Goal: Task Accomplishment & Management: Manage account settings

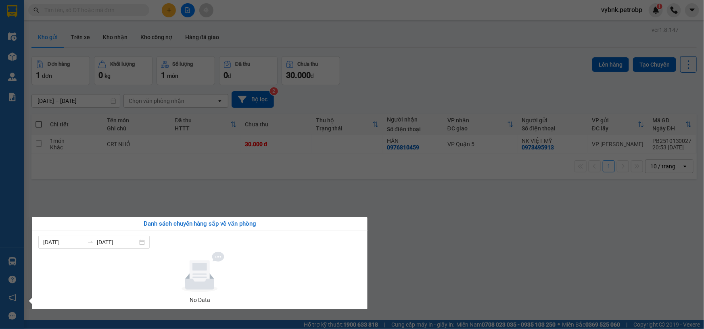
click at [116, 37] on section "Kết quả tìm kiếm ( 0 ) Bộ lọc No Data vybnk.petrobp 1 Điều hành xe Kho hàng mới…" at bounding box center [352, 164] width 704 height 329
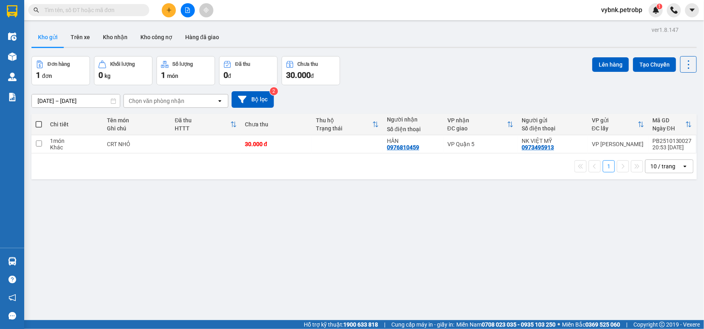
click at [116, 37] on button "Kho nhận" at bounding box center [114, 36] width 37 height 19
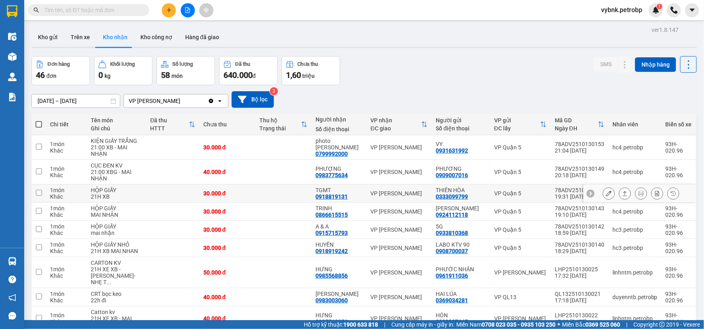
scroll to position [68, 0]
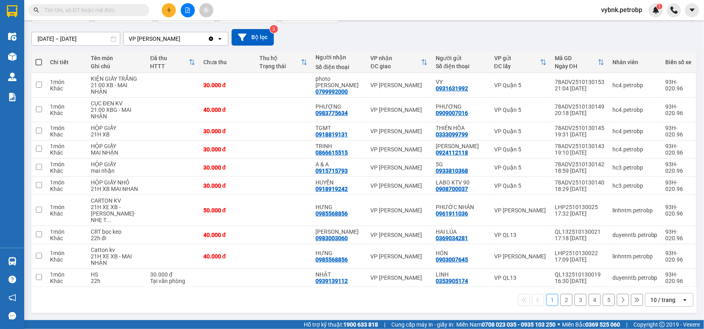
click at [574, 303] on button "3" at bounding box center [580, 300] width 12 height 12
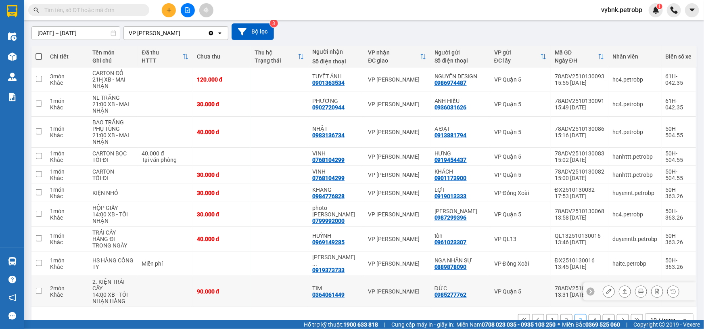
click at [326, 291] on div "0364061449" at bounding box center [328, 294] width 32 height 6
copy div "0364061449"
paste input "0364061449"
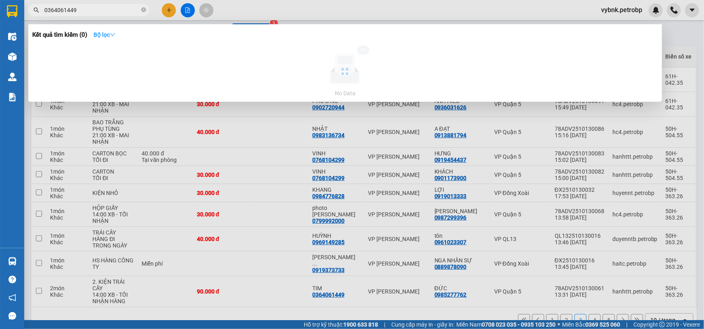
type input "0364061449"
click at [112, 33] on strong "Bộ lọc" at bounding box center [105, 34] width 22 height 6
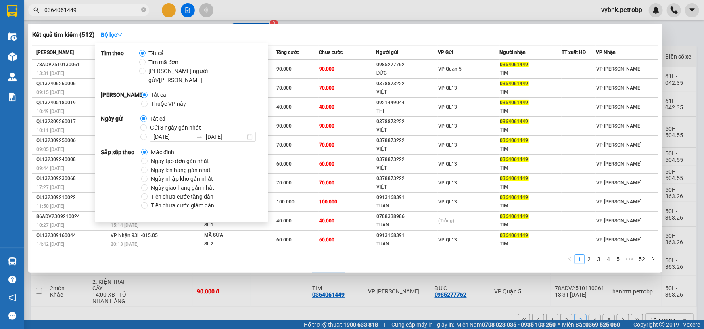
click at [173, 156] on span "Ngày tạo đơn gần nhất" at bounding box center [180, 160] width 65 height 9
click at [148, 158] on input "Ngày tạo đơn gần nhất" at bounding box center [144, 161] width 6 height 6
radio input "true"
radio input "false"
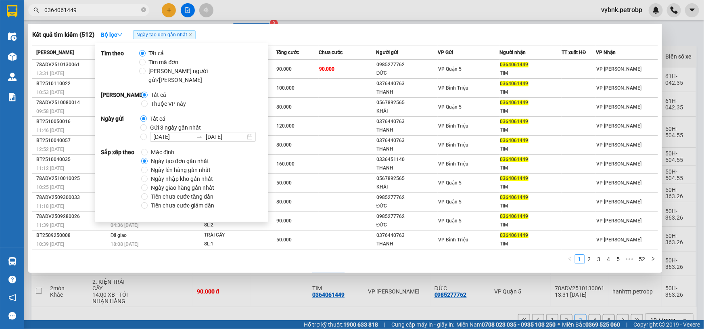
click at [341, 32] on div "Kết quả tìm kiếm ( 512 ) Bộ lọc Ngày tạo đơn gần nhất" at bounding box center [344, 34] width 625 height 13
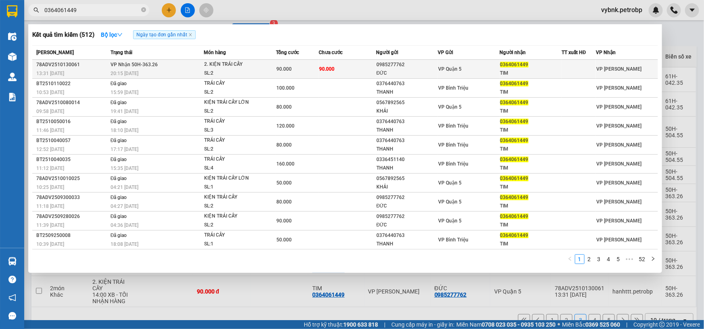
click at [341, 64] on td "90.000" at bounding box center [347, 69] width 57 height 19
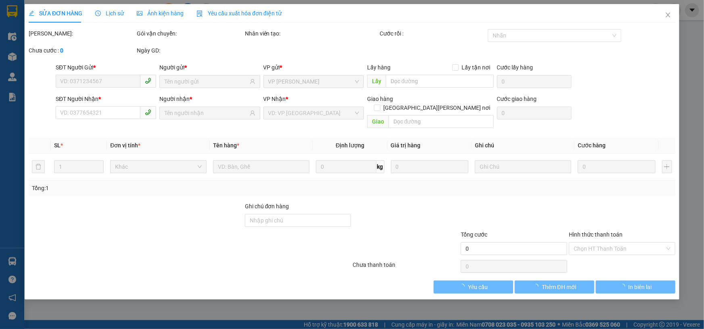
type input "0985277762"
type input "ĐỨC"
type input "0364061449"
type input "TIM"
type input "90.000"
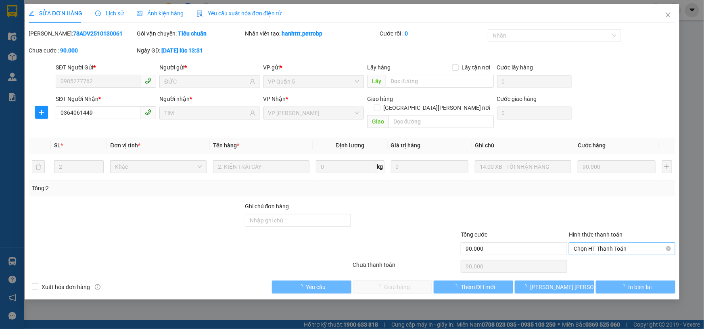
click at [596, 242] on span "Chọn HT Thanh Toán" at bounding box center [621, 248] width 97 height 12
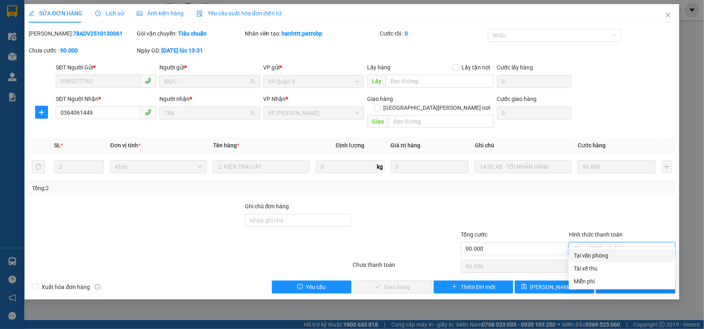
click at [598, 253] on div "Tại văn phòng" at bounding box center [621, 255] width 97 height 9
type input "0"
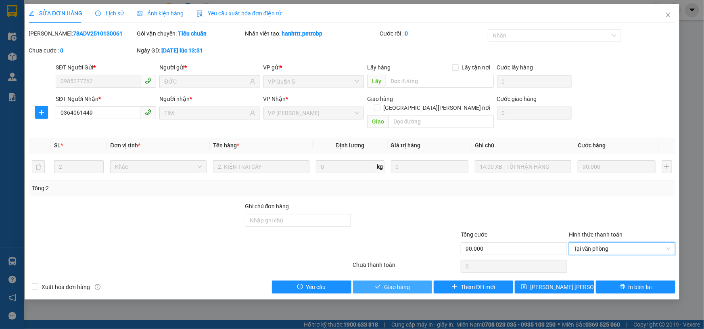
click at [400, 282] on span "Giao hàng" at bounding box center [397, 286] width 26 height 9
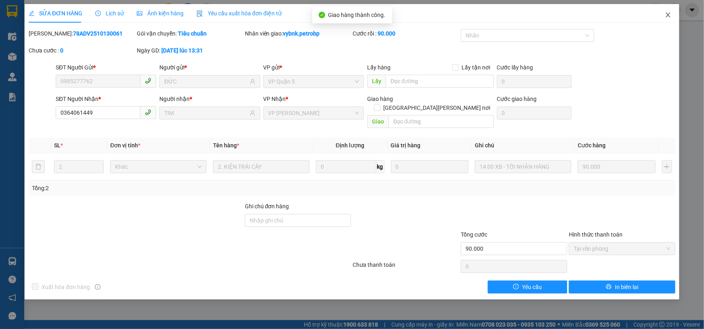
click at [667, 13] on icon "close" at bounding box center [668, 15] width 6 height 6
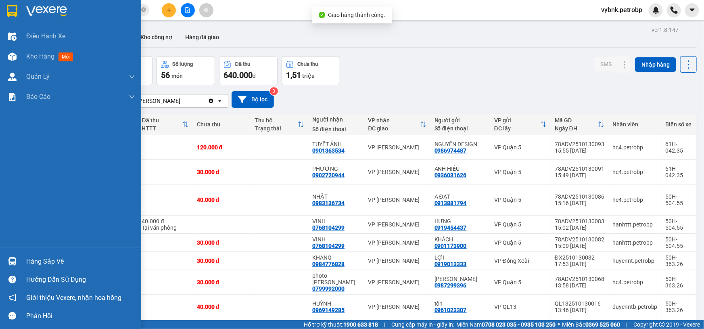
click at [8, 257] on img at bounding box center [12, 261] width 8 height 8
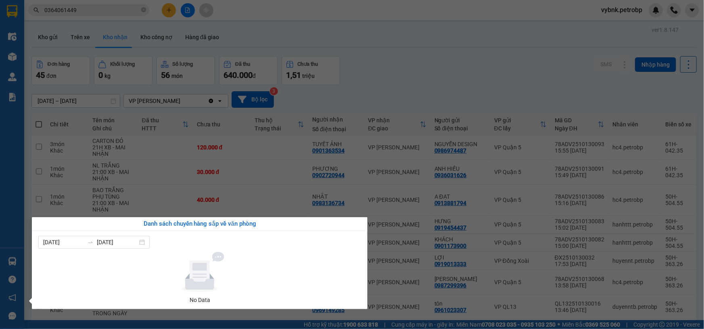
click at [412, 93] on section "Kết quả tìm kiếm ( 512 ) Bộ lọc Ngày tạo đơn gần nhất Mã ĐH Trạng thái Món hàng…" at bounding box center [352, 164] width 704 height 329
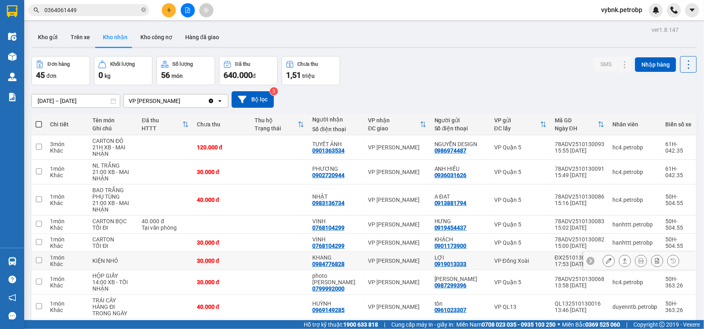
scroll to position [74, 0]
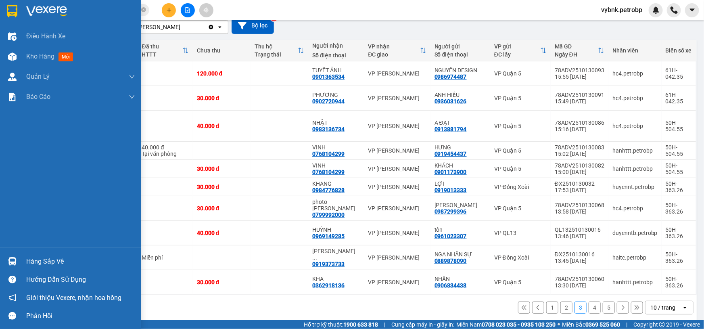
click at [11, 257] on img at bounding box center [12, 261] width 8 height 8
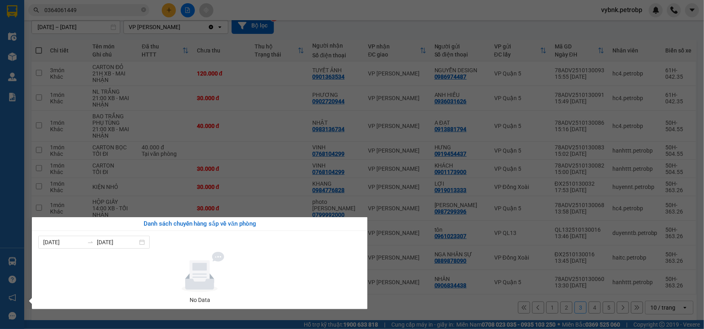
click at [413, 216] on section "Kết quả tìm kiếm ( 512 ) Bộ lọc Ngày tạo đơn gần nhất Mã ĐH Trạng thái Món hàng…" at bounding box center [352, 164] width 704 height 329
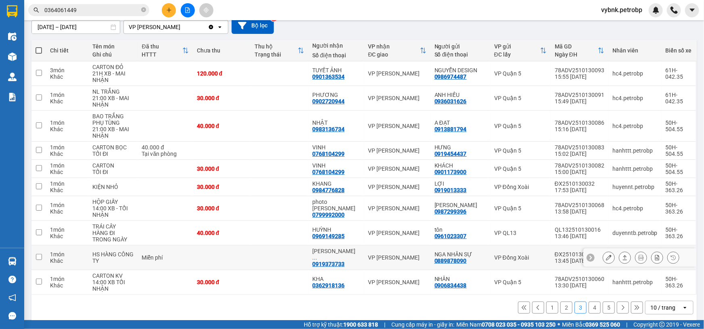
click at [454, 257] on div "0889878090" at bounding box center [450, 260] width 32 height 6
copy div "0889878090"
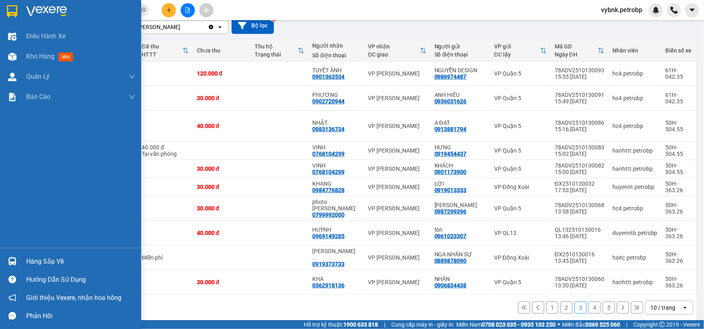
click at [15, 256] on div at bounding box center [12, 261] width 14 height 14
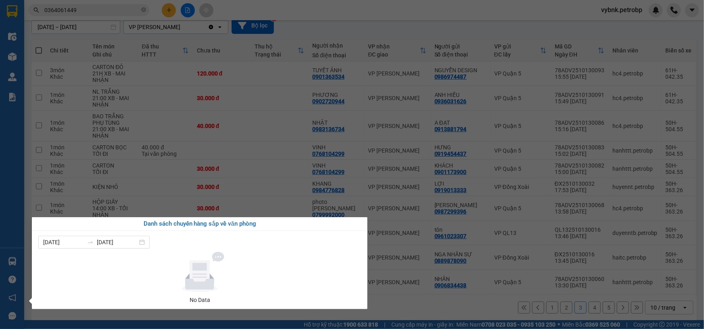
click at [235, 163] on section "Kết quả tìm kiếm ( 512 ) Bộ lọc Ngày tạo đơn gần nhất Mã ĐH Trạng thái Món hàng…" at bounding box center [352, 164] width 704 height 329
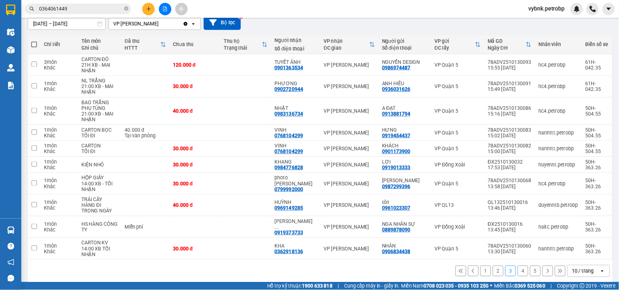
scroll to position [0, 0]
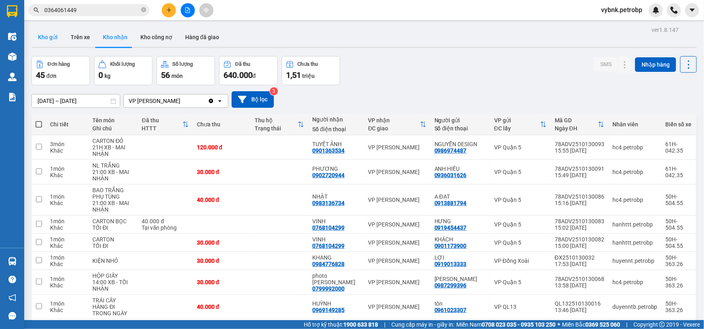
click at [47, 33] on button "Kho gửi" at bounding box center [47, 36] width 33 height 19
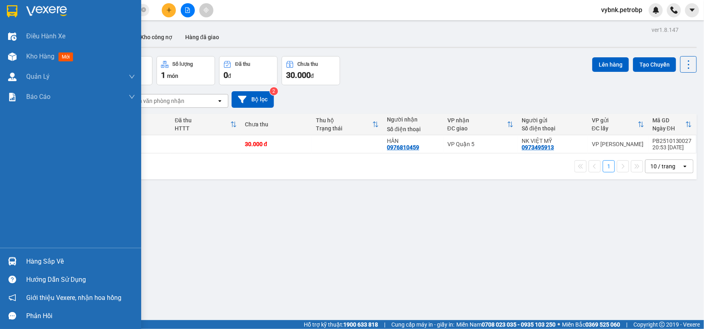
click at [23, 254] on div "Hàng sắp về" at bounding box center [70, 261] width 141 height 18
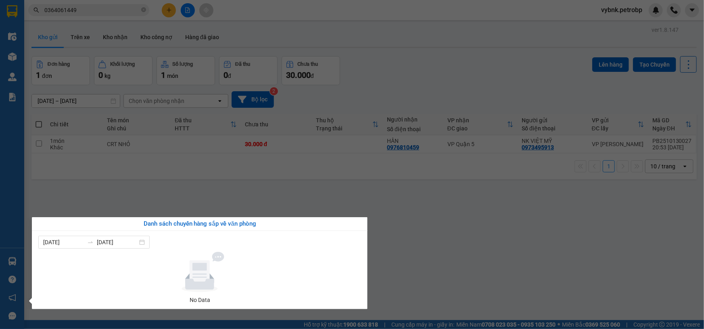
click at [119, 42] on section "Kết quả tìm kiếm ( 512 ) Bộ lọc Ngày tạo đơn gần nhất Mã ĐH Trạng thái Món hàng…" at bounding box center [352, 164] width 704 height 329
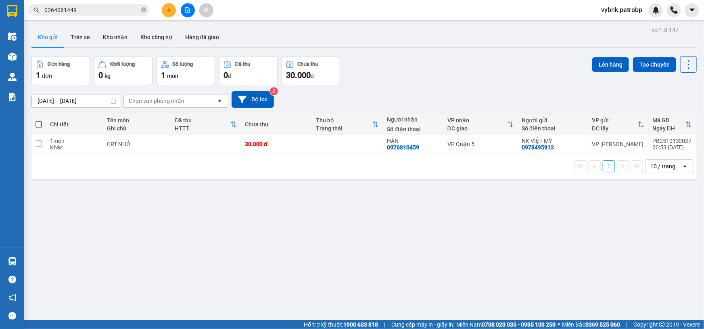
click at [119, 42] on button "Kho nhận" at bounding box center [114, 36] width 37 height 19
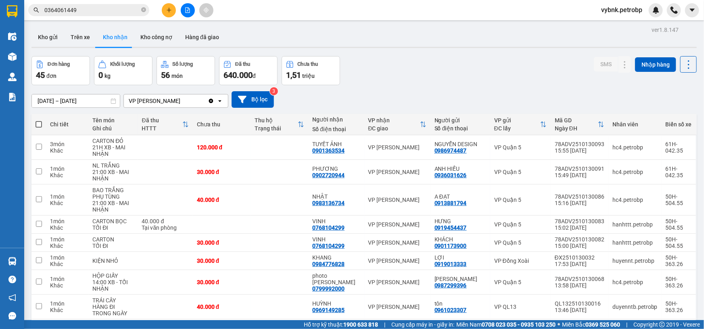
drag, startPoint x: 90, startPoint y: 81, endPoint x: 69, endPoint y: 85, distance: 21.3
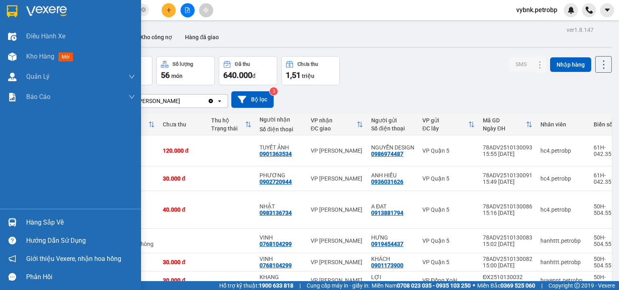
click at [37, 225] on div "Hàng sắp về" at bounding box center [80, 222] width 109 height 12
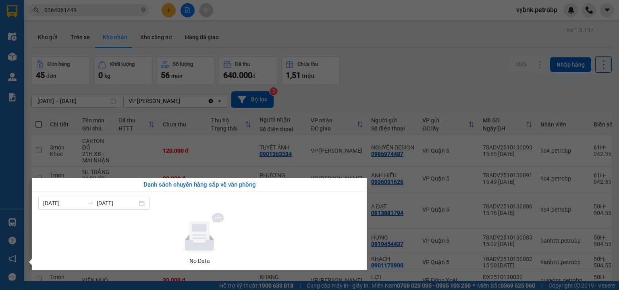
click at [408, 78] on section "Kết quả tìm kiếm ( 512 ) Bộ lọc Ngày tạo đơn gần nhất Mã ĐH Trạng thái Món hàng…" at bounding box center [309, 145] width 619 height 290
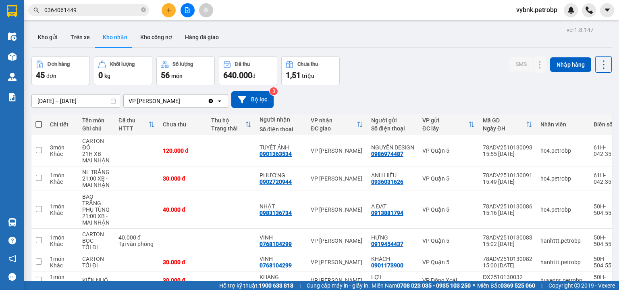
click at [142, 10] on icon "close-circle" at bounding box center [143, 9] width 5 height 5
drag, startPoint x: 100, startPoint y: 11, endPoint x: 120, endPoint y: 10, distance: 19.8
click at [99, 11] on input "text" at bounding box center [91, 10] width 95 height 9
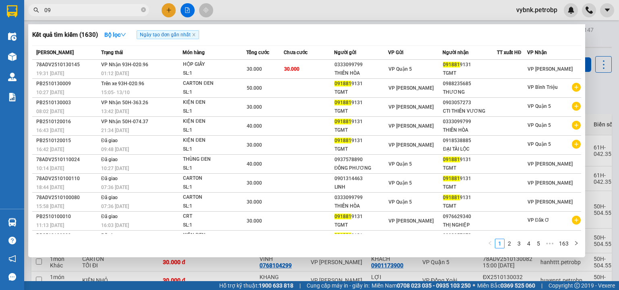
type input "0"
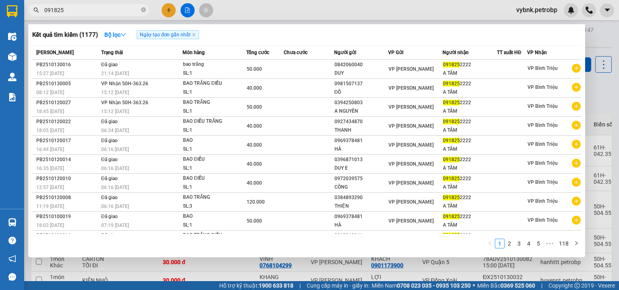
type input "091825"
click at [440, 3] on div at bounding box center [309, 145] width 619 height 290
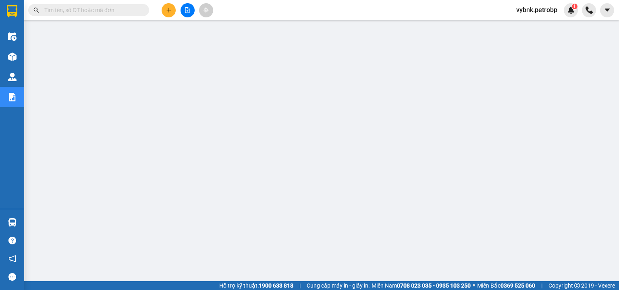
drag, startPoint x: 540, startPoint y: 11, endPoint x: 534, endPoint y: 15, distance: 7.6
click at [540, 11] on span "vybnk.petrobp" at bounding box center [537, 10] width 54 height 10
click at [537, 27] on span "Đăng xuất" at bounding box center [540, 25] width 38 height 9
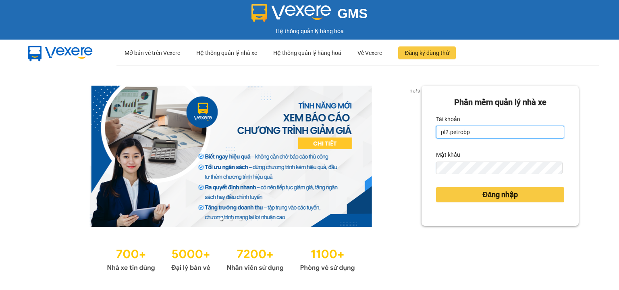
drag, startPoint x: 466, startPoint y: 130, endPoint x: 469, endPoint y: 136, distance: 6.9
click at [467, 131] on input "pl2.petrobp" at bounding box center [500, 131] width 128 height 13
type input "pbi01.petrobp"
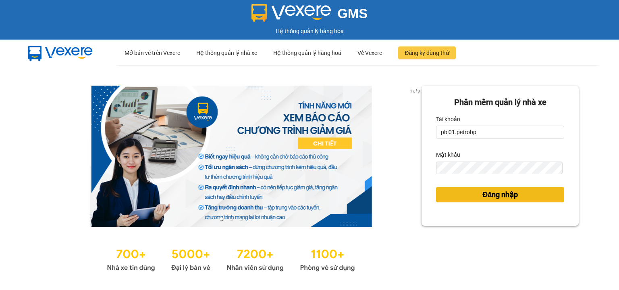
click at [450, 195] on button "Đăng nhập" at bounding box center [500, 194] width 128 height 15
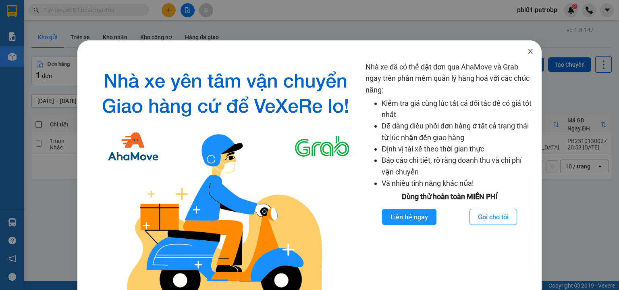
click at [527, 49] on icon "close" at bounding box center [530, 51] width 6 height 6
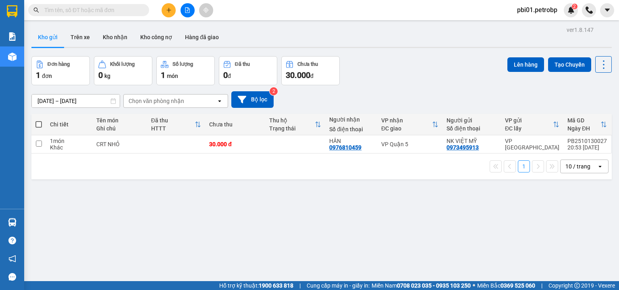
click at [401, 77] on div "Đơn hàng 1 đơn Khối lượng 0 kg Số lượng 1 món Đã thu 0 đ Chưa thu 30.000 đ Lên …" at bounding box center [321, 70] width 581 height 29
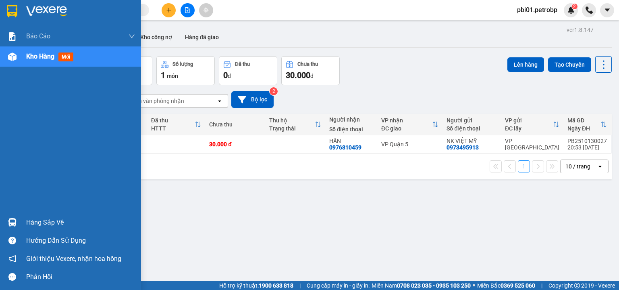
click at [51, 221] on div "Hàng sắp về" at bounding box center [80, 222] width 109 height 12
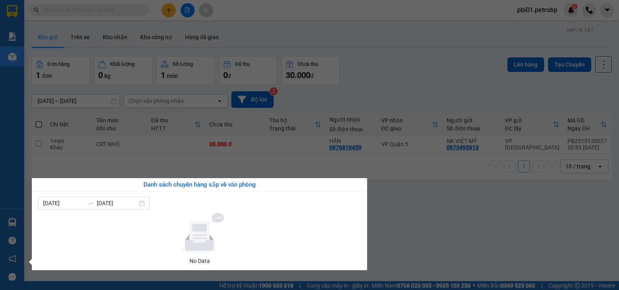
click at [360, 75] on section "Kết quả tìm kiếm ( 0 ) Bộ lọc No Data pbi01.petrobp 2 Báo cáo 4 Thống kê doanh …" at bounding box center [309, 145] width 619 height 290
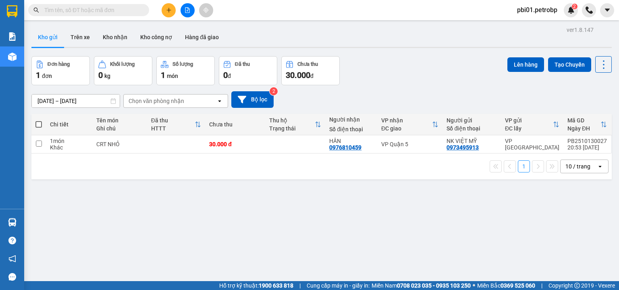
click at [165, 12] on button at bounding box center [169, 10] width 14 height 14
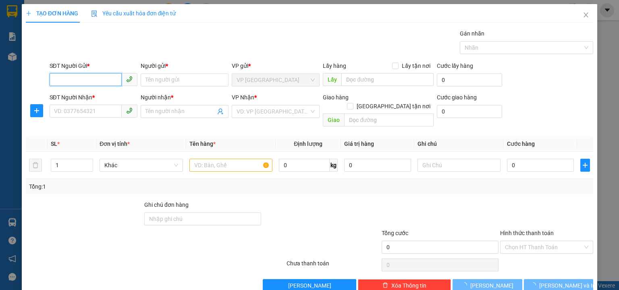
drag, startPoint x: 83, startPoint y: 79, endPoint x: 619, endPoint y: 3, distance: 540.8
click at [85, 77] on input "SĐT Người Gửi *" at bounding box center [86, 79] width 72 height 13
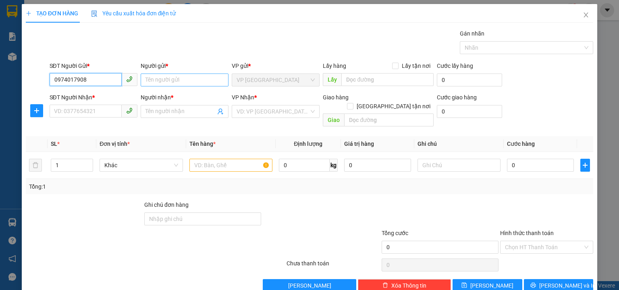
type input "0974017908"
drag, startPoint x: 187, startPoint y: 81, endPoint x: 619, endPoint y: 23, distance: 435.7
click at [187, 80] on input "Người gửi *" at bounding box center [185, 79] width 88 height 13
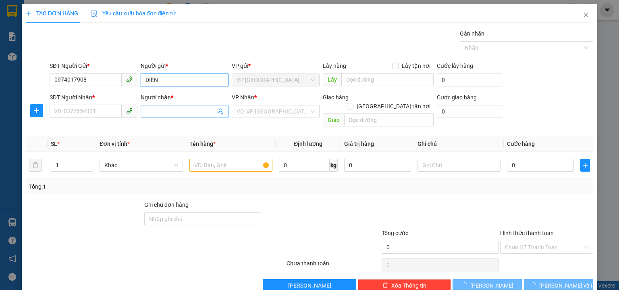
type input "DIỄN"
click at [161, 108] on input "Người nhận *" at bounding box center [181, 111] width 70 height 9
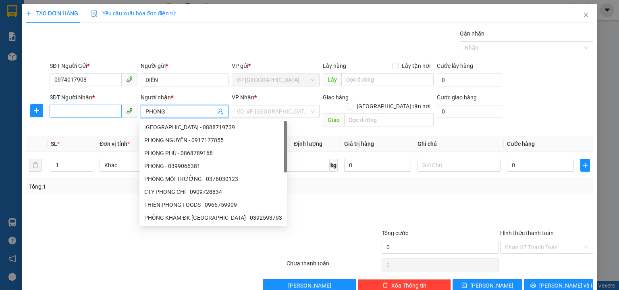
type input "PHONG"
click at [82, 110] on input "SĐT Người Nhận *" at bounding box center [86, 110] width 72 height 13
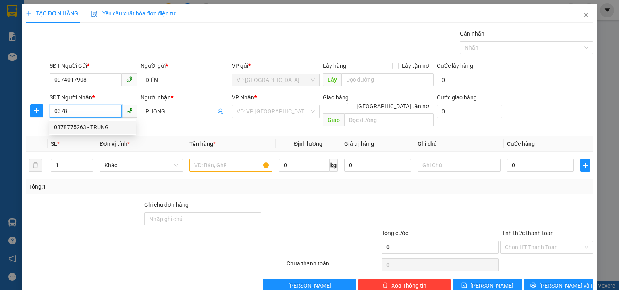
click at [92, 127] on div "0378775263 - TRUNG" at bounding box center [92, 127] width 77 height 9
type input "0378775263"
type input "TRUNG"
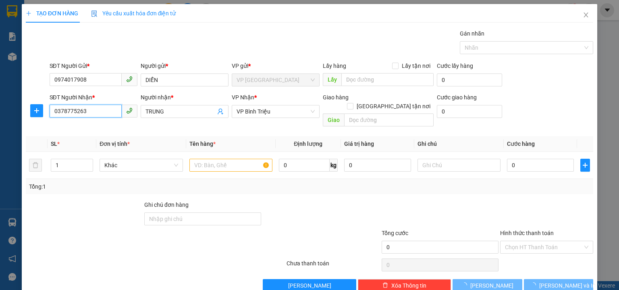
click at [89, 108] on input "0378775263" at bounding box center [86, 110] width 72 height 13
type input "40.000"
type input "0"
click at [54, 111] on input "712" at bounding box center [86, 110] width 72 height 13
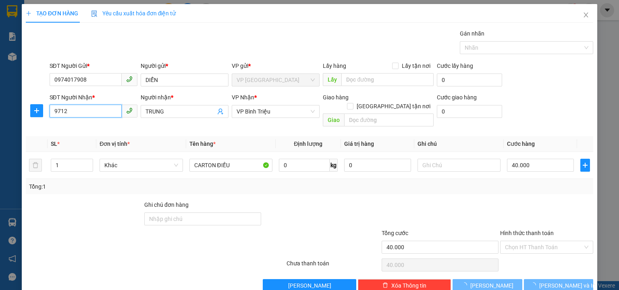
click at [76, 110] on input "9712" at bounding box center [86, 110] width 72 height 13
click at [78, 110] on input "9712" at bounding box center [86, 110] width 72 height 13
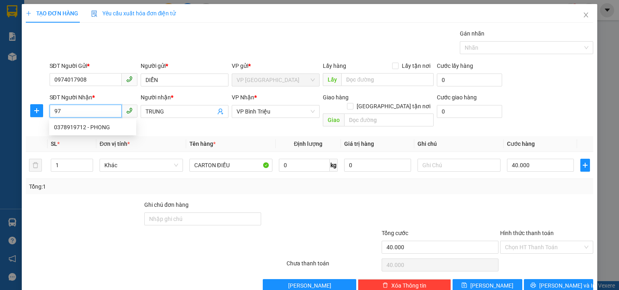
type input "9"
click at [87, 124] on div "0378919712 - PHONG" at bounding box center [92, 127] width 77 height 9
type input "0378919712"
type input "PHONG"
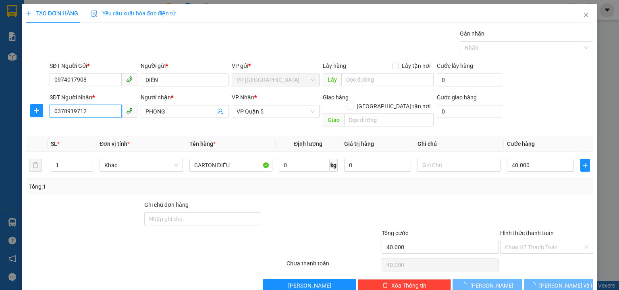
type input "30.000"
click at [76, 216] on div at bounding box center [84, 214] width 119 height 28
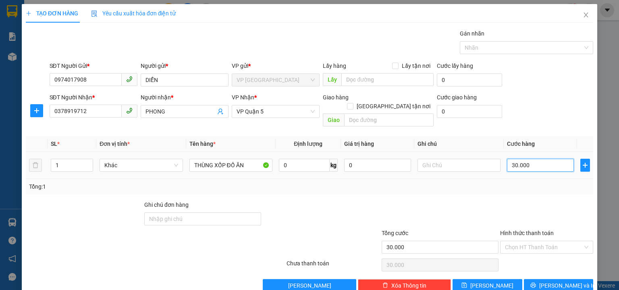
click at [545, 158] on input "30.000" at bounding box center [540, 164] width 67 height 13
type input "0"
type input "4"
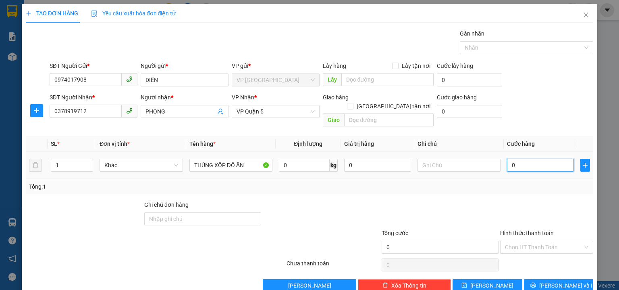
type input "4"
type input "04"
type input "40"
type input "040"
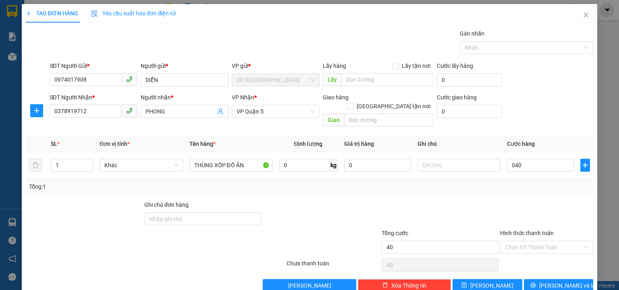
type input "40.000"
click at [547, 91] on form "SĐT Người Gửi * 0974017908 Người gửi * DIỄN VP gửi * VP Phước Bình Lấy hàng Lấy…" at bounding box center [310, 95] width 568 height 69
click at [585, 96] on div "SĐT Người Nhận * 0378919712 Người nhận * PHONG VP Nhận * VP Quận 5 Giao hàng Gi…" at bounding box center [322, 111] width 548 height 37
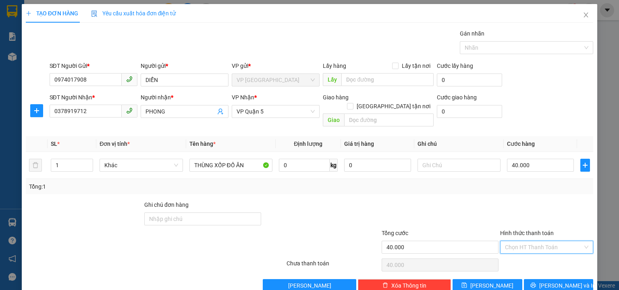
click at [560, 241] on input "Hình thức thanh toán" at bounding box center [544, 247] width 78 height 12
drag, startPoint x: 534, startPoint y: 181, endPoint x: 519, endPoint y: 76, distance: 106.2
click at [534, 181] on div "Tại văn phòng" at bounding box center [542, 182] width 83 height 9
type input "0"
click at [565, 281] on span "[PERSON_NAME] và In" at bounding box center [568, 285] width 56 height 9
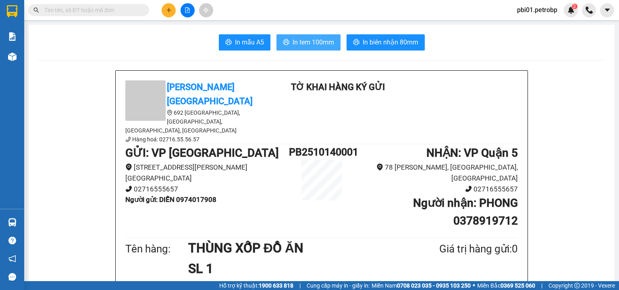
drag, startPoint x: 315, startPoint y: 44, endPoint x: 312, endPoint y: 58, distance: 13.6
click at [315, 44] on span "In tem 100mm" at bounding box center [314, 42] width 42 height 10
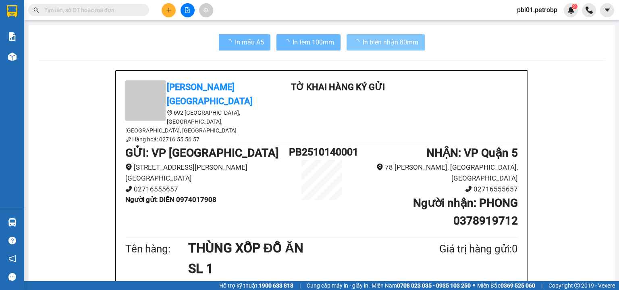
click at [397, 45] on span "In biên nhận 80mm" at bounding box center [391, 42] width 56 height 10
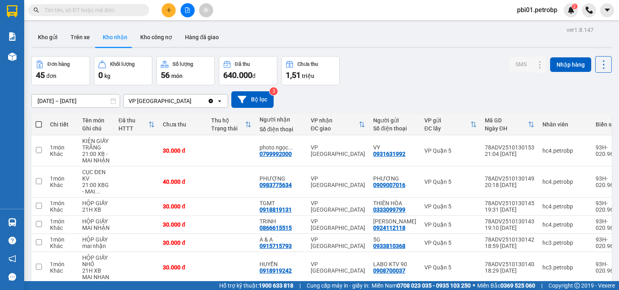
click at [85, 10] on input "text" at bounding box center [91, 10] width 95 height 9
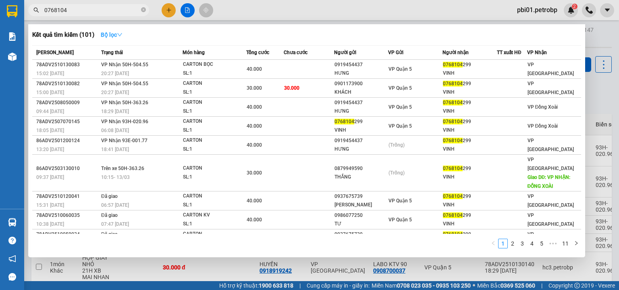
type input "0768104"
click at [118, 33] on strong "Bộ lọc" at bounding box center [112, 34] width 22 height 6
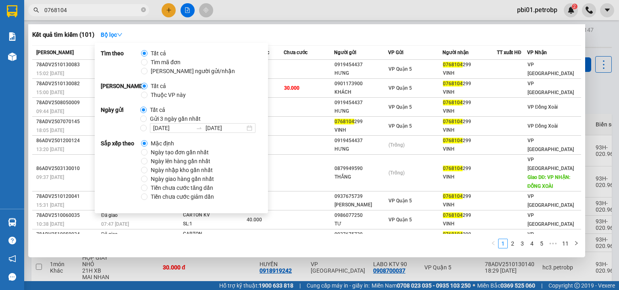
click at [173, 154] on span "Ngày tạo đơn gần nhất" at bounding box center [180, 152] width 65 height 9
click at [148, 154] on input "Ngày tạo đơn gần nhất" at bounding box center [144, 152] width 6 height 6
radio input "true"
radio input "false"
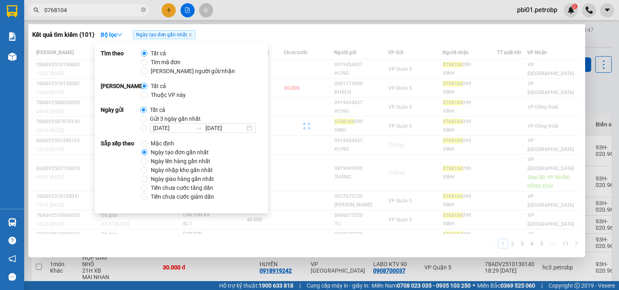
click at [326, 32] on div "Kết quả tìm kiếm ( 101 ) Bộ lọc Ngày tạo đơn gần nhất" at bounding box center [306, 34] width 549 height 13
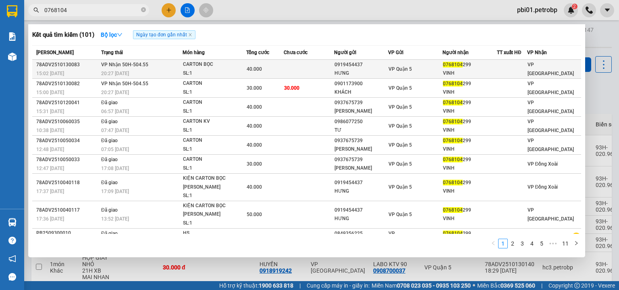
click at [340, 72] on div "HƯNG" at bounding box center [362, 73] width 54 height 8
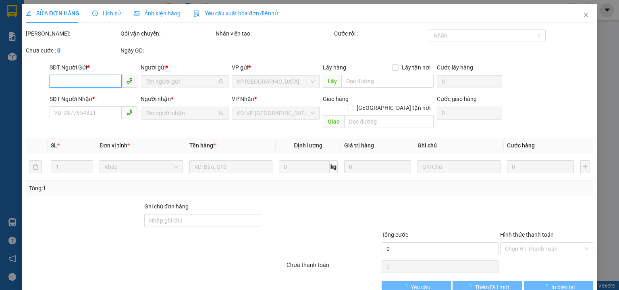
type input "0919454437"
type input "HƯNG"
type input "0768104299"
type input "VINH"
type input "40.000"
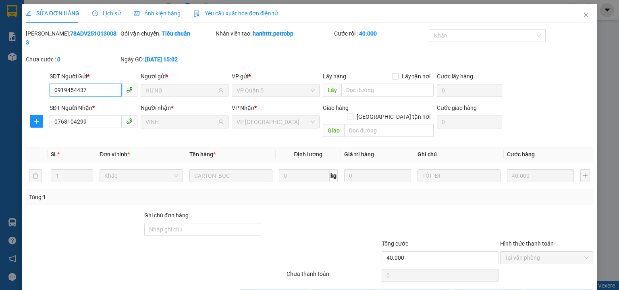
click at [531, 251] on span "Tại văn phòng" at bounding box center [546, 257] width 83 height 12
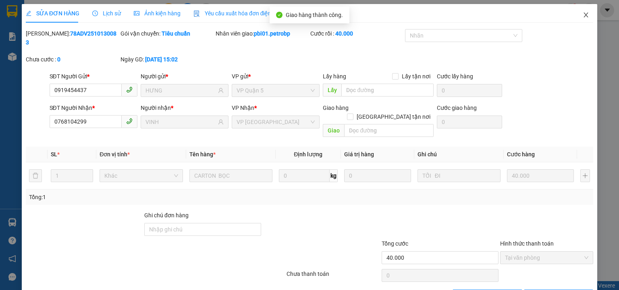
click at [583, 13] on icon "close" at bounding box center [586, 15] width 6 height 6
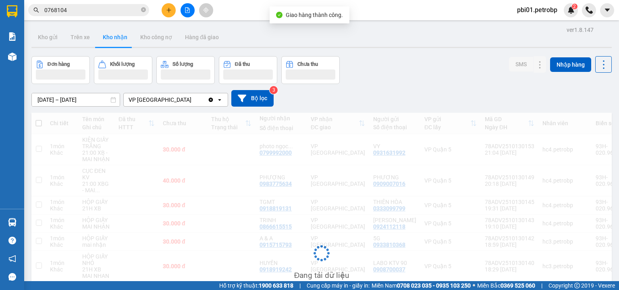
click at [96, 9] on input "0768104" at bounding box center [91, 10] width 95 height 9
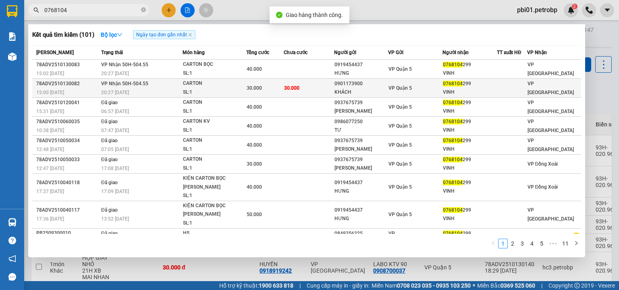
click at [423, 84] on div "VP Quận 5" at bounding box center [416, 87] width 54 height 9
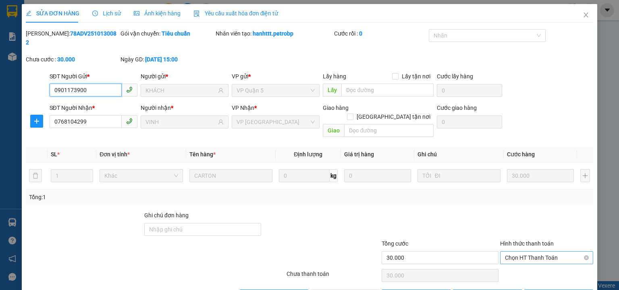
click at [525, 251] on span "Chọn HT Thanh Toán" at bounding box center [546, 257] width 83 height 12
click at [522, 251] on div "Tại văn phòng" at bounding box center [542, 255] width 83 height 9
type input "0"
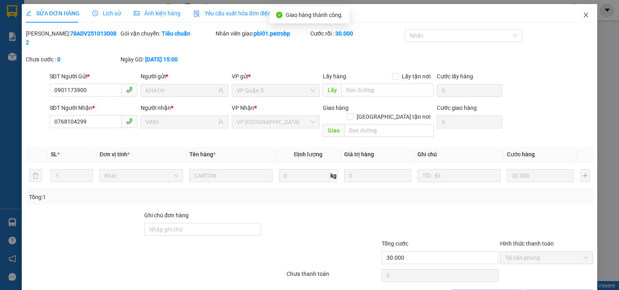
click at [576, 15] on span "Close" at bounding box center [586, 15] width 23 height 23
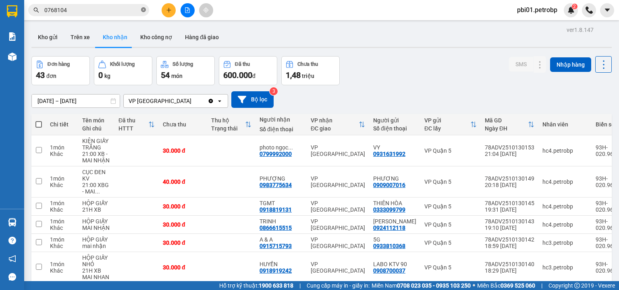
drag, startPoint x: 143, startPoint y: 10, endPoint x: 89, endPoint y: 8, distance: 54.0
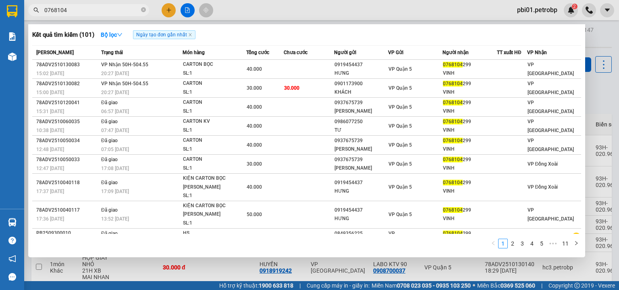
click at [142, 10] on icon "close-circle" at bounding box center [143, 9] width 5 height 5
click at [89, 8] on input "text" at bounding box center [91, 10] width 95 height 9
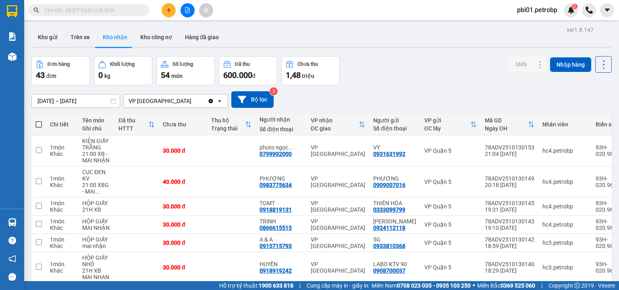
click at [89, 8] on input "text" at bounding box center [91, 10] width 95 height 9
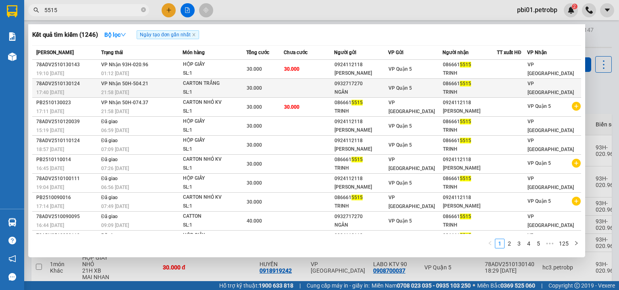
type input "5515"
click at [278, 88] on div "30.000" at bounding box center [265, 87] width 37 height 9
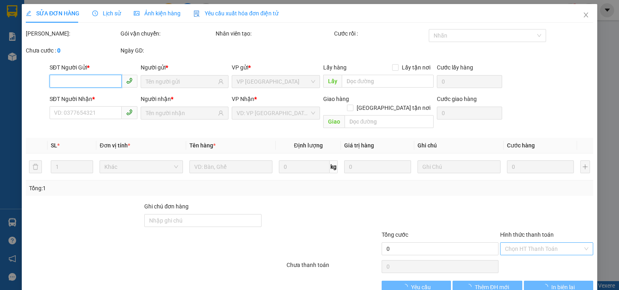
type input "0932717270"
type input "NGÂN"
type input "0866615515"
type input "TRINH"
type input "30.000"
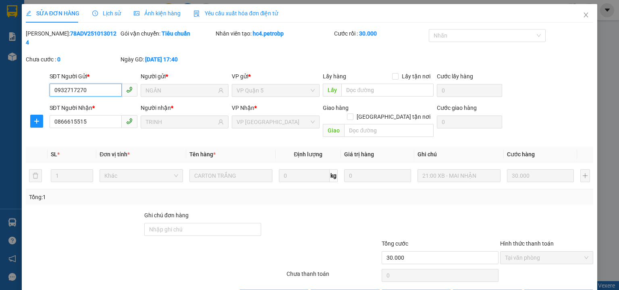
click at [540, 251] on span "Tại văn phòng" at bounding box center [546, 257] width 83 height 12
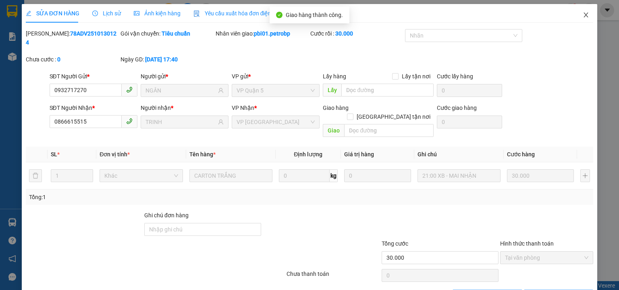
drag, startPoint x: 586, startPoint y: 21, endPoint x: 359, endPoint y: 0, distance: 227.9
click at [585, 21] on span "Close" at bounding box center [586, 15] width 23 height 23
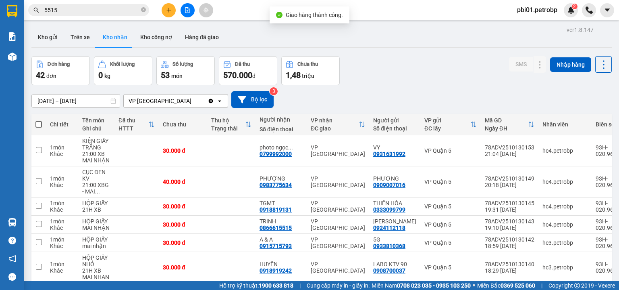
click at [115, 11] on input "5515" at bounding box center [91, 10] width 95 height 9
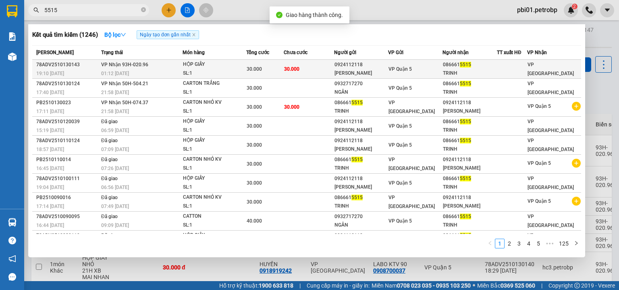
click at [275, 72] on div "30.000" at bounding box center [265, 69] width 37 height 9
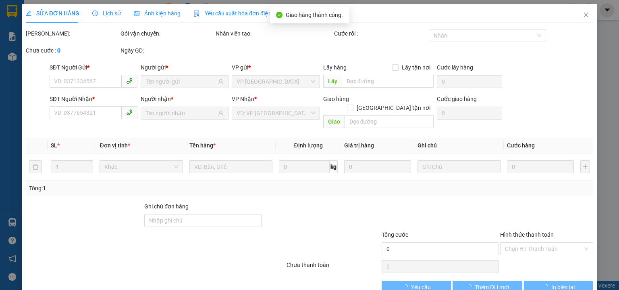
type input "0924112118"
type input "NAM PHƯƠNG"
type input "0866615515"
type input "TRINH"
type input "30.000"
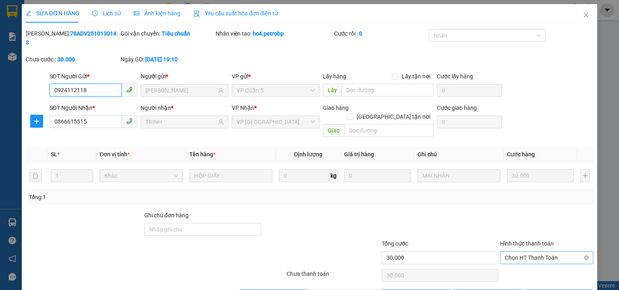
click at [535, 251] on span "Chọn HT Thanh Toán" at bounding box center [546, 257] width 83 height 12
click at [516, 254] on div "Tại văn phòng" at bounding box center [542, 255] width 83 height 9
type input "0"
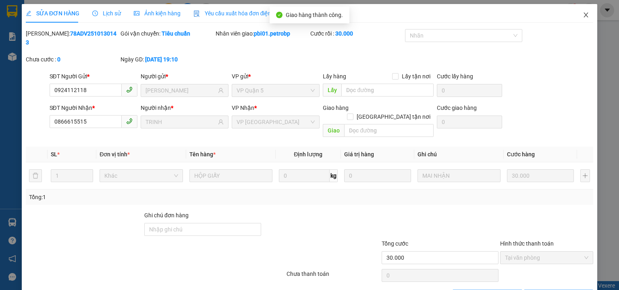
click at [583, 13] on icon "close" at bounding box center [586, 15] width 6 height 6
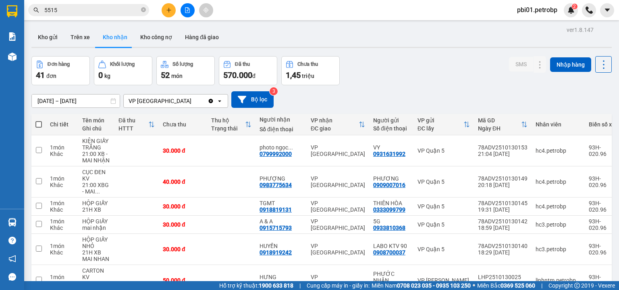
click at [172, 6] on button at bounding box center [169, 10] width 14 height 14
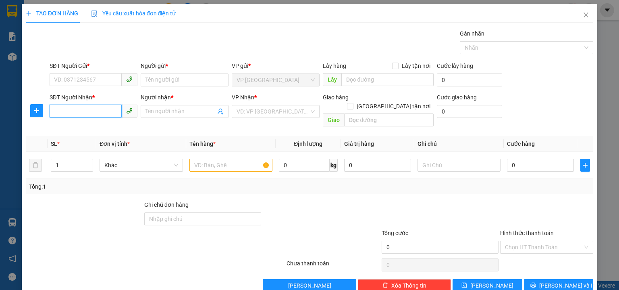
click at [89, 107] on input "SĐT Người Nhận *" at bounding box center [86, 110] width 72 height 13
type input "289"
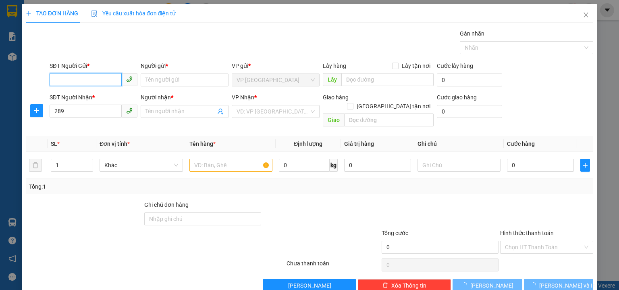
click at [83, 79] on input "SĐT Người Gửi *" at bounding box center [86, 79] width 72 height 13
click at [81, 97] on div "0986154172 - PHIẾN" at bounding box center [92, 95] width 77 height 9
type input "0986154172"
type input "PHIẾN"
type input "0986154172"
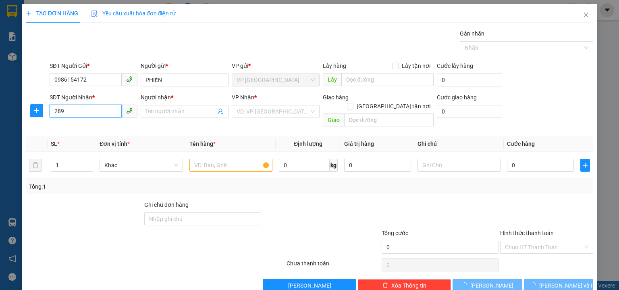
type input "180.000"
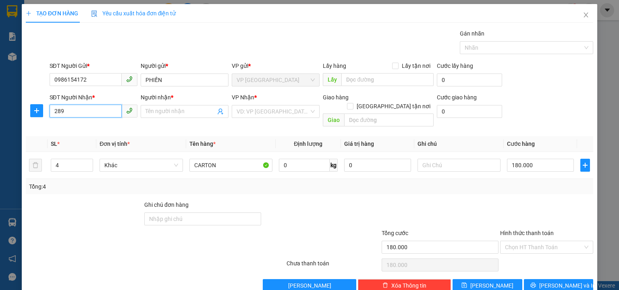
click at [90, 106] on input "289" at bounding box center [86, 110] width 72 height 13
click at [98, 124] on div "0989154289 - LỘC" at bounding box center [92, 127] width 77 height 9
type input "0989154289"
type input "LỘC"
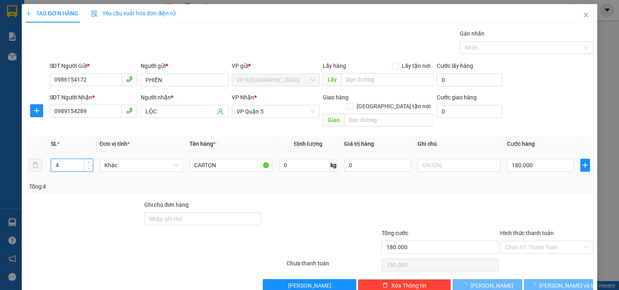
click at [69, 159] on input "4" at bounding box center [72, 165] width 42 height 12
type input "1"
click at [542, 157] on div "180.000" at bounding box center [540, 165] width 67 height 16
type input "0"
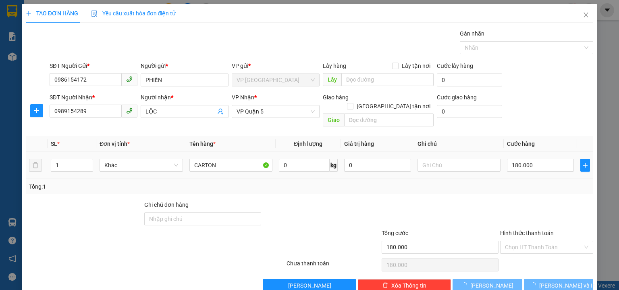
type input "0"
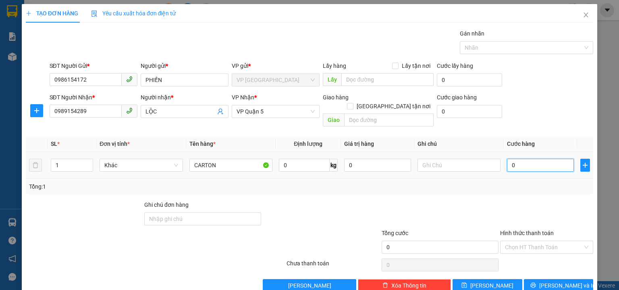
click at [521, 158] on input "0" at bounding box center [540, 164] width 67 height 13
type input "4"
type input "40"
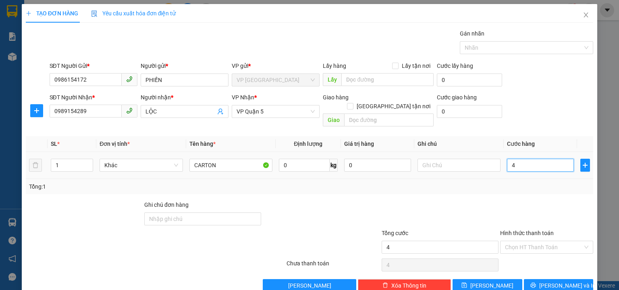
type input "40"
type input "40.000"
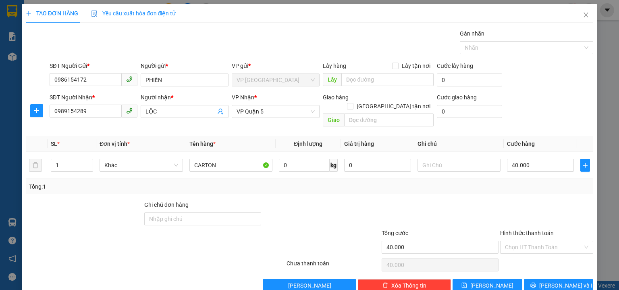
click at [542, 91] on form "SĐT Người Gửi * 0986154172 Người gửi * PHIẾN VP gửi * VP Phước Bình Lấy hàng Lấ…" at bounding box center [310, 95] width 568 height 69
click at [551, 281] on span "[PERSON_NAME] và In" at bounding box center [568, 285] width 56 height 9
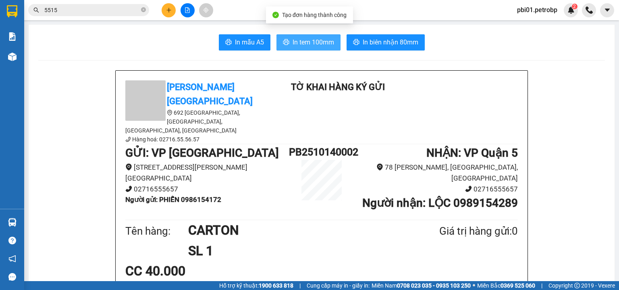
click at [306, 37] on span "In tem 100mm" at bounding box center [314, 42] width 42 height 10
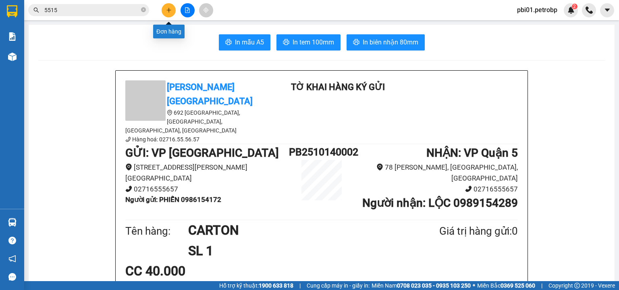
click at [166, 13] on button at bounding box center [169, 10] width 14 height 14
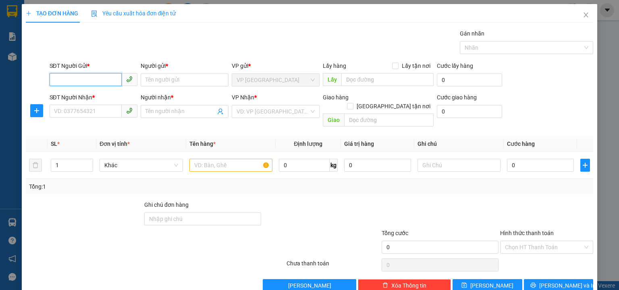
click at [73, 80] on input "SĐT Người Gửi *" at bounding box center [86, 79] width 72 height 13
click at [100, 96] on div "0987380804 - HẰNG" at bounding box center [92, 95] width 77 height 9
type input "0987380804"
type input "HẰNG"
type input "0938851852"
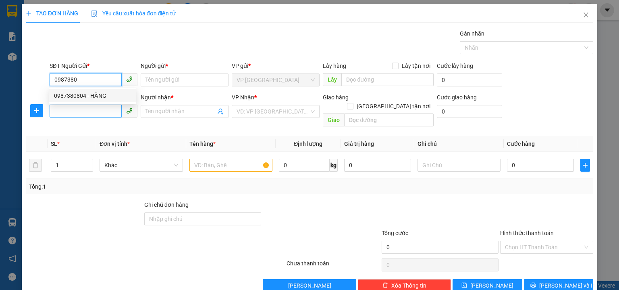
type input "AN"
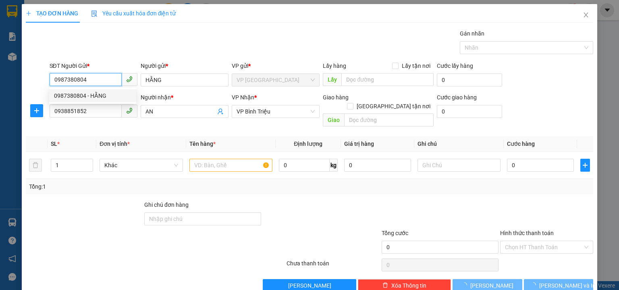
type input "200.000"
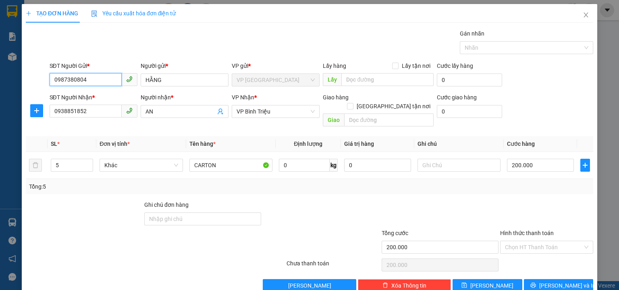
type input "0987380804"
click at [507, 79] on div "SĐT Người Gửi * 0987380804 0987380804 Người gửi * HẰNG VP gửi * VP Phước Bình L…" at bounding box center [322, 75] width 548 height 28
click at [552, 95] on div "SĐT Người Nhận * 0938851852 Người nhận * AN VP Nhận * VP Bình Triệu Giao hàng G…" at bounding box center [322, 111] width 548 height 37
click at [565, 281] on span "[PERSON_NAME] và In" at bounding box center [568, 285] width 56 height 9
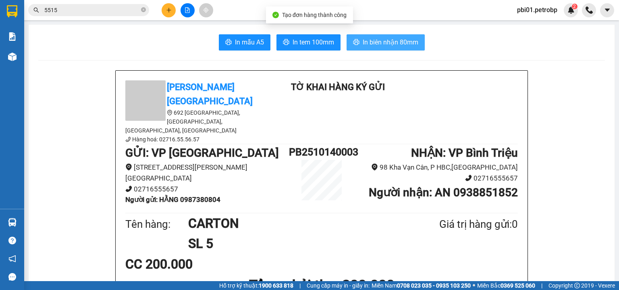
click at [363, 44] on span "In biên nhận 80mm" at bounding box center [391, 42] width 56 height 10
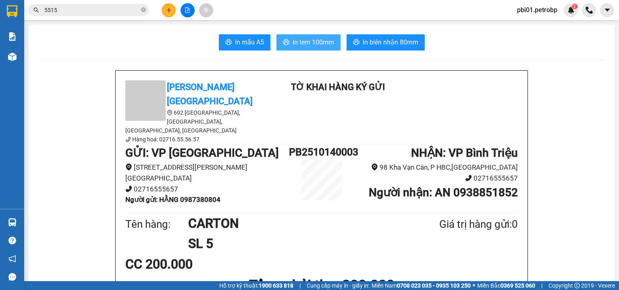
click at [316, 44] on span "In tem 100mm" at bounding box center [314, 42] width 42 height 10
click at [103, 19] on div "Kết quả tìm kiếm ( 1246 ) Bộ lọc Ngày tạo đơn gần nhất Mã ĐH Trạng thái Món hàn…" at bounding box center [309, 10] width 619 height 20
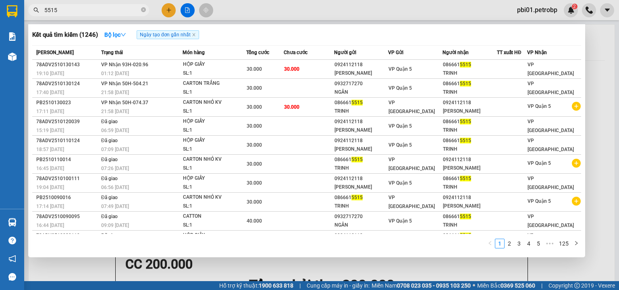
click at [103, 15] on span "5515" at bounding box center [88, 10] width 121 height 12
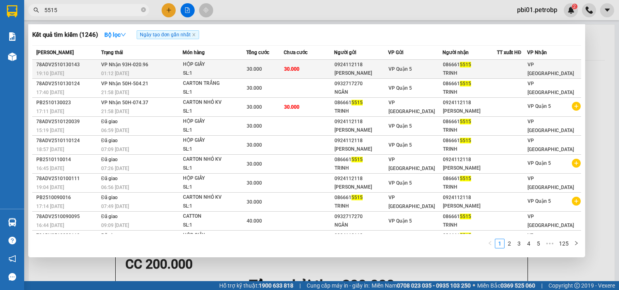
click at [290, 67] on span "30.000" at bounding box center [291, 69] width 15 height 6
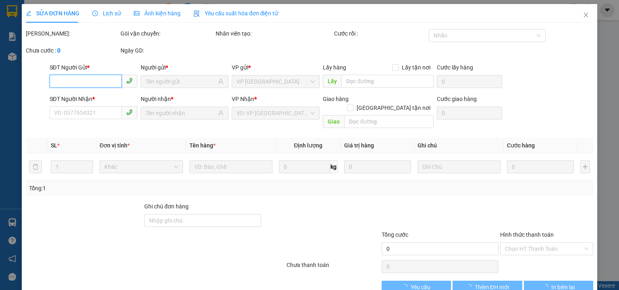
type input "0924112118"
type input "NAM PHƯƠNG"
type input "0866615515"
type input "TRINH"
type input "30.000"
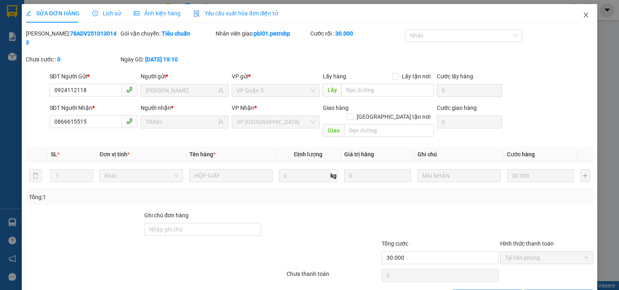
click at [585, 16] on icon "close" at bounding box center [586, 15] width 6 height 6
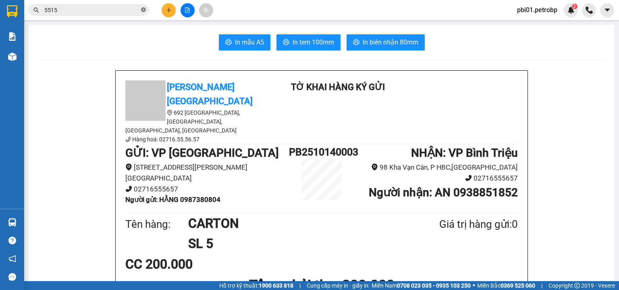
click at [141, 10] on icon "close-circle" at bounding box center [143, 9] width 5 height 5
drag, startPoint x: 87, startPoint y: 15, endPoint x: 116, endPoint y: 6, distance: 29.6
click at [87, 15] on span at bounding box center [88, 10] width 121 height 12
click at [74, 11] on input "text" at bounding box center [91, 10] width 95 height 9
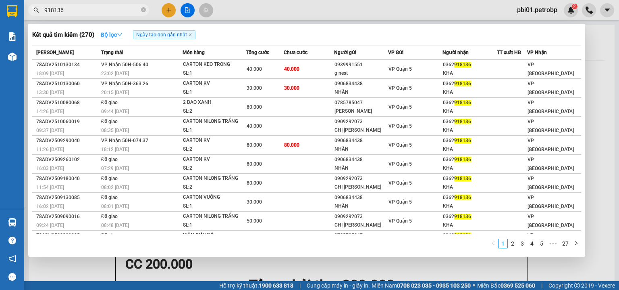
type input "918136"
click at [122, 34] on icon "down" at bounding box center [119, 34] width 5 height 3
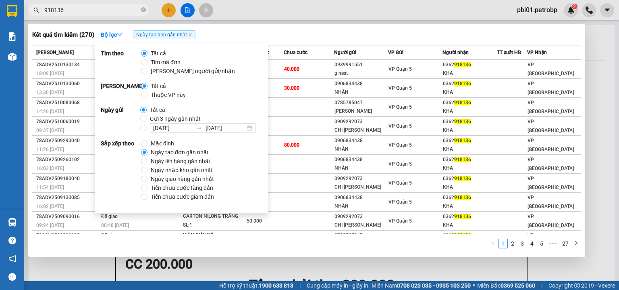
drag, startPoint x: 169, startPoint y: 152, endPoint x: 211, endPoint y: 119, distance: 53.2
click at [169, 151] on span "Ngày tạo đơn gần nhất" at bounding box center [180, 152] width 65 height 9
click at [148, 151] on input "Ngày tạo đơn gần nhất" at bounding box center [144, 152] width 6 height 6
click at [336, 40] on div "Kết quả tìm kiếm ( 270 ) Bộ lọc Ngày tạo đơn gần nhất" at bounding box center [306, 34] width 549 height 13
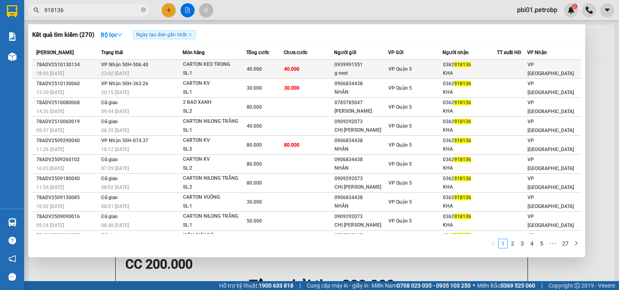
click at [327, 72] on td "40.000" at bounding box center [309, 69] width 50 height 19
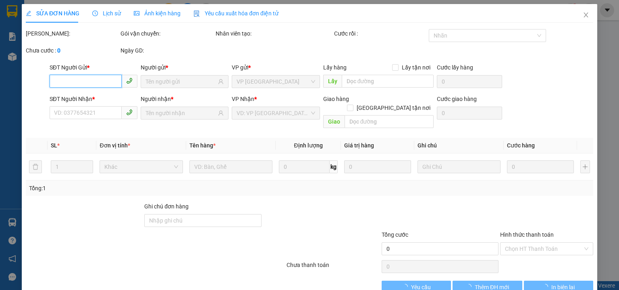
type input "0939991551"
type input "g nest"
type input "0362918136"
type input "KHA"
type input "40.000"
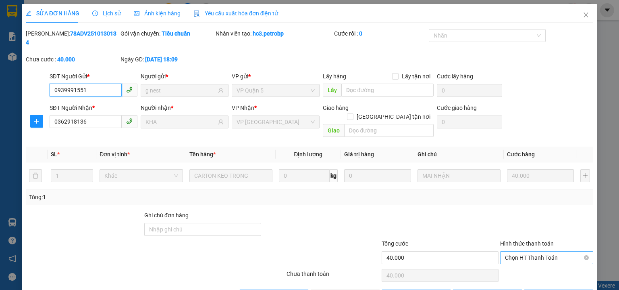
click at [525, 251] on span "Chọn HT Thanh Toán" at bounding box center [546, 257] width 83 height 12
drag, startPoint x: 521, startPoint y: 256, endPoint x: 514, endPoint y: 255, distance: 7.0
click at [521, 256] on div "Tại văn phòng" at bounding box center [542, 255] width 83 height 9
type input "0"
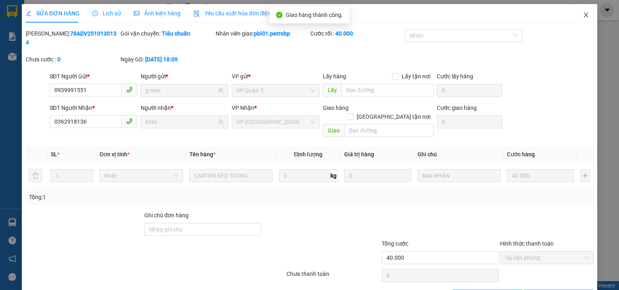
click at [584, 15] on icon "close" at bounding box center [586, 14] width 4 height 5
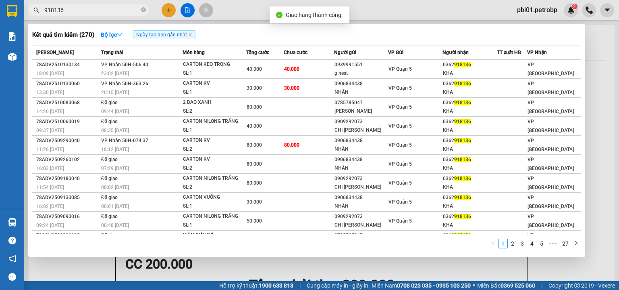
click at [140, 6] on span "918136" at bounding box center [88, 10] width 121 height 12
click at [115, 8] on input "918136" at bounding box center [91, 10] width 95 height 9
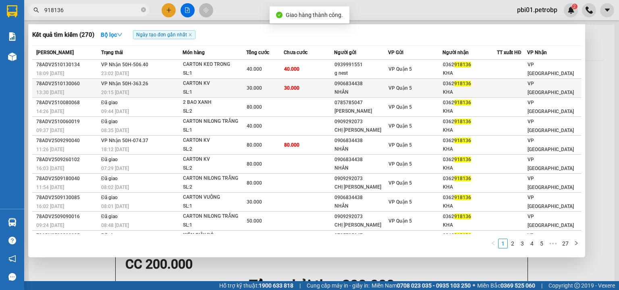
click at [334, 85] on td "0906834438 NHÂN" at bounding box center [361, 88] width 54 height 19
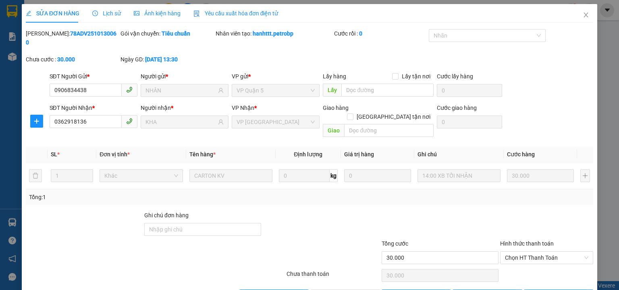
click at [596, 54] on div "SỬA ĐƠN HÀNG Lịch sử Ảnh kiện hàng Yêu cầu xuất hóa đơn điện tử Total Paid Fee …" at bounding box center [309, 145] width 619 height 290
click at [518, 251] on span "Chọn HT Thanh Toán" at bounding box center [546, 257] width 83 height 12
click at [518, 250] on div "Tại văn phòng" at bounding box center [542, 255] width 93 height 13
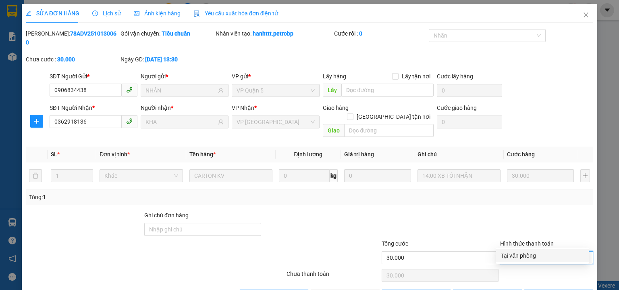
type input "0"
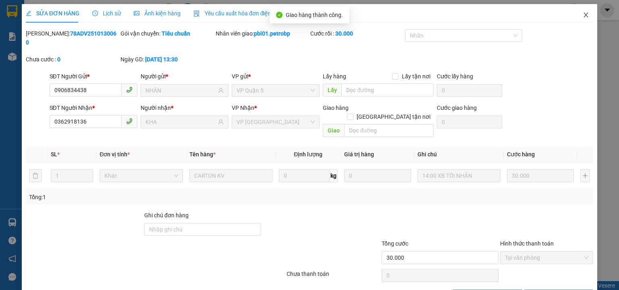
click at [578, 15] on span "Close" at bounding box center [586, 15] width 23 height 23
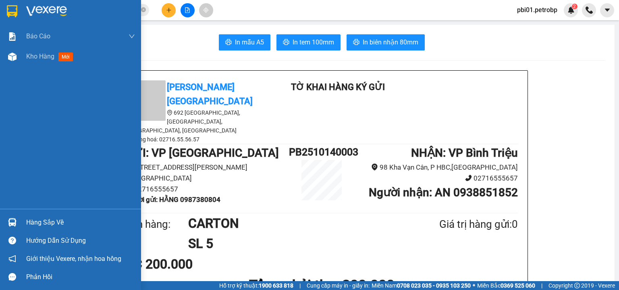
click at [50, 220] on div "Hàng sắp về" at bounding box center [80, 222] width 109 height 12
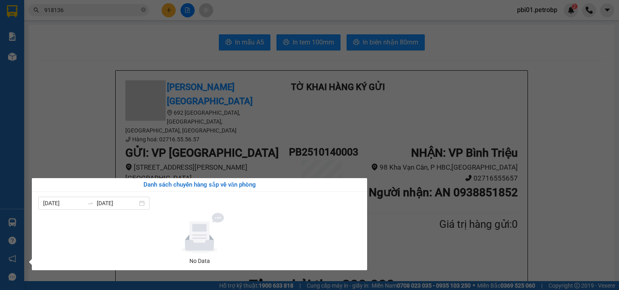
click at [62, 114] on section "Kết quả tìm kiếm ( 270 ) Bộ lọc Ngày tạo đơn gần nhất Mã ĐH Trạng thái Món hàng…" at bounding box center [309, 145] width 619 height 290
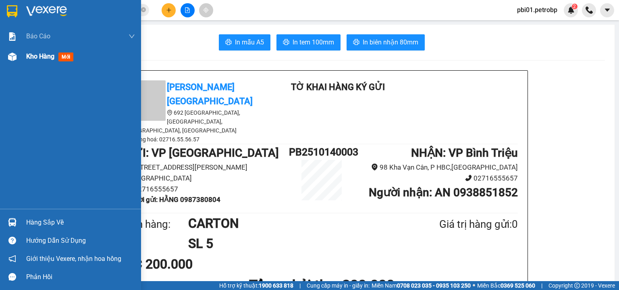
click at [31, 62] on div "Kho hàng mới" at bounding box center [80, 56] width 109 height 20
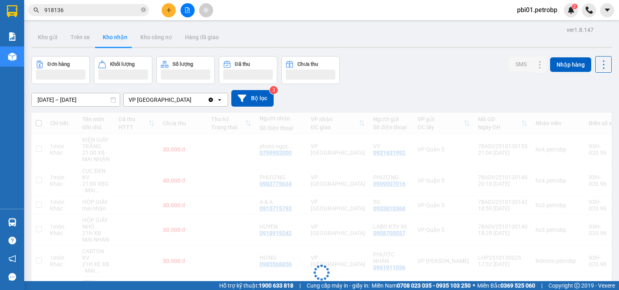
click at [386, 68] on div "Đơn hàng Khối lượng Số lượng Đã thu Chưa thu SMS Nhập hàng" at bounding box center [321, 70] width 581 height 28
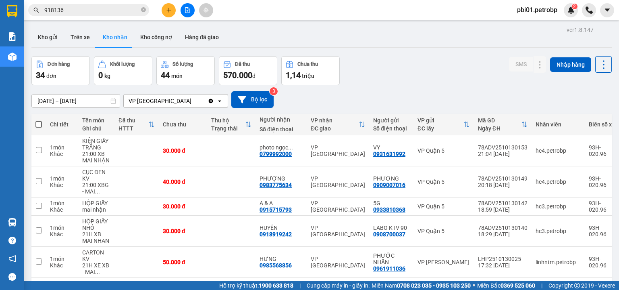
click at [90, 9] on input "918136" at bounding box center [91, 10] width 95 height 9
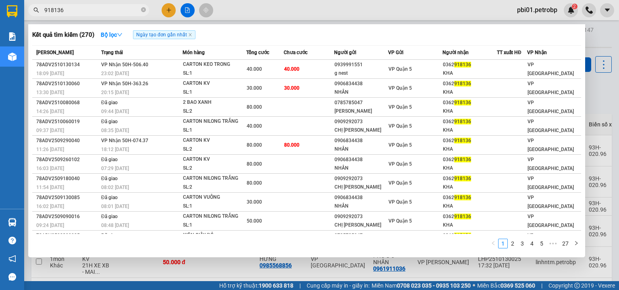
click at [84, 12] on input "918136" at bounding box center [91, 10] width 95 height 9
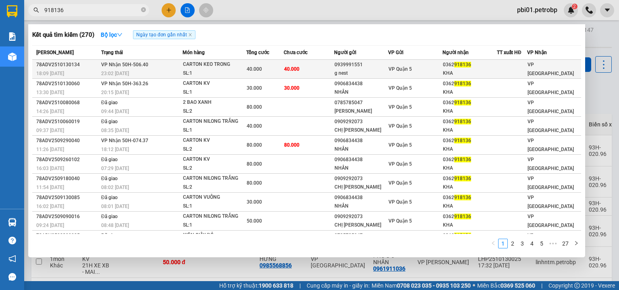
click at [329, 71] on td "40.000" at bounding box center [309, 69] width 50 height 19
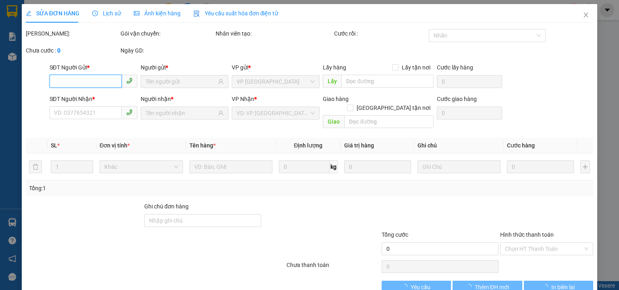
type input "0939991551"
type input "g nest"
type input "0362918136"
type input "KHA"
type input "40.000"
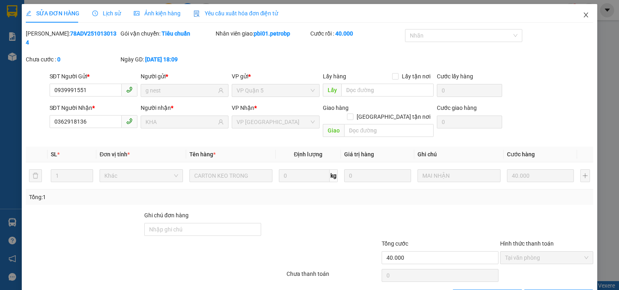
click at [585, 18] on span "Close" at bounding box center [586, 15] width 23 height 23
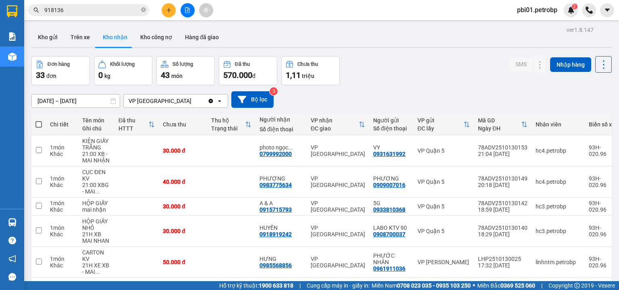
drag, startPoint x: 142, startPoint y: 8, endPoint x: 135, endPoint y: 9, distance: 7.3
click at [142, 8] on icon "close-circle" at bounding box center [143, 9] width 5 height 5
drag, startPoint x: 131, startPoint y: 10, endPoint x: 371, endPoint y: 15, distance: 239.6
click at [135, 10] on input "text" at bounding box center [91, 10] width 95 height 9
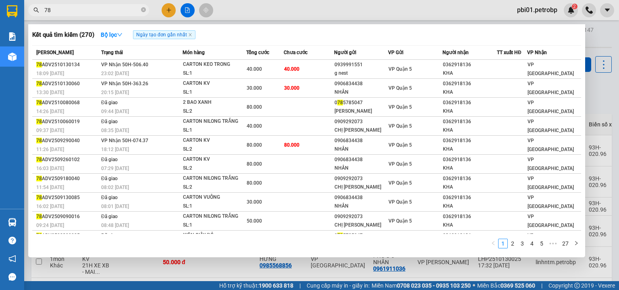
type input "783"
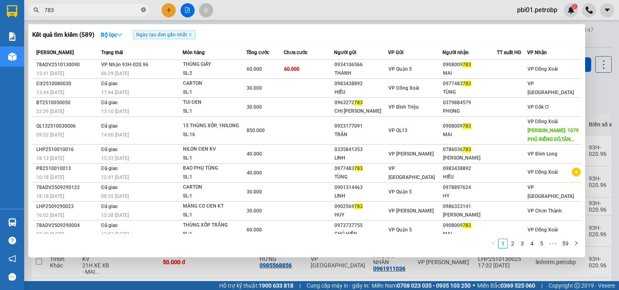
click at [144, 10] on icon "close-circle" at bounding box center [143, 9] width 5 height 5
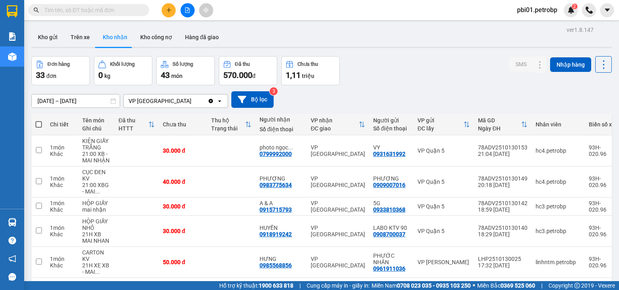
click at [130, 10] on input "text" at bounding box center [91, 10] width 95 height 9
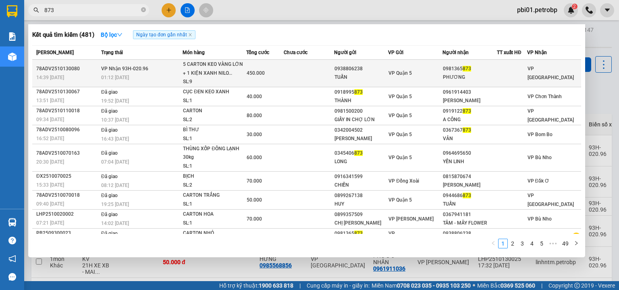
type input "873"
click at [316, 74] on td at bounding box center [309, 73] width 50 height 27
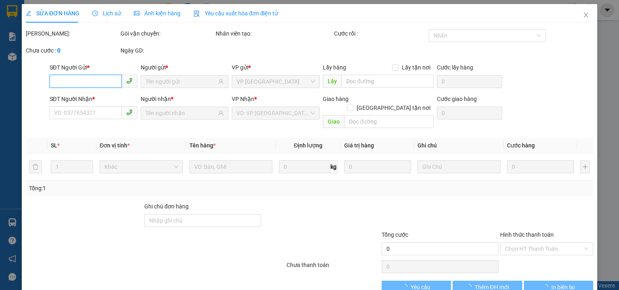
type input "0938806238"
type input "TUẤN"
type input "0981365873"
type input "PHƯƠNG"
type input "450.000"
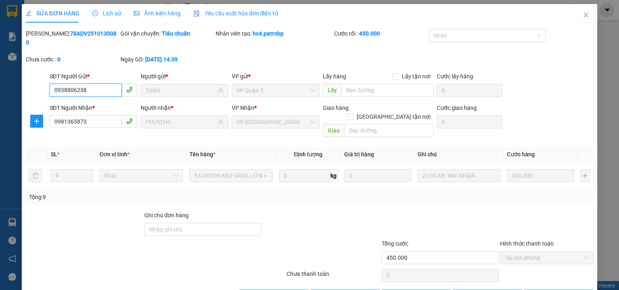
click at [537, 251] on span "Tại văn phòng" at bounding box center [546, 257] width 83 height 12
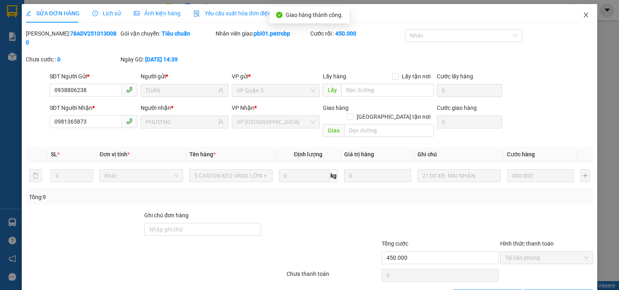
click at [577, 16] on span "Close" at bounding box center [586, 15] width 23 height 23
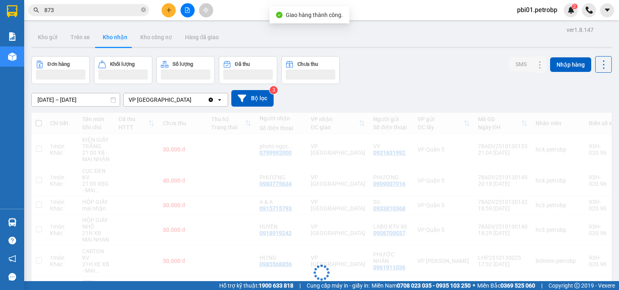
click at [579, 16] on div "pbi01.petrobp 2" at bounding box center [565, 10] width 108 height 14
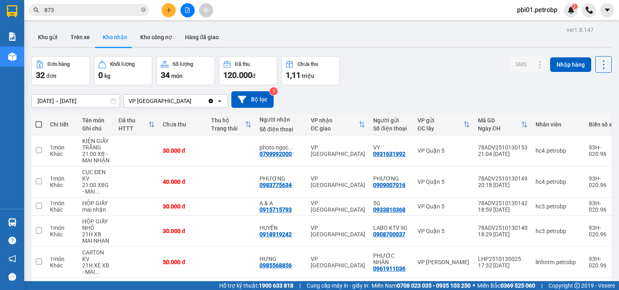
click at [410, 76] on div "Đơn hàng 32 đơn Khối lượng 0 kg Số lượng 34 món Đã thu 120.000 đ Chưa thu 1,11 …" at bounding box center [321, 70] width 581 height 29
drag, startPoint x: 434, startPoint y: 91, endPoint x: 149, endPoint y: 79, distance: 284.9
click at [431, 91] on div "12/10/2025 – 14/10/2025 Press the down arrow key to interact with the calendar …" at bounding box center [321, 99] width 581 height 17
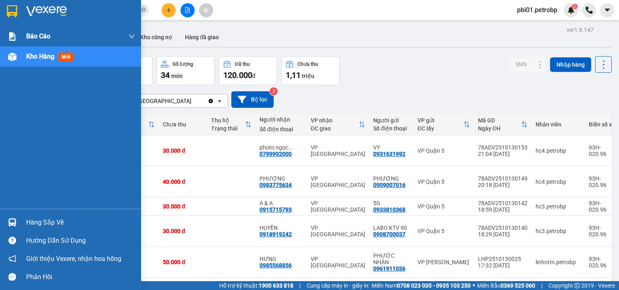
click at [35, 40] on span "Báo cáo" at bounding box center [38, 36] width 24 height 10
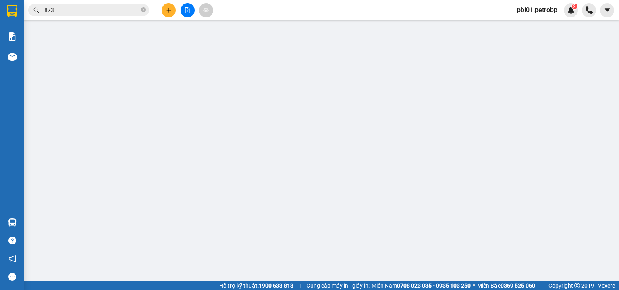
scroll to position [24, 0]
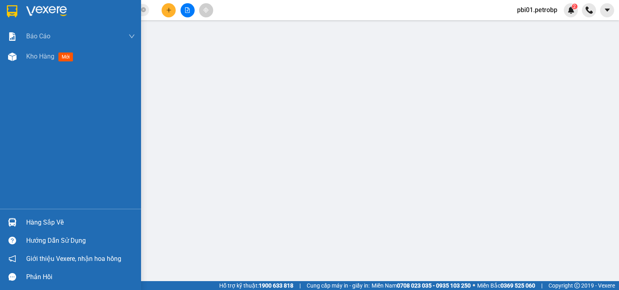
click at [44, 221] on div "Hàng sắp về" at bounding box center [80, 222] width 109 height 12
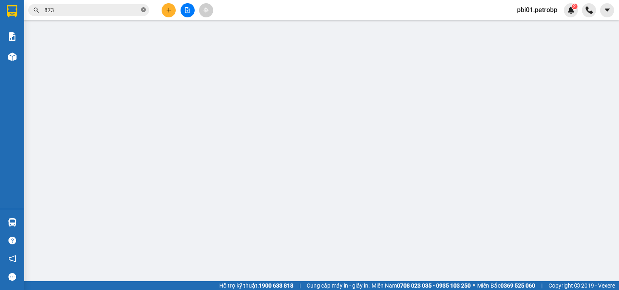
click at [144, 9] on icon "close-circle" at bounding box center [143, 9] width 5 height 5
click at [126, 6] on input "text" at bounding box center [91, 10] width 95 height 9
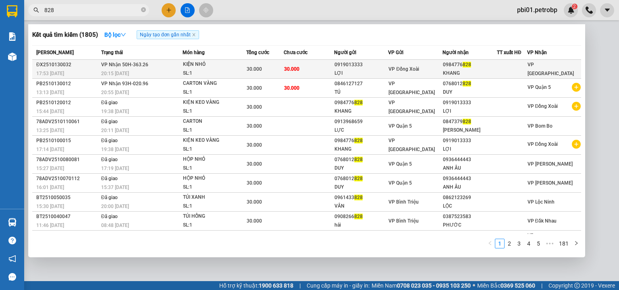
type input "828"
click at [399, 68] on span "VP Đồng Xoài" at bounding box center [404, 69] width 31 height 6
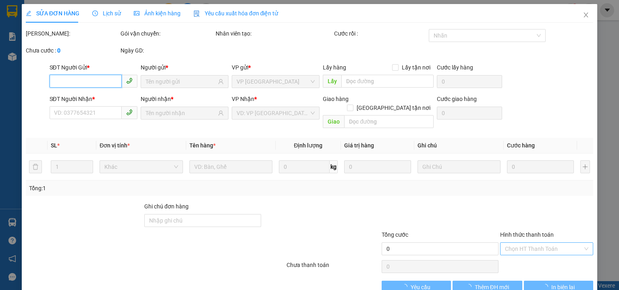
type input "0919013333"
type input "LỢI"
type input "0984776828"
type input "KHANG"
type input "30.000"
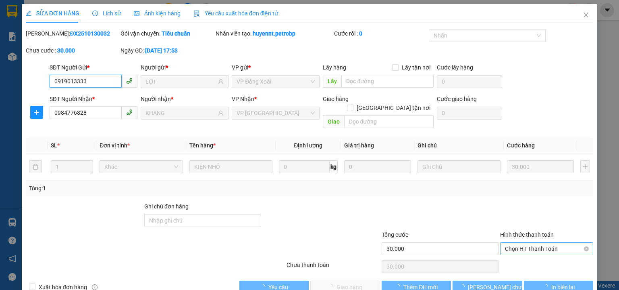
drag, startPoint x: 550, startPoint y: 237, endPoint x: 513, endPoint y: 237, distance: 37.1
click at [514, 242] on span "Chọn HT Thanh Toán" at bounding box center [546, 248] width 83 height 12
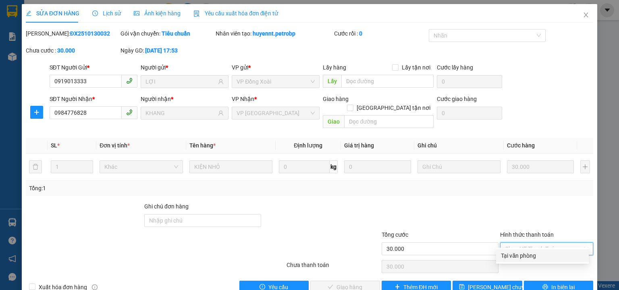
click at [505, 255] on div "Tại văn phòng" at bounding box center [542, 255] width 83 height 9
type input "0"
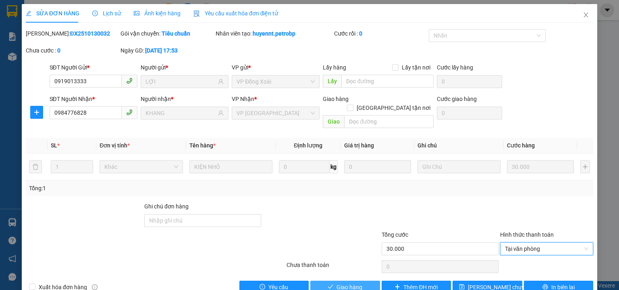
drag, startPoint x: 344, startPoint y: 275, endPoint x: 356, endPoint y: 259, distance: 20.1
click at [344, 282] on span "Giao hàng" at bounding box center [350, 286] width 26 height 9
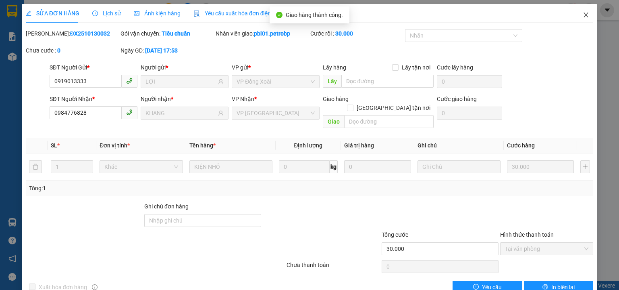
click at [583, 13] on icon "close" at bounding box center [586, 15] width 6 height 6
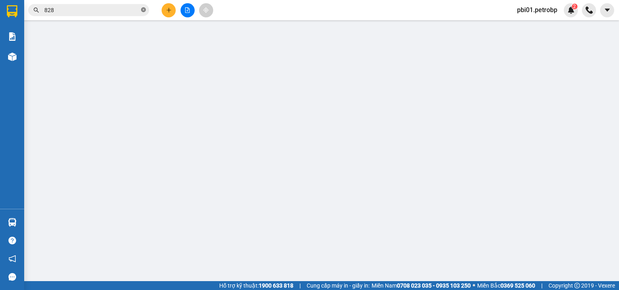
click at [144, 9] on icon "close-circle" at bounding box center [143, 9] width 5 height 5
click at [129, 10] on input "text" at bounding box center [91, 10] width 95 height 9
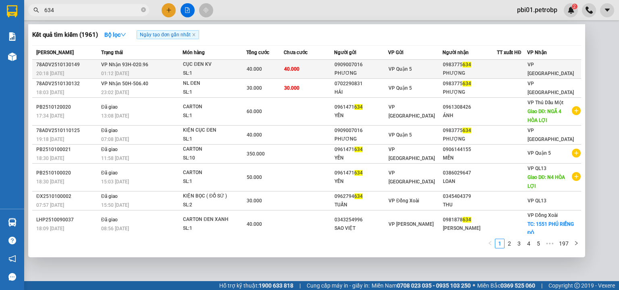
type input "634"
click at [365, 75] on div "PHƯƠNG" at bounding box center [362, 73] width 54 height 8
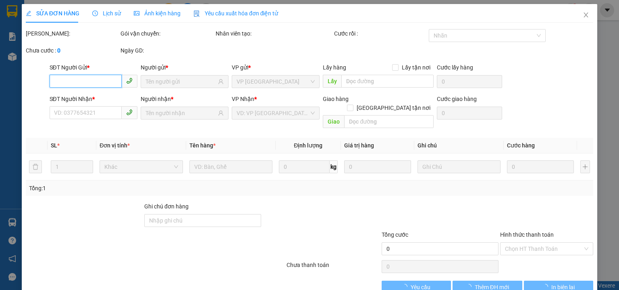
type input "0909007016"
type input "PHƯƠNG"
type input "0983775634"
type input "PHƯỢNG"
type input "40.000"
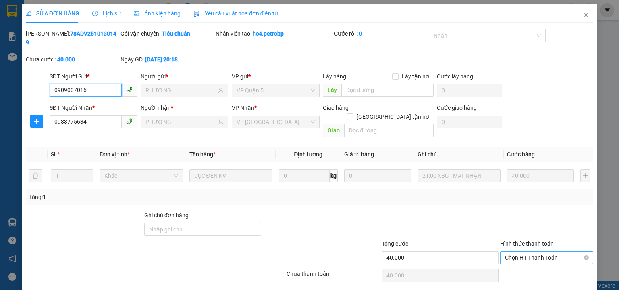
click at [530, 251] on span "Chọn HT Thanh Toán" at bounding box center [546, 257] width 83 height 12
drag, startPoint x: 528, startPoint y: 252, endPoint x: 524, endPoint y: 253, distance: 4.3
click at [527, 252] on div "Tại văn phòng" at bounding box center [542, 255] width 83 height 9
type input "0"
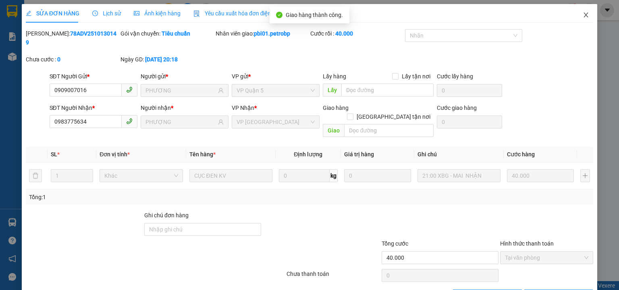
click at [583, 14] on icon "close" at bounding box center [586, 15] width 6 height 6
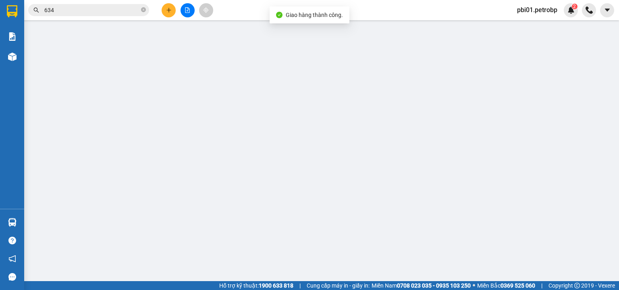
click at [96, 8] on input "634" at bounding box center [91, 10] width 95 height 9
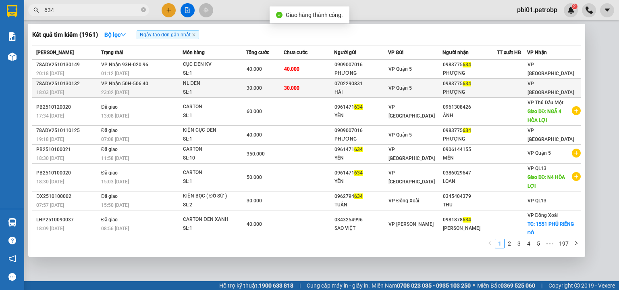
click at [327, 90] on td "30.000" at bounding box center [309, 88] width 50 height 19
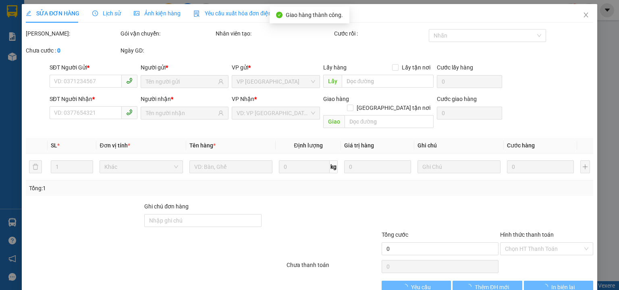
type input "0702290831"
type input "HẢI"
type input "0983775634"
type input "PHƯỢNG"
type input "30.000"
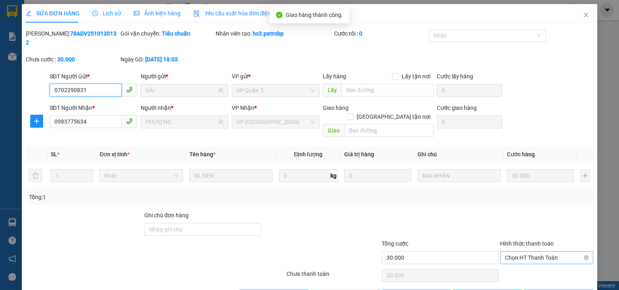
click at [524, 251] on span "Chọn HT Thanh Toán" at bounding box center [546, 257] width 83 height 12
drag, startPoint x: 518, startPoint y: 256, endPoint x: 358, endPoint y: 270, distance: 159.8
click at [517, 256] on div "Tại văn phòng" at bounding box center [542, 255] width 83 height 9
type input "0"
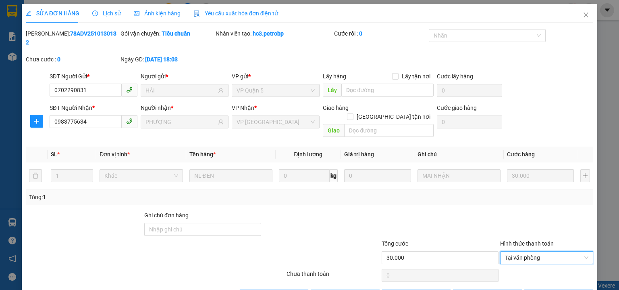
drag, startPoint x: 346, startPoint y: 277, endPoint x: 354, endPoint y: 271, distance: 10.6
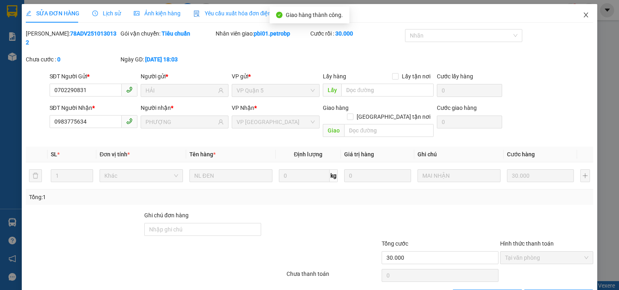
click at [584, 15] on icon "close" at bounding box center [586, 14] width 4 height 5
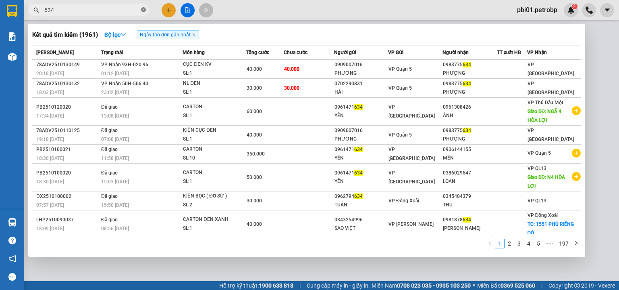
click at [143, 11] on icon "close-circle" at bounding box center [143, 9] width 5 height 5
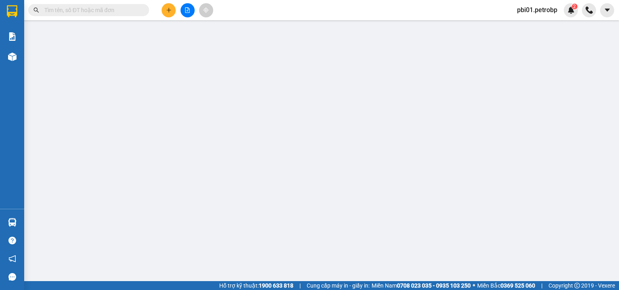
click at [117, 10] on input "text" at bounding box center [91, 10] width 95 height 9
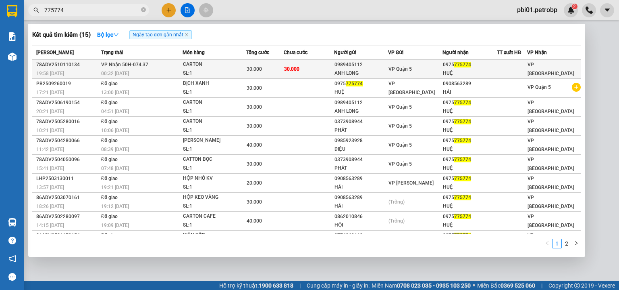
type input "775774"
click at [308, 66] on td "30.000" at bounding box center [309, 69] width 50 height 19
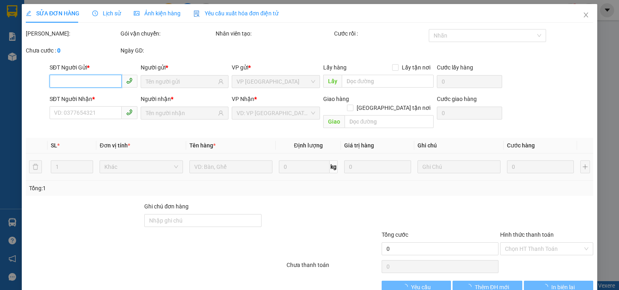
type input "0989405112"
type input "ANH LONG"
type input "0975775774"
type input "HUỆ"
type input "30.000"
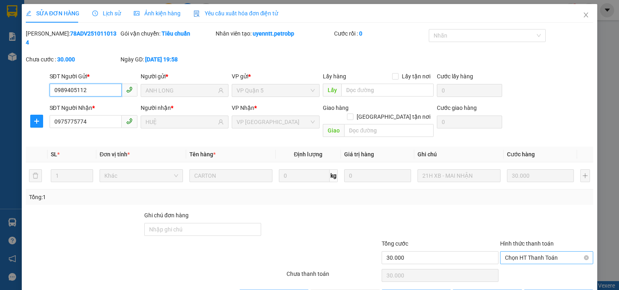
click at [542, 251] on span "Chọn HT Thanh Toán" at bounding box center [546, 257] width 83 height 12
click at [528, 255] on div "Tại văn phòng" at bounding box center [542, 255] width 83 height 9
type input "0"
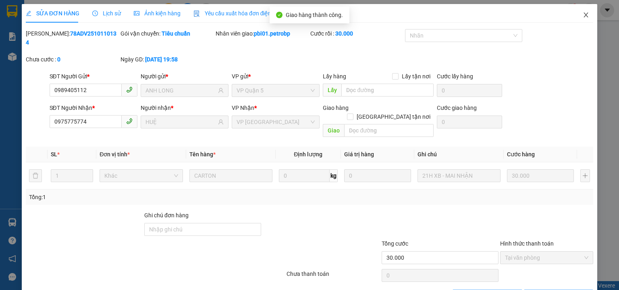
click at [583, 15] on icon "close" at bounding box center [586, 15] width 6 height 6
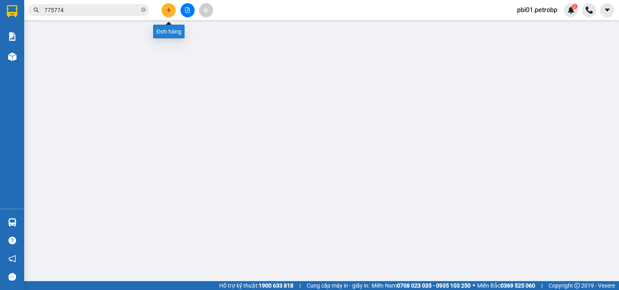
click at [173, 9] on button at bounding box center [169, 10] width 14 height 14
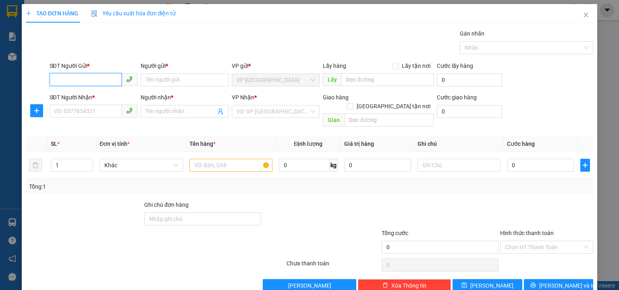
drag, startPoint x: 79, startPoint y: 78, endPoint x: 605, endPoint y: 17, distance: 529.7
click at [83, 75] on input "SĐT Người Gửi *" at bounding box center [86, 79] width 72 height 13
type input "0834113355"
click at [97, 94] on div "0834113355 - HẢI" at bounding box center [92, 95] width 77 height 9
type input "HẢI"
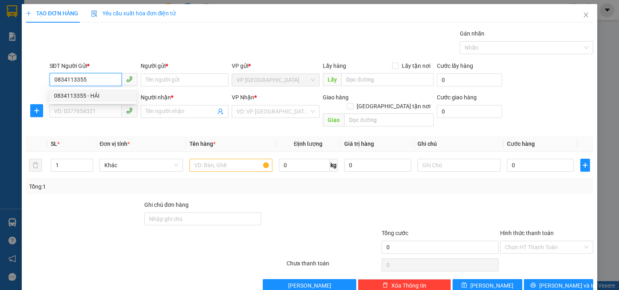
type input "0913165422"
type input "NGÂN"
type input "30.000"
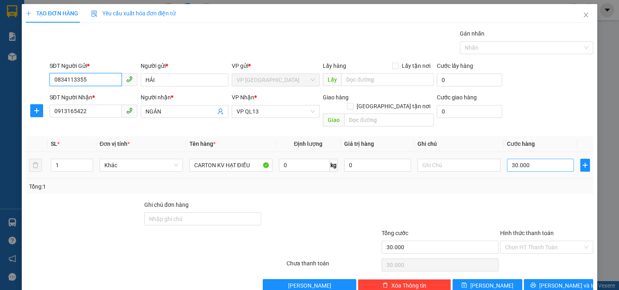
type input "0834113355"
click at [554, 158] on input "30.000" at bounding box center [540, 164] width 67 height 13
type input "0"
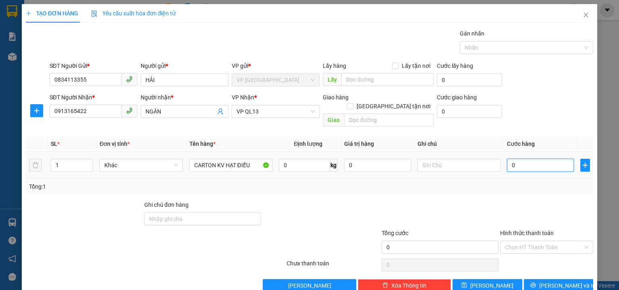
type input "4"
type input "04"
type input "40"
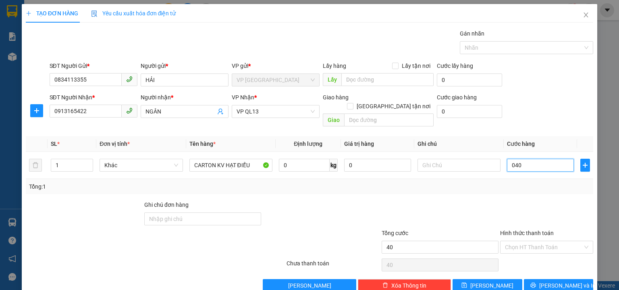
type input "040"
type input "40.000"
click at [539, 105] on div "SĐT Người Nhận * 0913165422 Người nhận * NGÂN VP Nhận * VP QL13 Giao hàng Giao …" at bounding box center [322, 111] width 548 height 37
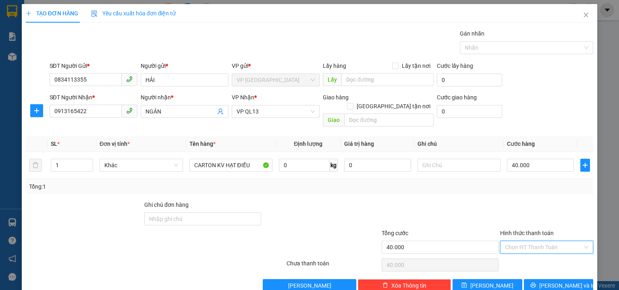
click at [519, 241] on input "Hình thức thanh toán" at bounding box center [544, 247] width 78 height 12
drag, startPoint x: 527, startPoint y: 184, endPoint x: 527, endPoint y: 175, distance: 8.9
click at [527, 184] on div "Tại văn phòng" at bounding box center [542, 182] width 83 height 9
type input "0"
click at [570, 279] on button "[PERSON_NAME] và In" at bounding box center [559, 285] width 70 height 13
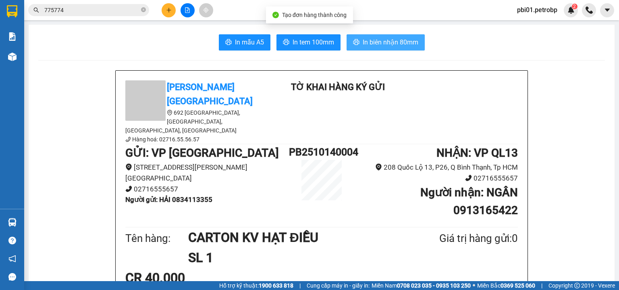
click at [383, 47] on button "In biên nhận 80mm" at bounding box center [386, 42] width 78 height 16
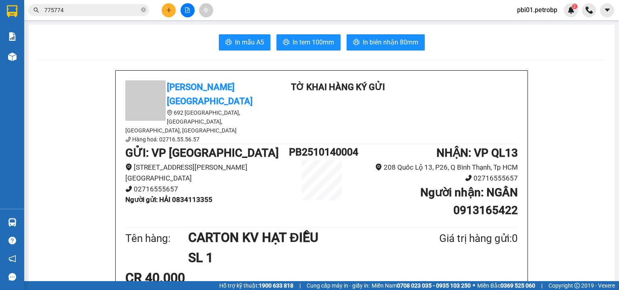
click at [298, 42] on span "In tem 100mm" at bounding box center [314, 42] width 42 height 10
drag, startPoint x: 82, startPoint y: 182, endPoint x: 57, endPoint y: 211, distance: 38.6
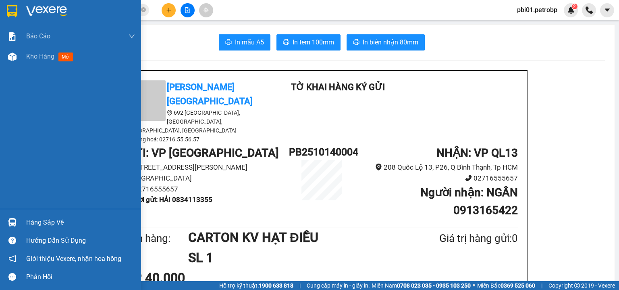
drag, startPoint x: 57, startPoint y: 221, endPoint x: 61, endPoint y: 224, distance: 4.9
click at [58, 221] on div "Hàng sắp về" at bounding box center [80, 222] width 109 height 12
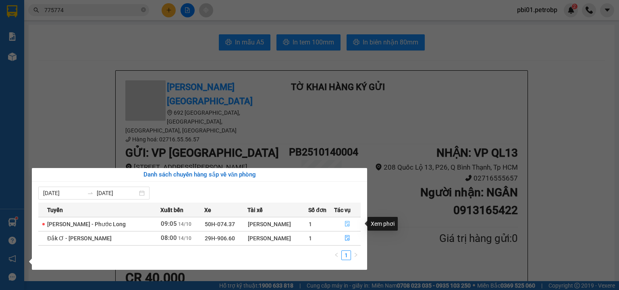
click at [347, 223] on icon "file-done" at bounding box center [348, 224] width 6 height 6
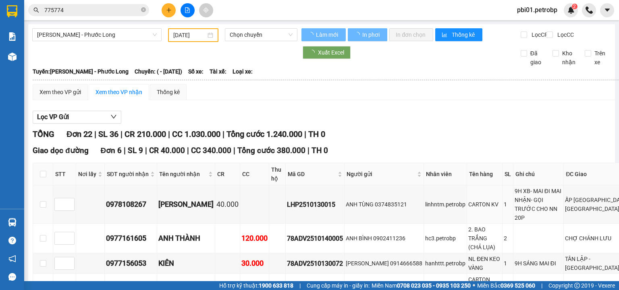
type input "[DATE]"
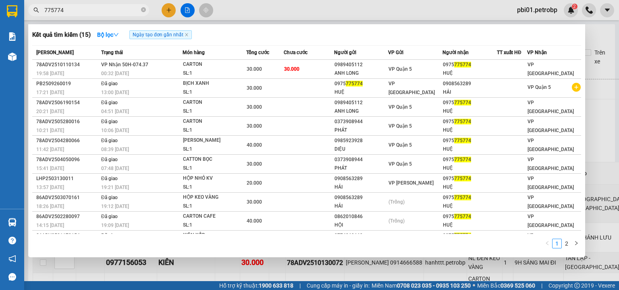
click at [116, 8] on input "775774" at bounding box center [91, 10] width 95 height 9
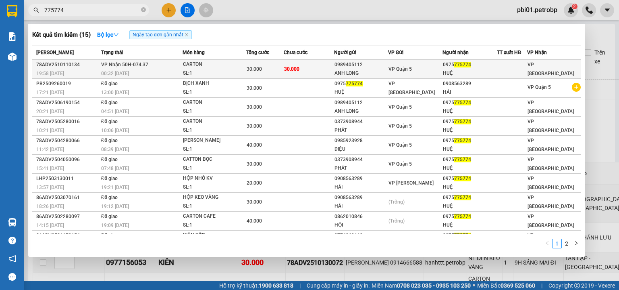
click at [281, 62] on td "30.000" at bounding box center [264, 69] width 37 height 19
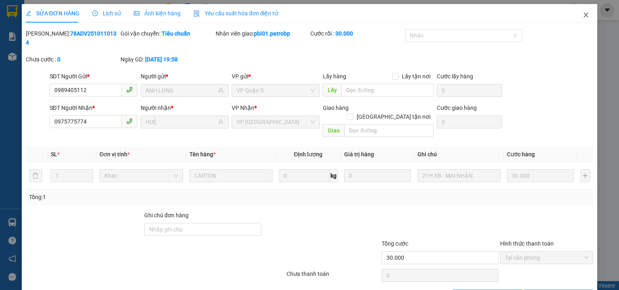
click at [583, 15] on icon "close" at bounding box center [586, 15] width 6 height 6
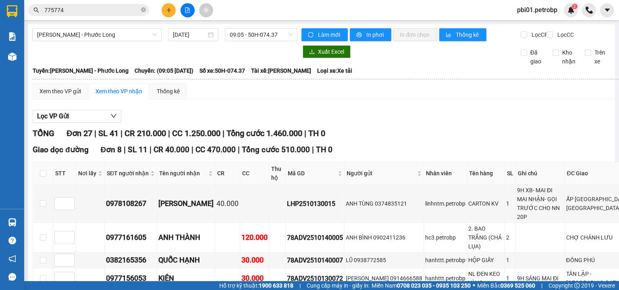
drag, startPoint x: 94, startPoint y: 8, endPoint x: 119, endPoint y: 8, distance: 25.4
click at [95, 9] on input "775774" at bounding box center [91, 10] width 95 height 9
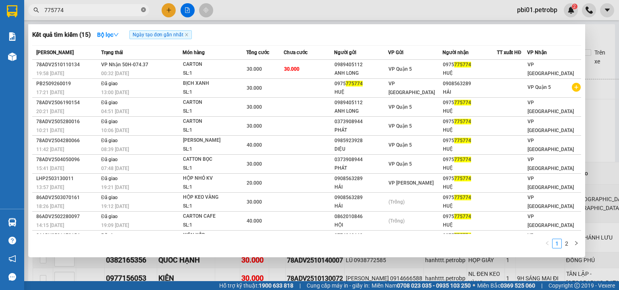
click at [146, 9] on icon "close-circle" at bounding box center [143, 9] width 5 height 5
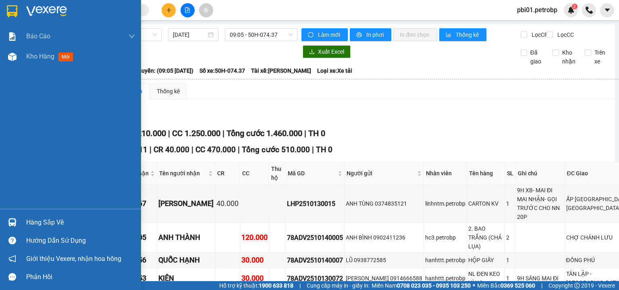
click at [28, 217] on div "Hàng sắp về" at bounding box center [80, 222] width 109 height 12
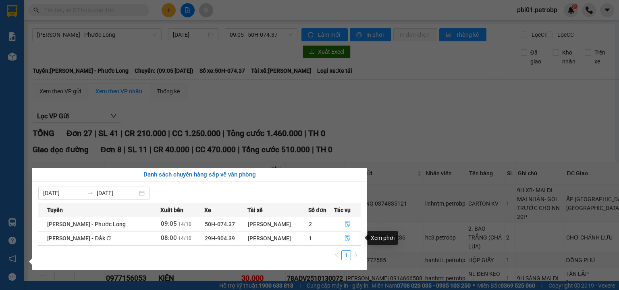
click at [346, 238] on icon "file-done" at bounding box center [348, 238] width 6 height 6
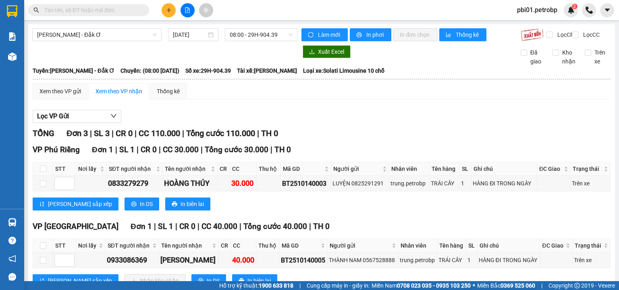
click at [379, 110] on div "Xem theo VP gửi Xem theo VP nhận Thống kê Lọc VP Gửi TỔNG Đơn 3 | SL 3 | CR 0 …" at bounding box center [322, 228] width 578 height 290
click at [371, 144] on div "VP Phú Riềng Đơn 1 | SL 1 | CR 0 | CC 30.000 | Tổng cước 30.000 | TH 0" at bounding box center [322, 150] width 578 height 12
click at [369, 127] on div "TỔNG Đơn 3 | SL 3 | CR 0 | CC 110.000 | Tổng cước 110.000 | TH 0" at bounding box center [322, 133] width 578 height 12
click at [352, 144] on div "VP Phú Riềng Đơn 1 | SL 1 | CR 0 | CC 30.000 | Tổng cước 30.000 | TH 0 STT Nơ…" at bounding box center [322, 180] width 578 height 73
click at [169, 11] on icon "plus" at bounding box center [169, 10] width 6 height 6
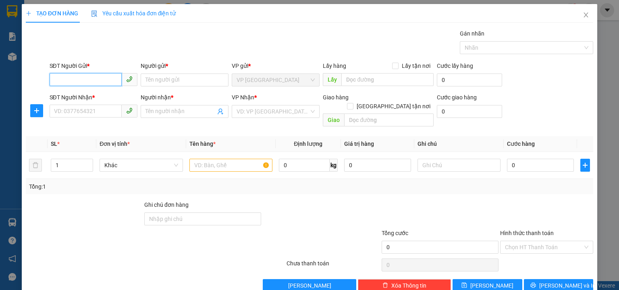
paste input "0975871884"
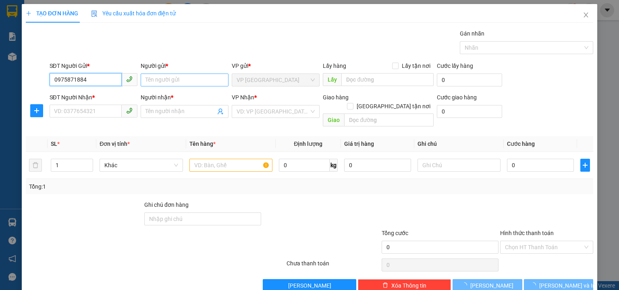
type input "0975871884"
click at [170, 78] on input "Người gửi *" at bounding box center [185, 79] width 88 height 13
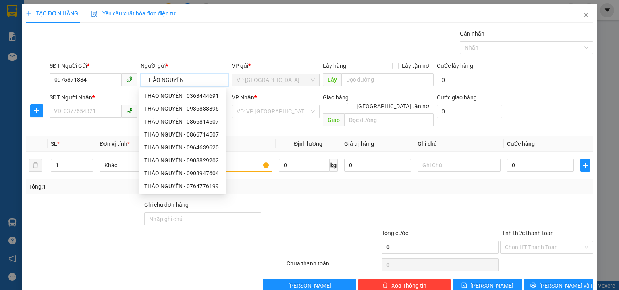
type input "THẢO NGUYÊN"
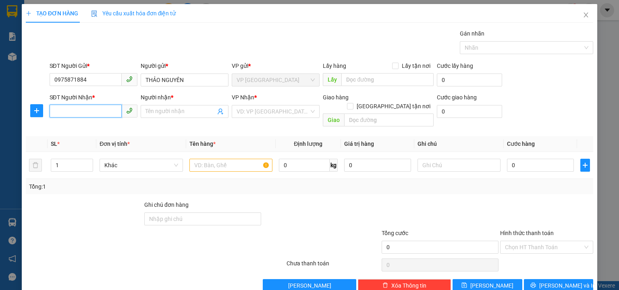
click at [103, 108] on input "SĐT Người Nhận *" at bounding box center [86, 110] width 72 height 13
type input "0901666538"
click at [168, 107] on input "Người nhận *" at bounding box center [181, 111] width 70 height 9
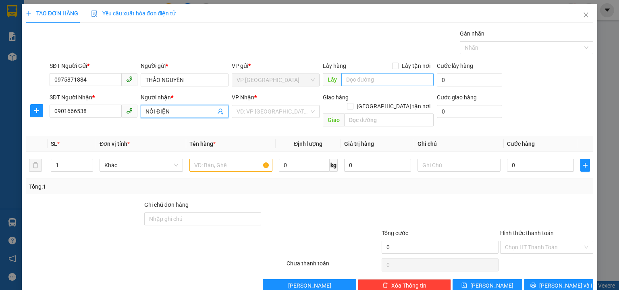
type input "NỒI ĐIỆN"
click at [354, 73] on input "text" at bounding box center [388, 79] width 92 height 13
click at [395, 62] on input "Lấy tận nơi" at bounding box center [395, 65] width 6 height 6
checkbox input "true"
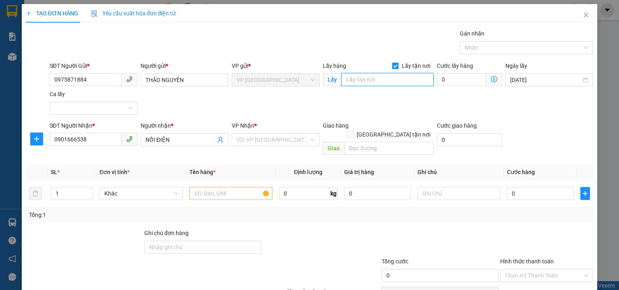
click at [369, 73] on input "text" at bounding box center [388, 79] width 92 height 13
type input "CHỢ BÌNH HIẾU"
click at [437, 73] on input "0" at bounding box center [462, 79] width 50 height 13
click at [512, 75] on input "[DATE]" at bounding box center [545, 79] width 71 height 9
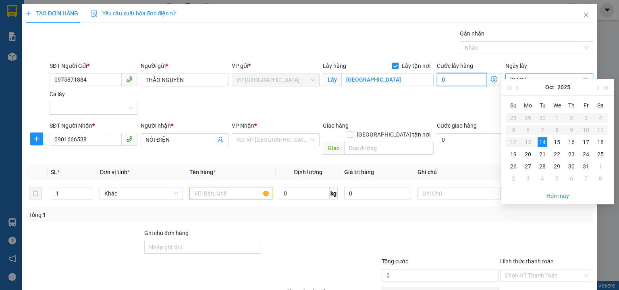
type input "[DATE]"
click at [455, 74] on input "0" at bounding box center [462, 79] width 50 height 13
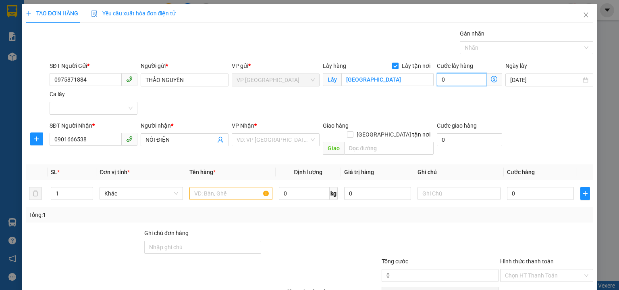
type input "5"
type input "50"
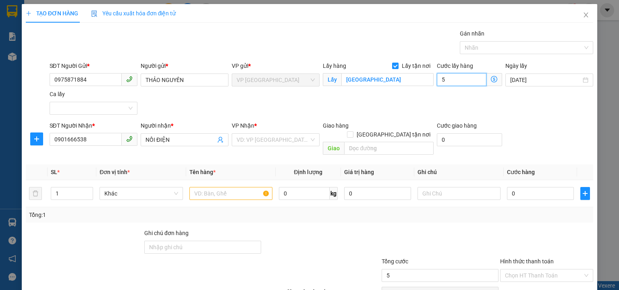
type input "50"
type input "500"
type input "5.000"
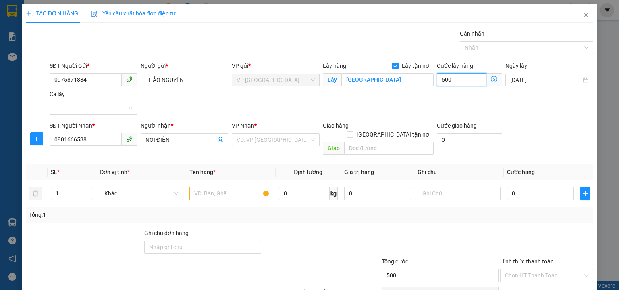
type input "5.000"
type input "50.000"
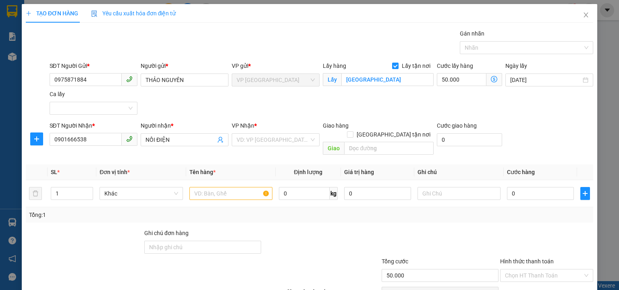
click at [517, 112] on form "SĐT Người Gửi * 0975871884 Người gửi * THẢO NGUYÊN VP gửi * VP Phước Bình Lấy h…" at bounding box center [310, 109] width 568 height 97
click at [375, 142] on input "text" at bounding box center [389, 148] width 90 height 13
click at [365, 142] on input "text" at bounding box center [389, 148] width 90 height 13
type input "CÂY XĂNG TÍN PHONG"
click at [259, 133] on input "search" at bounding box center [273, 139] width 73 height 12
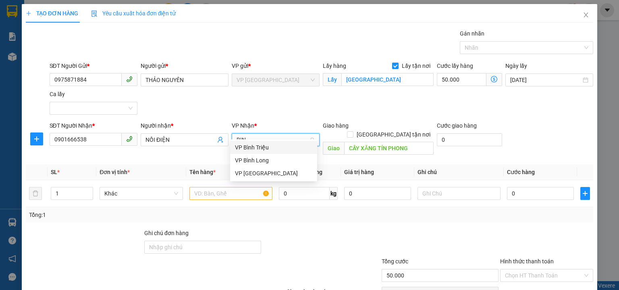
type input "BINH"
click at [265, 145] on div "VP Bình Triệu" at bounding box center [273, 147] width 77 height 9
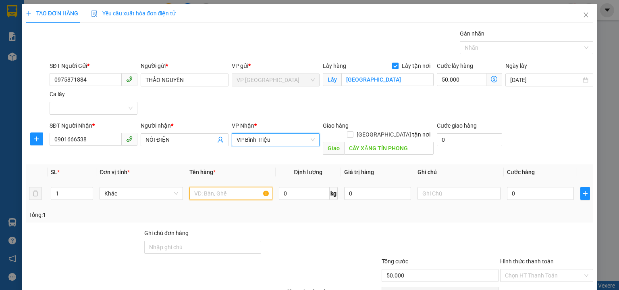
click at [218, 187] on input "text" at bounding box center [231, 193] width 83 height 13
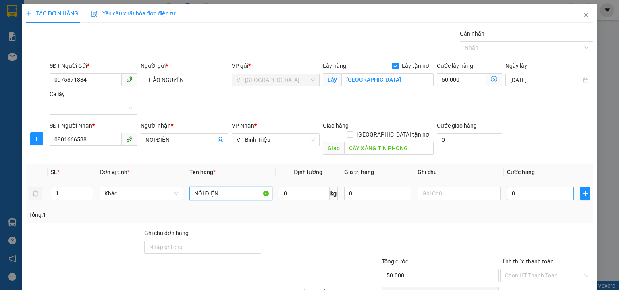
type input "NỒI ĐIỆN"
click at [517, 187] on input "0" at bounding box center [540, 193] width 67 height 13
type input "4"
type input "50.004"
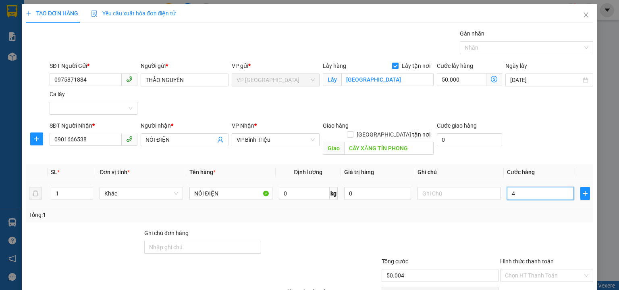
type input "40"
type input "50.040"
type input "400"
type input "50.400"
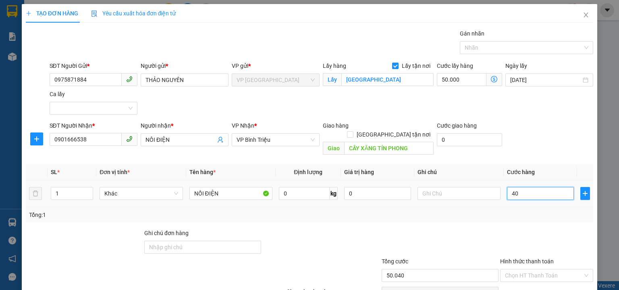
type input "50.400"
type input "4.000"
type input "54.000"
type input "40.000"
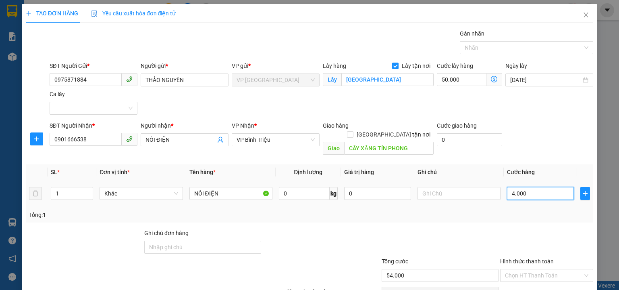
type input "90.000"
type input "400.000"
type input "450.000"
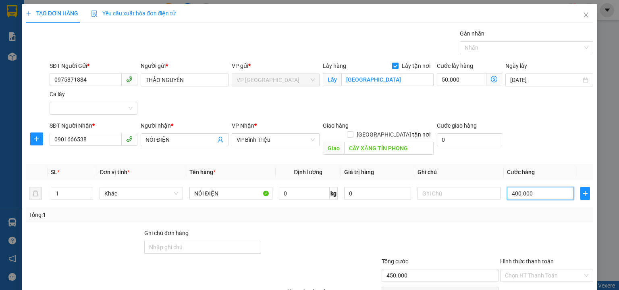
type input "400.000"
click at [522, 121] on div "SĐT Người Nhận * 0901666538 Người nhận * NỒI ĐIỆN VP Nhận * VP Bình Triệu Giao …" at bounding box center [322, 139] width 548 height 37
click at [535, 269] on input "Hình thức thanh toán" at bounding box center [544, 275] width 78 height 12
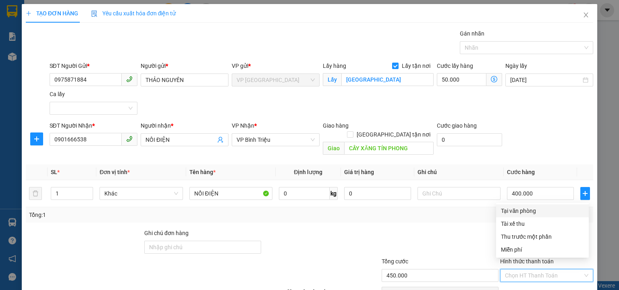
drag, startPoint x: 527, startPoint y: 176, endPoint x: 533, endPoint y: 154, distance: 22.2
click at [527, 206] on div "Tại văn phòng" at bounding box center [542, 210] width 83 height 9
type input "0"
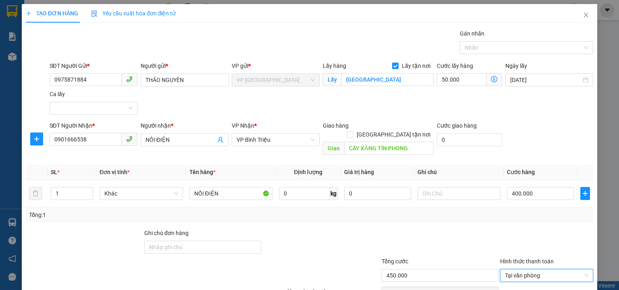
click at [552, 121] on div "SĐT Người Nhận * 0901666538 Người nhận * NỒI ĐIỆN VP Nhận * VP Bình Triệu Giao …" at bounding box center [322, 139] width 548 height 37
click at [124, 102] on input "Ca lấy" at bounding box center [90, 108] width 73 height 12
click at [198, 61] on div "SĐT Người Gửi * 0975871884 Người gửi * THẢO NGUYÊN VP gửi * VP Phước Bình Lấy h…" at bounding box center [322, 89] width 548 height 56
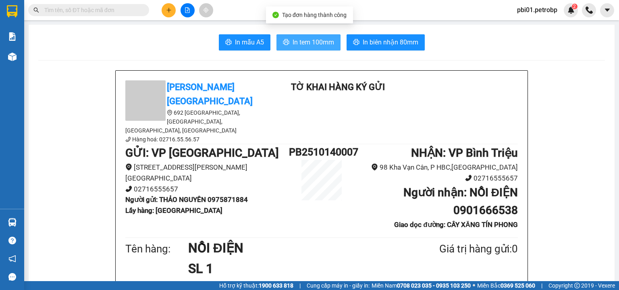
click at [311, 39] on span "In tem 100mm" at bounding box center [314, 42] width 42 height 10
click at [137, 47] on div "In mẫu A5 In tem 100mm In biên nhận 80mm" at bounding box center [321, 42] width 567 height 16
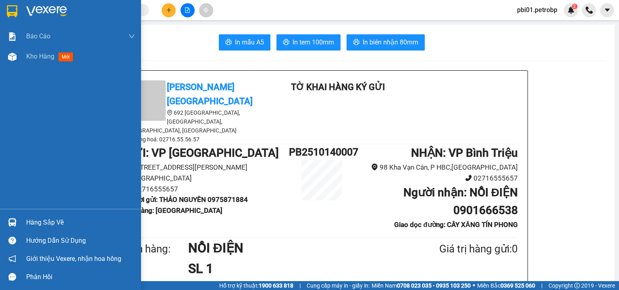
click at [26, 59] on span "Kho hàng" at bounding box center [40, 56] width 28 height 8
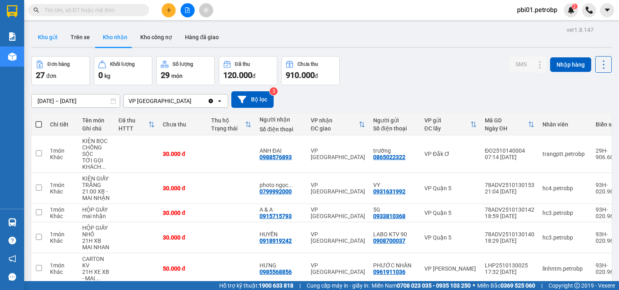
click at [52, 35] on button "Kho gửi" at bounding box center [47, 36] width 33 height 19
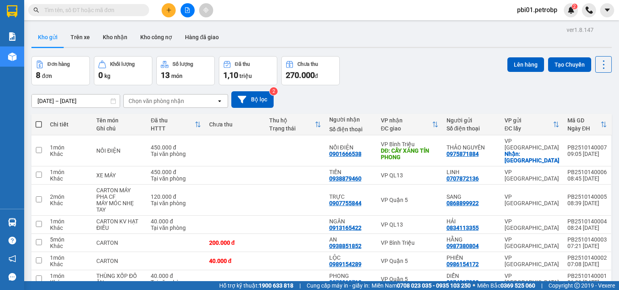
click at [39, 124] on span at bounding box center [38, 124] width 6 height 6
click at [39, 120] on input "checkbox" at bounding box center [39, 120] width 0 height 0
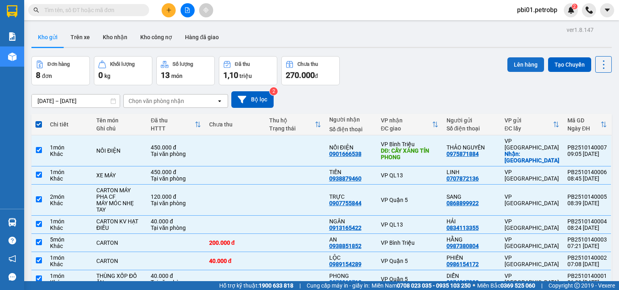
click at [513, 62] on button "Lên hàng" at bounding box center [526, 64] width 37 height 15
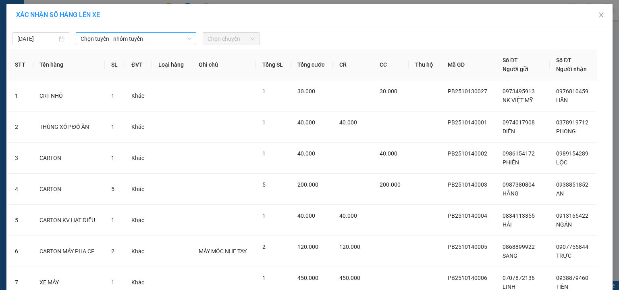
click at [115, 42] on span "Chọn tuyến - nhóm tuyến" at bounding box center [136, 39] width 111 height 12
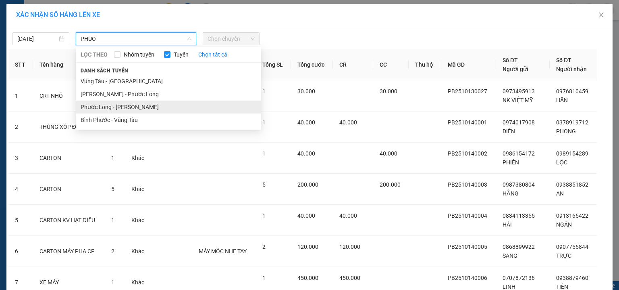
type input "PHUO"
click at [118, 107] on li "Phước Long - [PERSON_NAME]" at bounding box center [168, 106] width 185 height 13
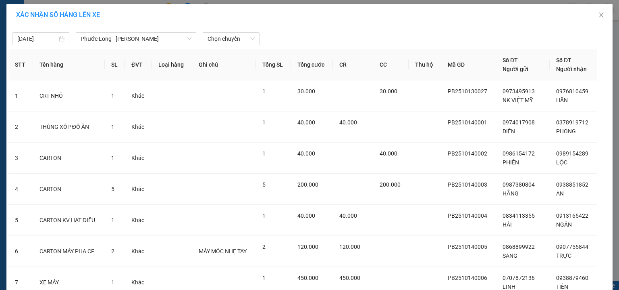
click at [244, 30] on div "14/10/2025 Phước Long - Hồ Chí Minh LỌC THEO Nhóm tuyến Tuyến Chọn tất cả Danh …" at bounding box center [309, 36] width 602 height 17
click at [237, 43] on span "Chọn chuyến" at bounding box center [231, 39] width 47 height 12
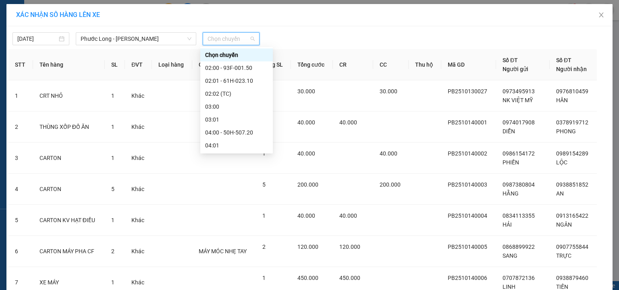
click at [240, 283] on div "09:05 - 50H-363.26" at bounding box center [236, 287] width 63 height 9
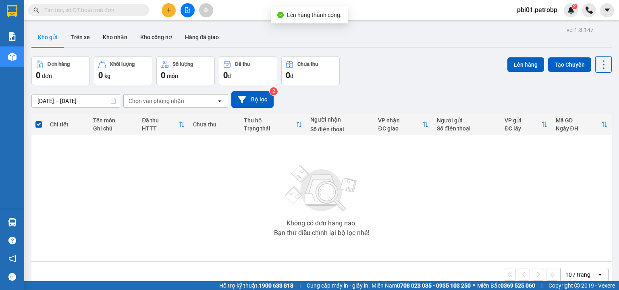
click at [185, 11] on icon "file-add" at bounding box center [188, 10] width 6 height 6
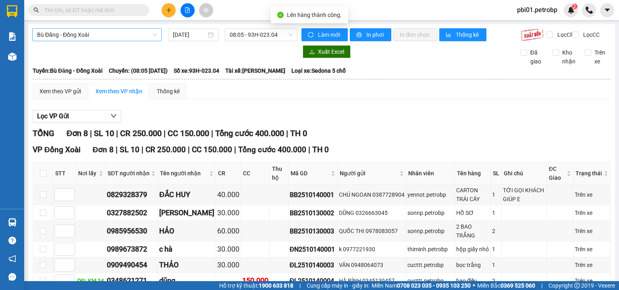
click at [76, 35] on span "Bù Đăng - Đồng Xoài" at bounding box center [97, 35] width 120 height 12
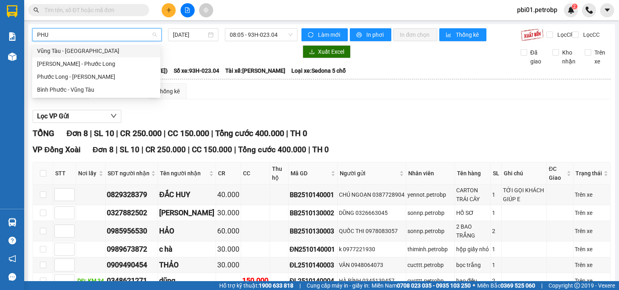
type input "PHUO"
click at [89, 76] on div "Phước Long - [PERSON_NAME]" at bounding box center [96, 76] width 119 height 9
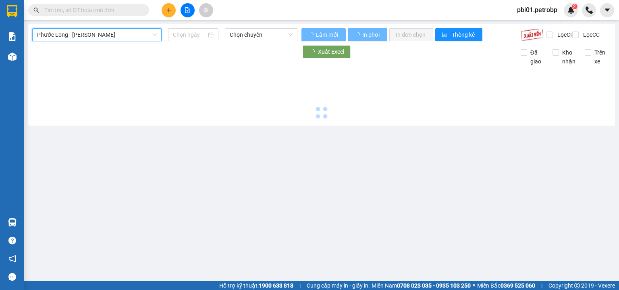
type input "[DATE]"
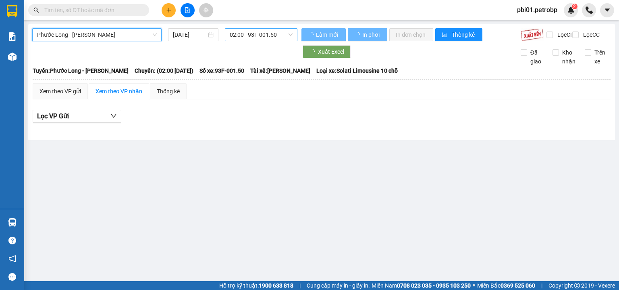
click at [256, 38] on span "02:00 - 93F-001.50" at bounding box center [261, 35] width 63 height 12
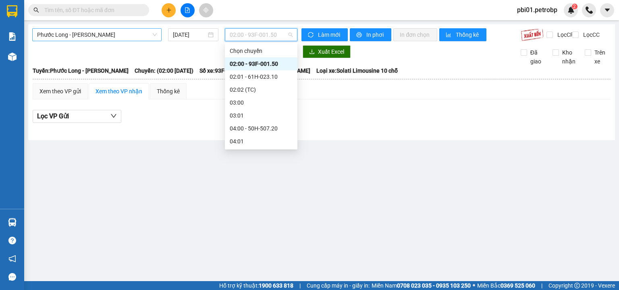
click at [273, 279] on div "09:05 - 50H-363.26" at bounding box center [261, 283] width 63 height 9
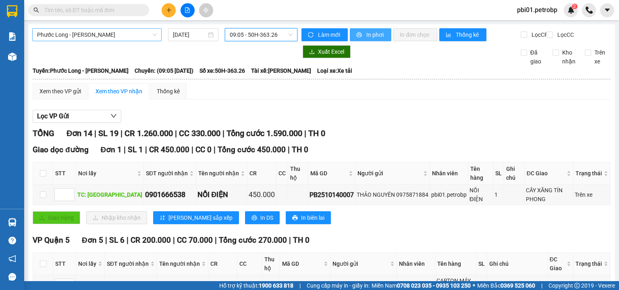
click at [379, 36] on span "In phơi" at bounding box center [376, 34] width 19 height 9
click at [394, 150] on div "Giao dọc đường Đơn 1 | SL 1 | CR 450.000 | CC 0 | Tổng cước 450.000 | TH 0 STT …" at bounding box center [322, 187] width 578 height 86
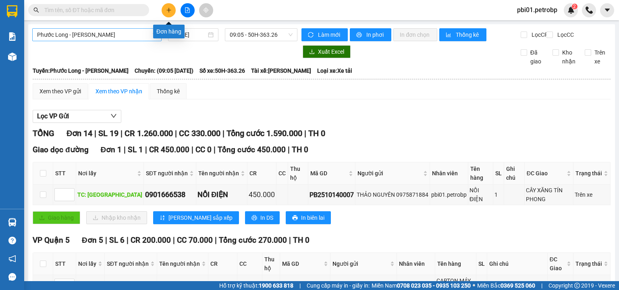
click at [142, 8] on span at bounding box center [143, 10] width 5 height 9
click at [90, 8] on input "text" at bounding box center [91, 10] width 95 height 9
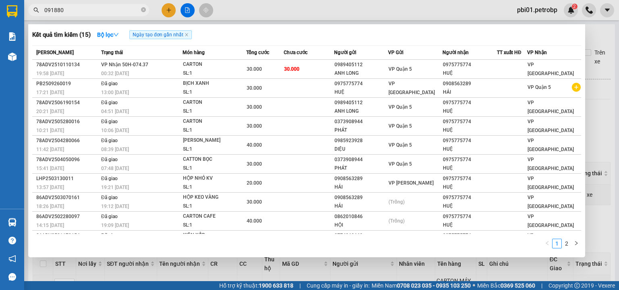
type input "0918808"
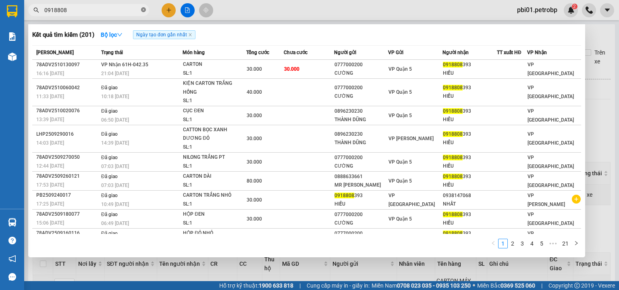
click at [141, 8] on icon "close-circle" at bounding box center [143, 9] width 5 height 5
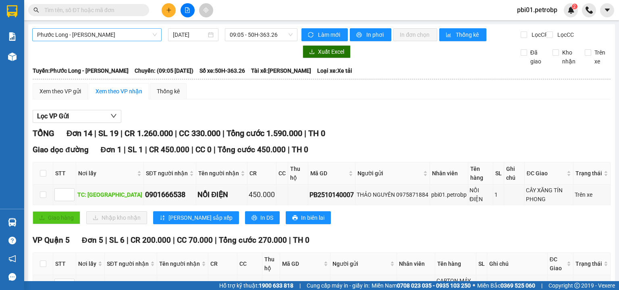
click at [140, 7] on span at bounding box center [88, 10] width 121 height 12
click at [132, 9] on input "text" at bounding box center [91, 10] width 95 height 9
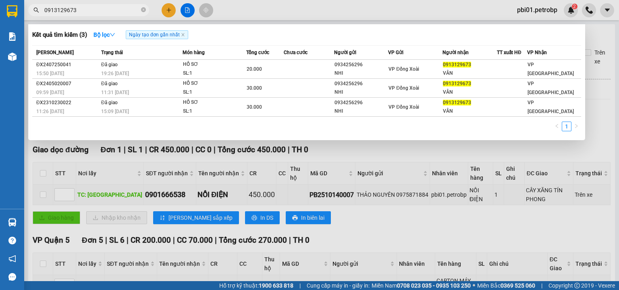
type input "0913129673"
click at [362, 167] on div at bounding box center [309, 145] width 619 height 290
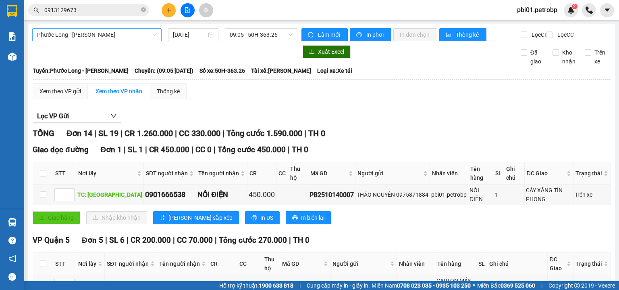
click at [106, 7] on input "0913129673" at bounding box center [91, 10] width 95 height 9
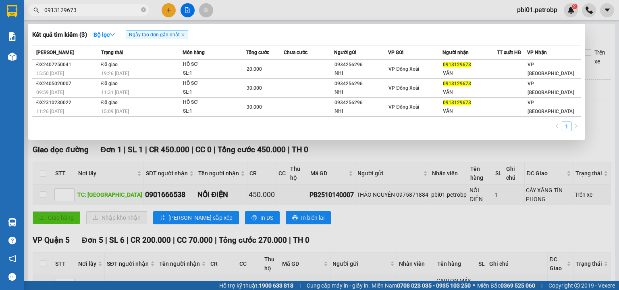
click at [146, 11] on span "0913129673" at bounding box center [88, 10] width 121 height 12
click at [144, 10] on icon "close-circle" at bounding box center [143, 9] width 5 height 5
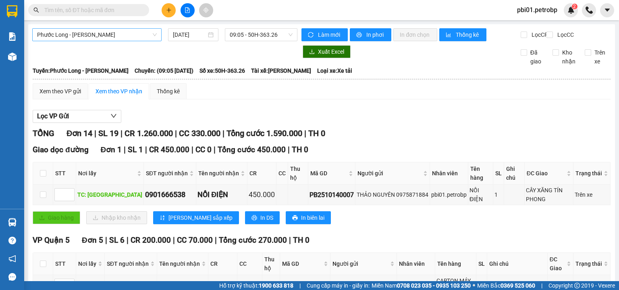
click at [115, 9] on input "text" at bounding box center [91, 10] width 95 height 9
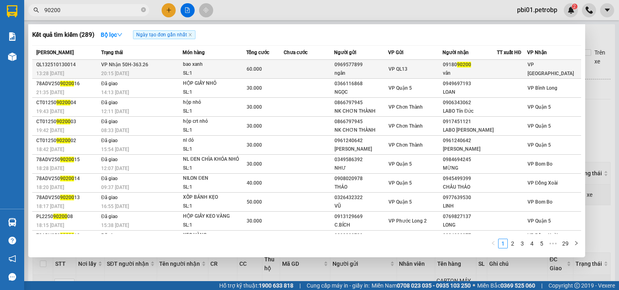
type input "90200"
click at [353, 69] on div "ngân" at bounding box center [362, 73] width 54 height 8
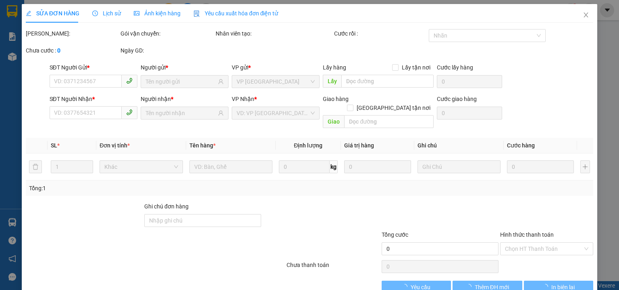
click at [514, 231] on label "Hình thức thanh toán" at bounding box center [527, 234] width 54 height 6
click at [514, 242] on input "Hình thức thanh toán" at bounding box center [544, 248] width 78 height 12
type input "0969577899"
type input "ngân"
type input "0918090200"
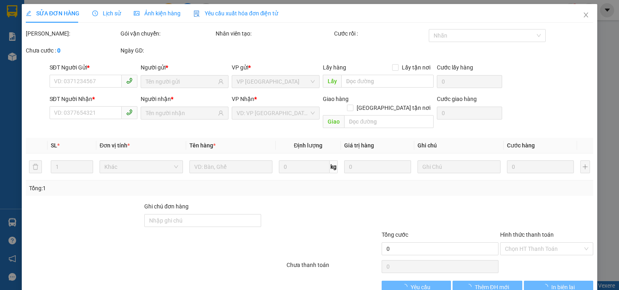
type input "vân"
type input "60.000"
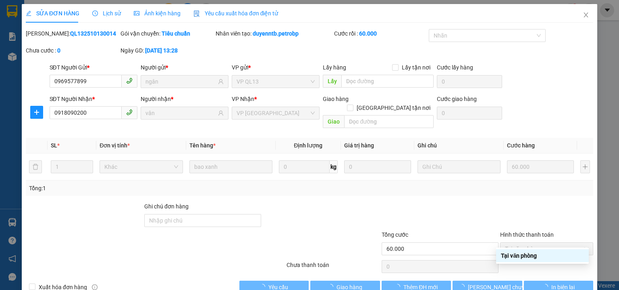
click at [520, 242] on span "Tại văn phòng" at bounding box center [546, 248] width 83 height 12
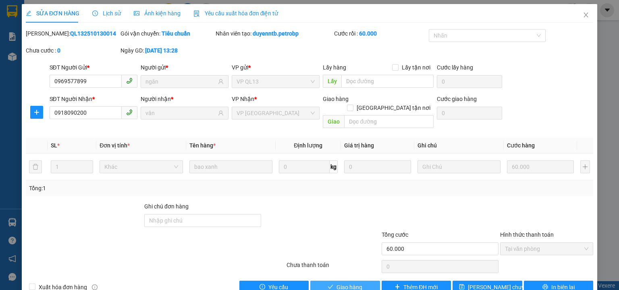
click at [329, 283] on icon "check" at bounding box center [331, 286] width 6 height 6
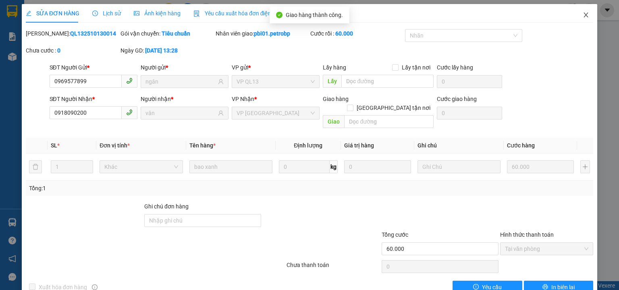
click at [583, 18] on icon "close" at bounding box center [586, 15] width 6 height 6
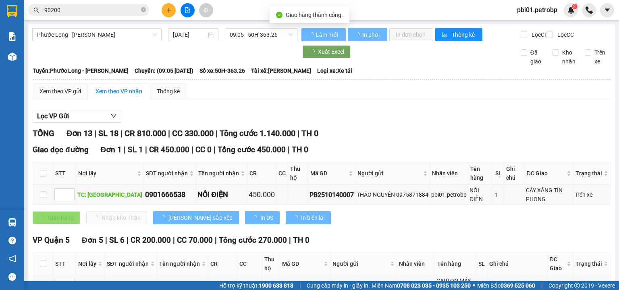
click at [489, 118] on div "Lọc VP Gửi" at bounding box center [322, 116] width 578 height 13
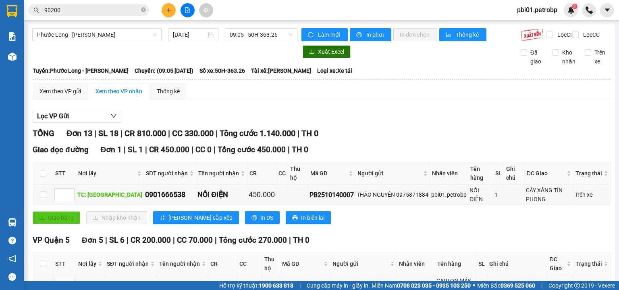
drag, startPoint x: 144, startPoint y: 8, endPoint x: 140, endPoint y: 10, distance: 4.2
click at [144, 8] on icon "close-circle" at bounding box center [143, 9] width 5 height 5
click at [137, 10] on input "text" at bounding box center [91, 10] width 95 height 9
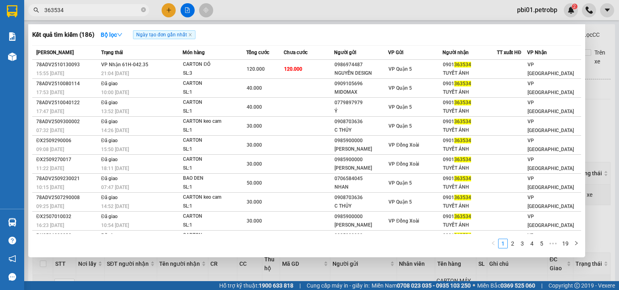
type input "363534"
click at [69, 281] on div at bounding box center [309, 145] width 619 height 290
click at [144, 8] on icon "close-circle" at bounding box center [143, 9] width 5 height 5
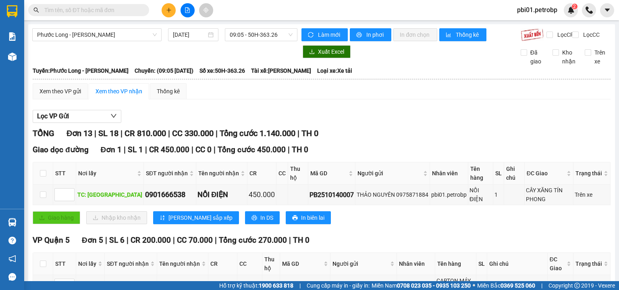
click at [116, 11] on input "text" at bounding box center [91, 10] width 95 height 9
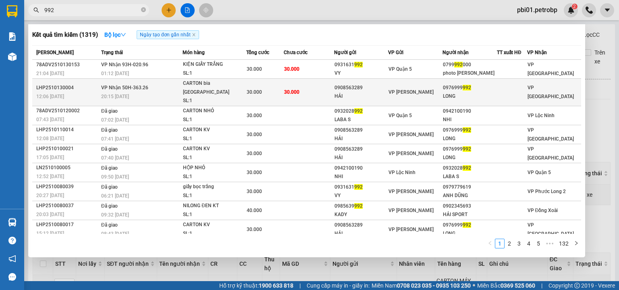
type input "992"
click at [329, 91] on td "30.000" at bounding box center [309, 92] width 50 height 27
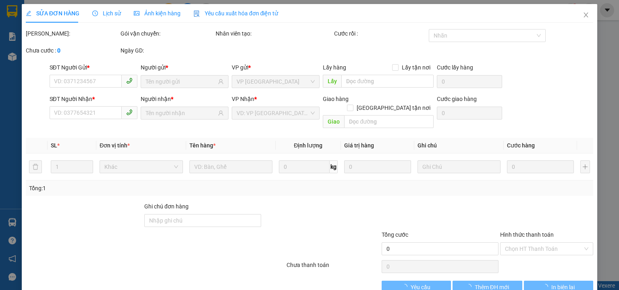
type input "0908563289"
type input "HẢI"
type input "0976999992"
type input "LONG"
type input "Tối đi"
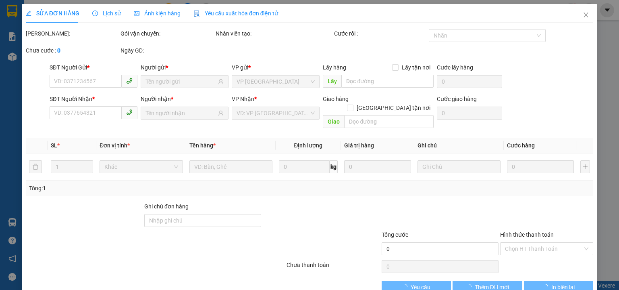
type input "30.000"
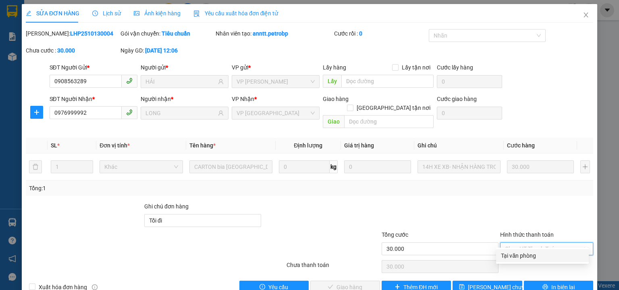
click at [518, 254] on div "Tại văn phòng" at bounding box center [542, 255] width 83 height 9
type input "0"
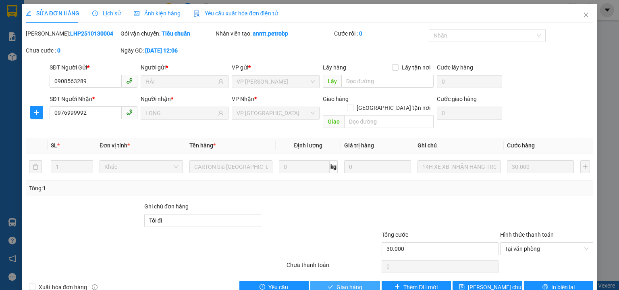
click at [361, 280] on button "Giao hàng" at bounding box center [345, 286] width 70 height 13
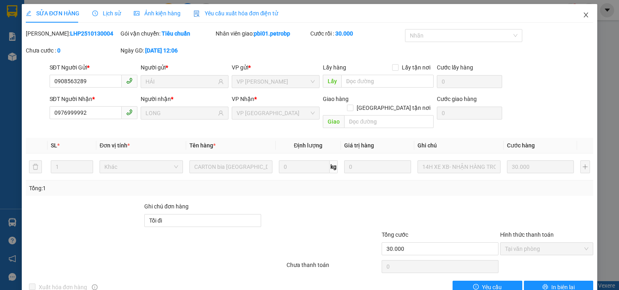
click at [583, 15] on icon "close" at bounding box center [586, 15] width 6 height 6
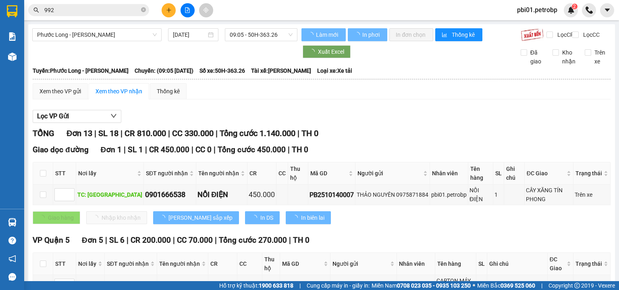
click at [149, 11] on span "992" at bounding box center [88, 10] width 121 height 12
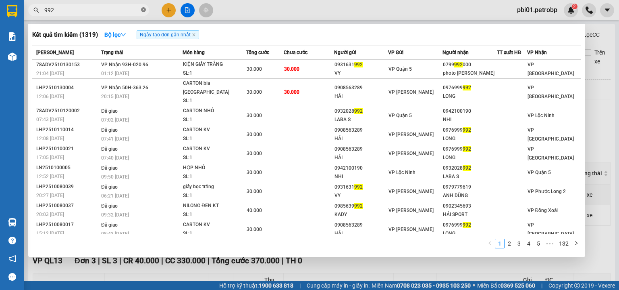
click at [142, 10] on icon "close-circle" at bounding box center [143, 9] width 5 height 5
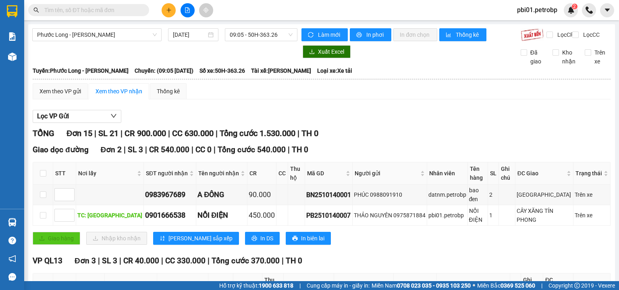
click at [127, 10] on input "text" at bounding box center [91, 10] width 95 height 9
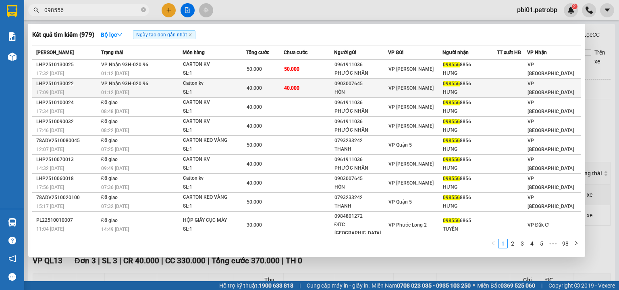
type input "098556"
click at [378, 89] on div "HÓN" at bounding box center [362, 92] width 54 height 8
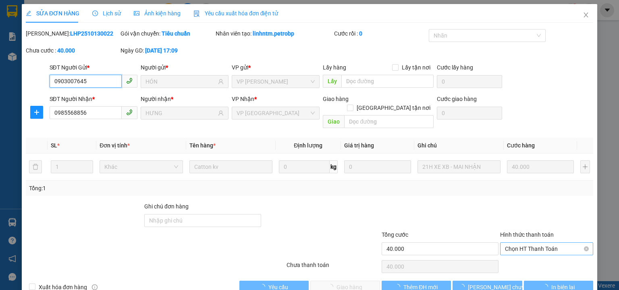
click at [521, 242] on span "Chọn HT Thanh Toán" at bounding box center [546, 248] width 83 height 12
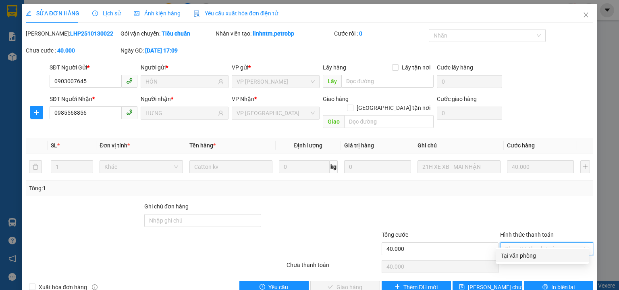
click at [523, 254] on div "Tại văn phòng" at bounding box center [542, 255] width 83 height 9
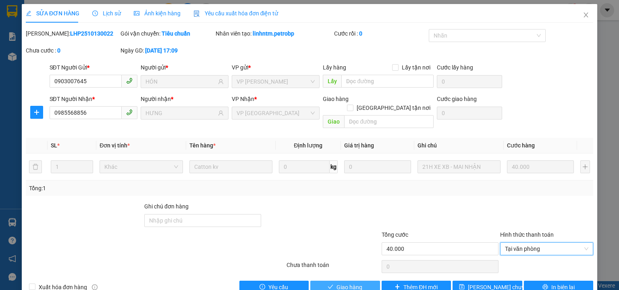
click at [358, 282] on span "Giao hàng" at bounding box center [350, 286] width 26 height 9
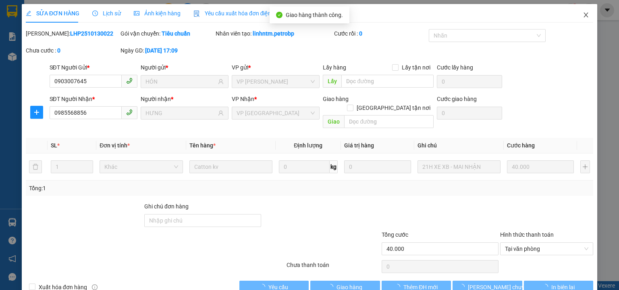
click at [583, 15] on icon "close" at bounding box center [586, 15] width 6 height 6
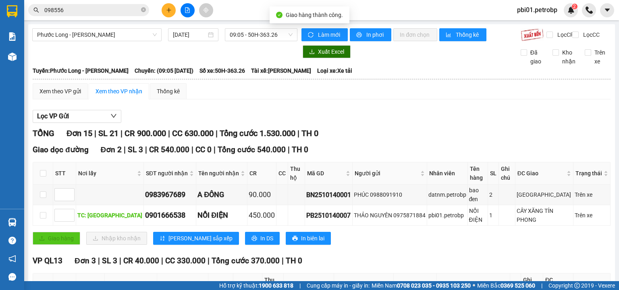
click at [123, 9] on input "098556" at bounding box center [91, 10] width 95 height 9
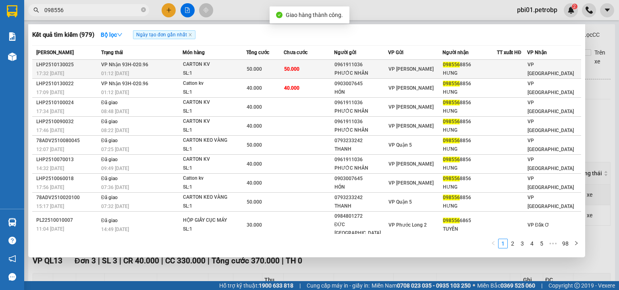
click at [300, 66] on td "50.000" at bounding box center [309, 69] width 50 height 19
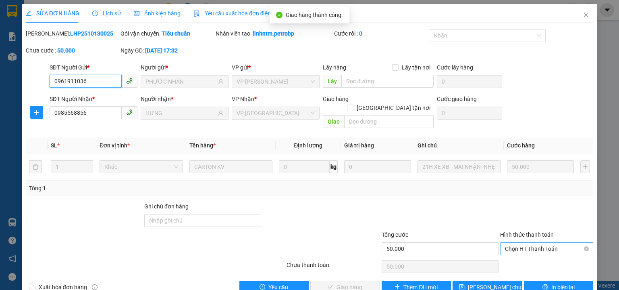
click at [544, 242] on span "Chọn HT Thanh Toán" at bounding box center [546, 248] width 83 height 12
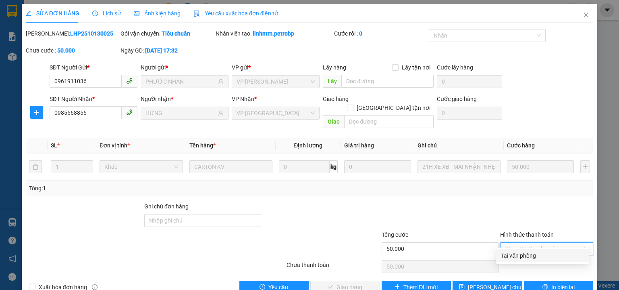
click at [517, 257] on div "Tại văn phòng" at bounding box center [542, 255] width 83 height 9
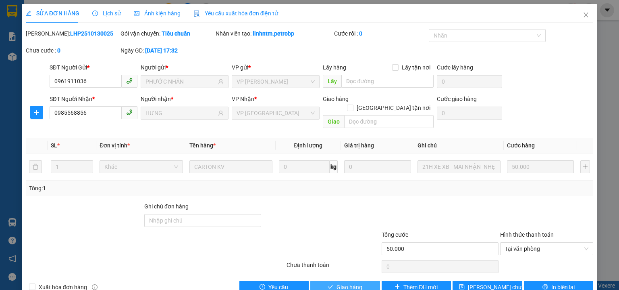
click at [345, 280] on button "Giao hàng" at bounding box center [345, 286] width 70 height 13
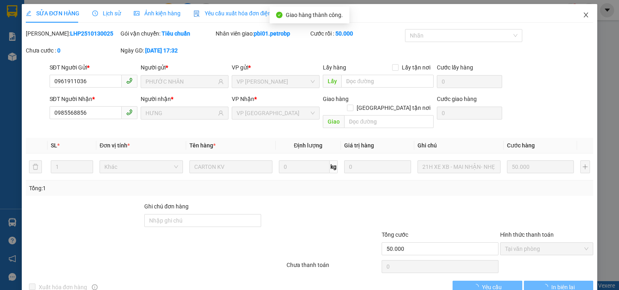
click at [583, 15] on icon "close" at bounding box center [586, 15] width 6 height 6
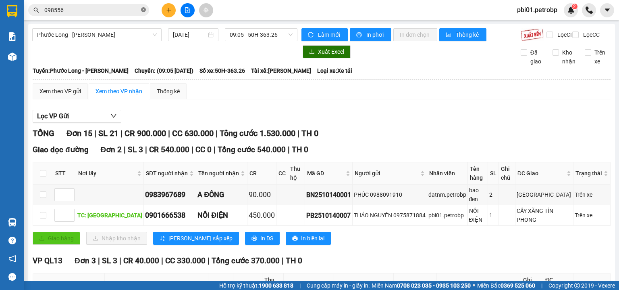
click at [142, 11] on icon "close-circle" at bounding box center [143, 9] width 5 height 5
click at [107, 10] on input "text" at bounding box center [91, 10] width 95 height 9
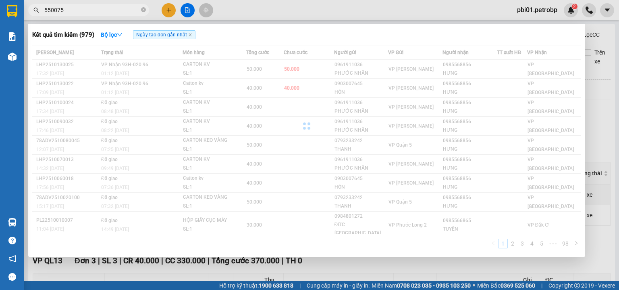
type input "550075"
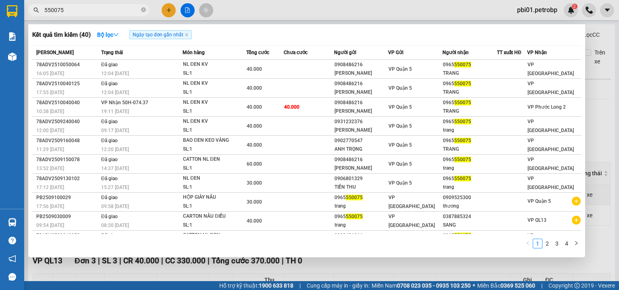
drag, startPoint x: 144, startPoint y: 11, endPoint x: 104, endPoint y: 8, distance: 39.6
click at [143, 11] on icon "close-circle" at bounding box center [143, 9] width 5 height 5
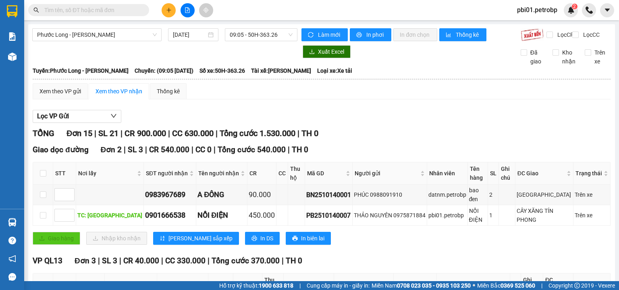
click at [104, 8] on input "text" at bounding box center [91, 10] width 95 height 9
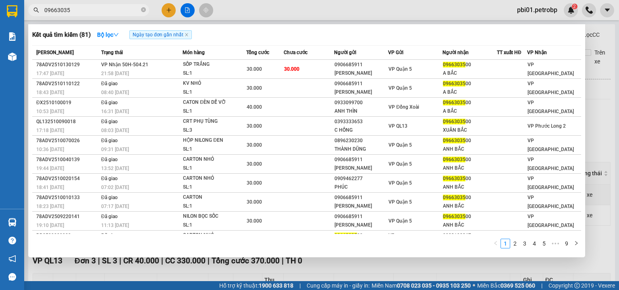
type input "09663035"
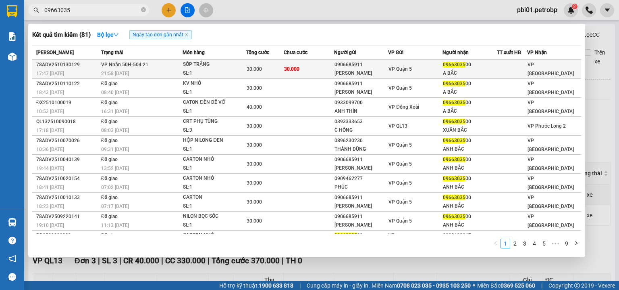
click at [358, 63] on div "0906685911" at bounding box center [362, 64] width 54 height 8
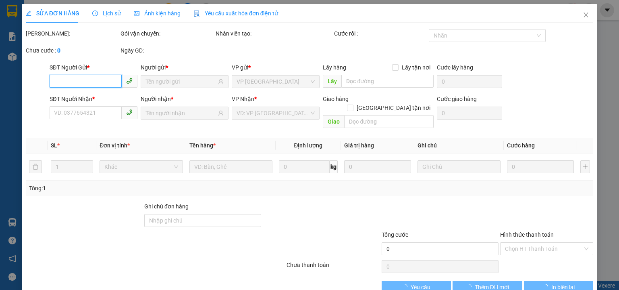
type input "0906685911"
type input "ANH TIẾN"
type input "0966303500"
type input "A BẮC"
type input "30.000"
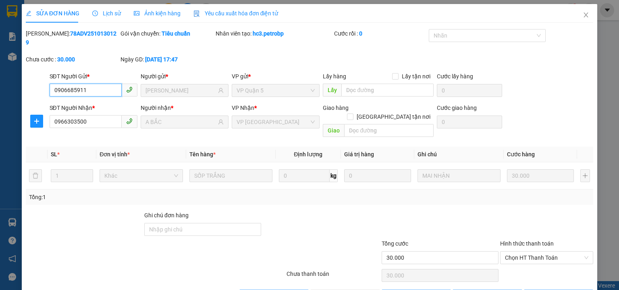
click at [524, 251] on span "Chọn HT Thanh Toán" at bounding box center [546, 257] width 83 height 12
drag, startPoint x: 516, startPoint y: 260, endPoint x: 410, endPoint y: 258, distance: 105.7
click at [516, 260] on div "Tại văn phòng" at bounding box center [542, 255] width 93 height 13
type input "0"
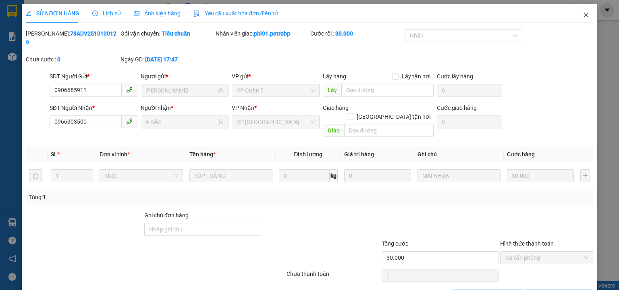
click at [583, 18] on icon "close" at bounding box center [586, 15] width 6 height 6
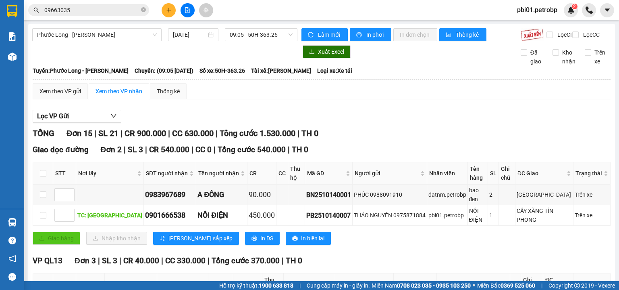
click at [102, 4] on span "09663035" at bounding box center [88, 10] width 121 height 12
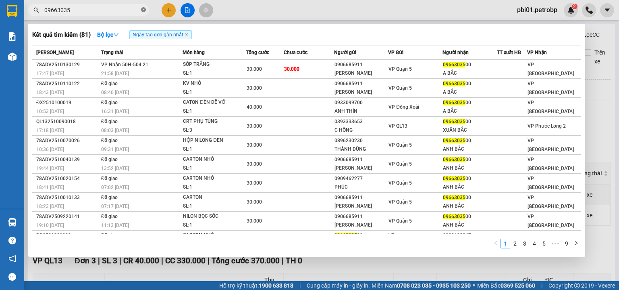
click at [143, 10] on icon "close-circle" at bounding box center [143, 9] width 5 height 5
click at [126, 8] on input "text" at bounding box center [91, 10] width 95 height 9
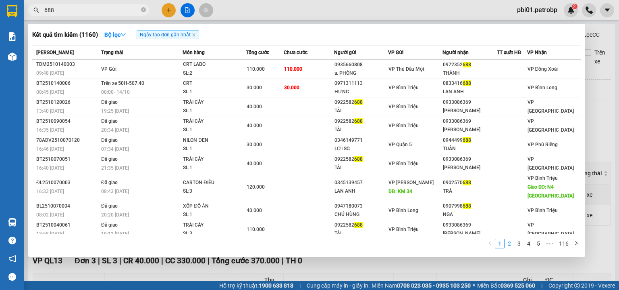
click at [512, 244] on link "2" at bounding box center [509, 243] width 9 height 9
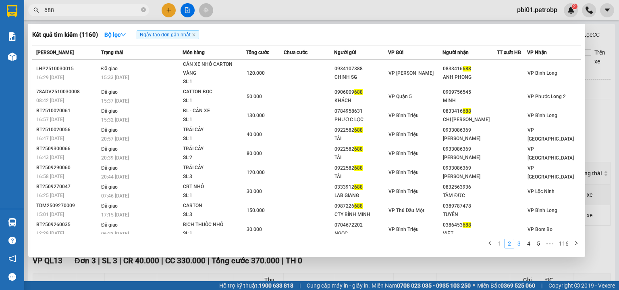
click at [520, 245] on link "3" at bounding box center [519, 243] width 9 height 9
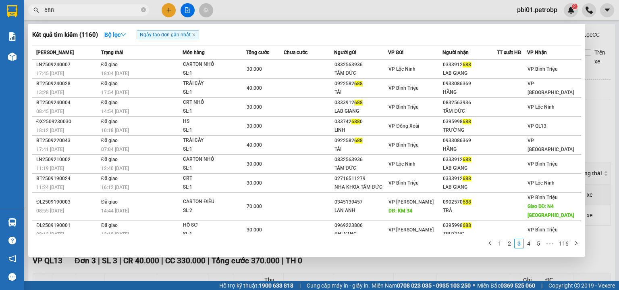
click at [372, 12] on div at bounding box center [309, 145] width 619 height 290
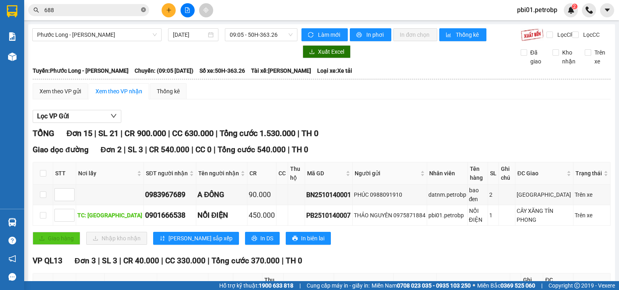
click at [142, 8] on icon "close-circle" at bounding box center [143, 9] width 5 height 5
click at [115, 15] on span at bounding box center [88, 10] width 121 height 12
click at [111, 10] on input "text" at bounding box center [91, 10] width 95 height 9
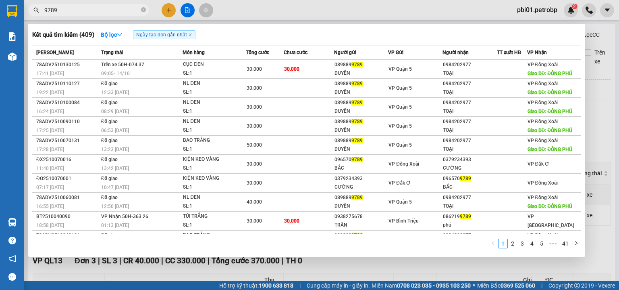
click at [44, 8] on input "9789" at bounding box center [91, 10] width 95 height 9
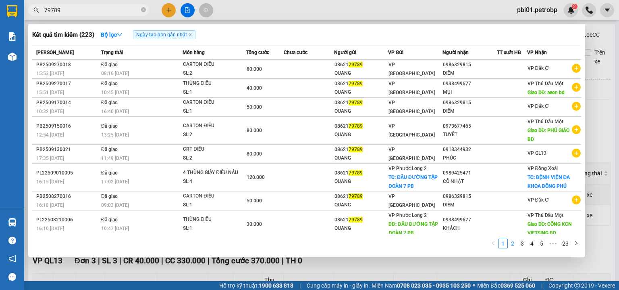
click at [514, 245] on link "2" at bounding box center [512, 243] width 9 height 9
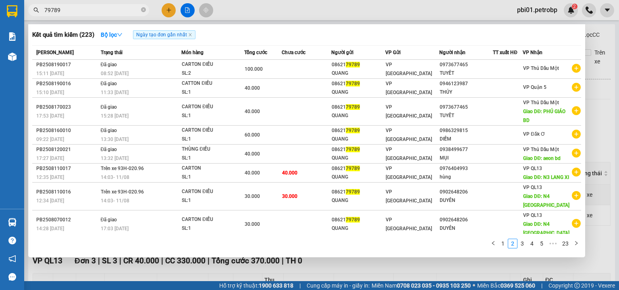
click at [388, 14] on div at bounding box center [309, 145] width 619 height 290
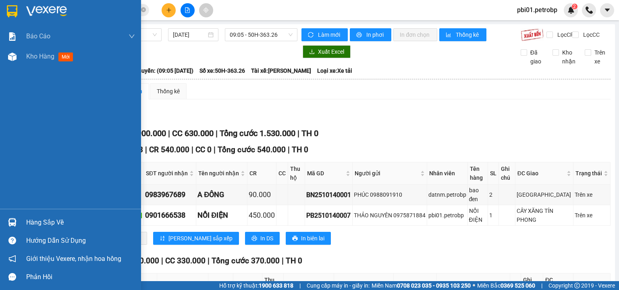
click at [61, 215] on div "Hàng sắp về" at bounding box center [70, 222] width 141 height 18
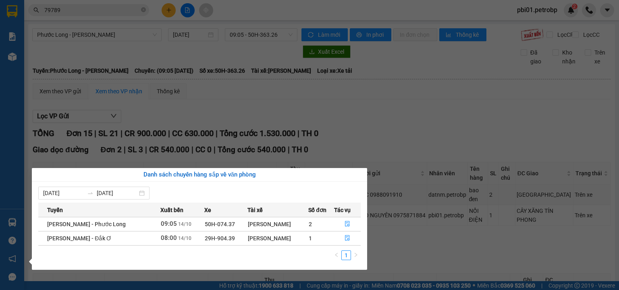
click at [443, 111] on section "Kết quả tìm kiếm ( 223 ) Bộ lọc Ngày tạo đơn gần nhất Mã ĐH Trạng thái Món hàng…" at bounding box center [309, 145] width 619 height 290
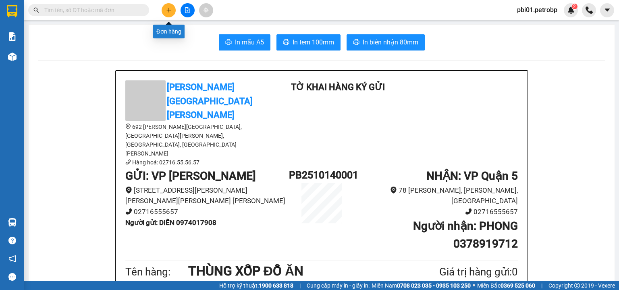
drag, startPoint x: 112, startPoint y: 13, endPoint x: 118, endPoint y: 11, distance: 6.7
click at [112, 12] on input "text" at bounding box center [91, 10] width 95 height 9
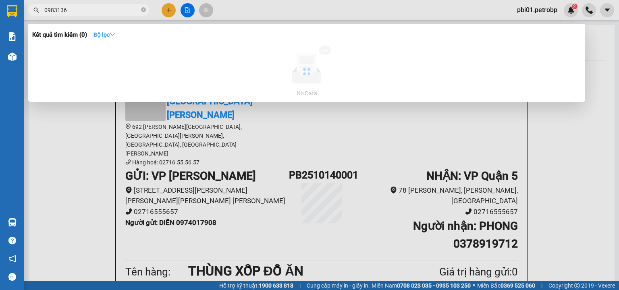
type input "0983136"
click at [108, 34] on strong "Bộ lọc" at bounding box center [105, 34] width 22 height 6
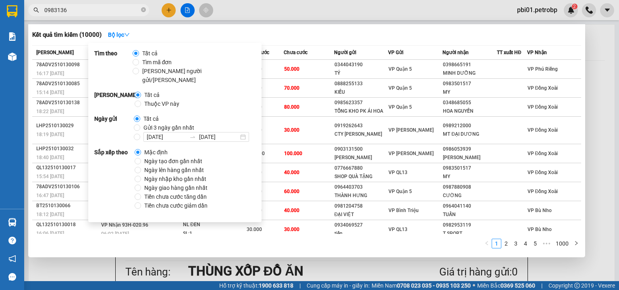
click at [167, 156] on span "Ngày tạo đơn gần nhất" at bounding box center [173, 160] width 65 height 9
click at [141, 158] on input "Ngày tạo đơn gần nhất" at bounding box center [138, 161] width 6 height 6
radio input "true"
radio input "false"
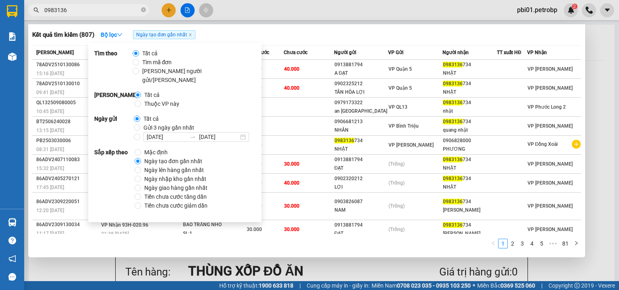
click at [336, 31] on div "Kết quả tìm kiếm ( 807 ) Bộ lọc Ngày tạo đơn gần nhất" at bounding box center [306, 34] width 549 height 13
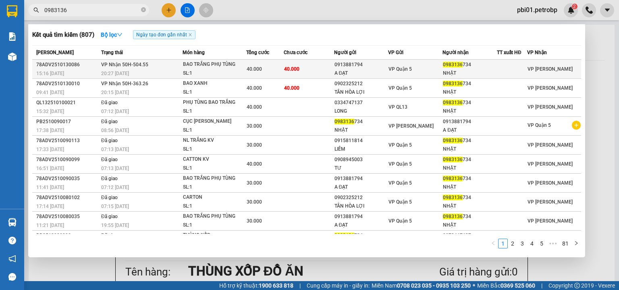
click at [367, 72] on div "A ĐẠT" at bounding box center [362, 73] width 54 height 8
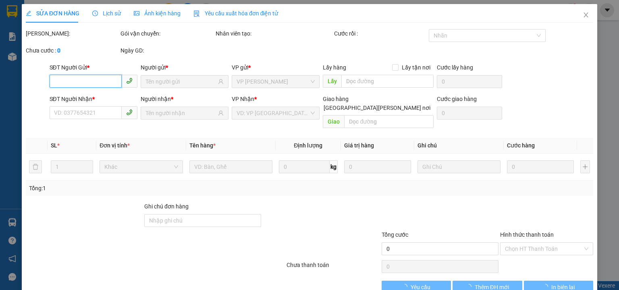
type input "0913881794"
type input "A ĐẠT"
type input "0983136734"
type input "NHẬT"
type input "40.000"
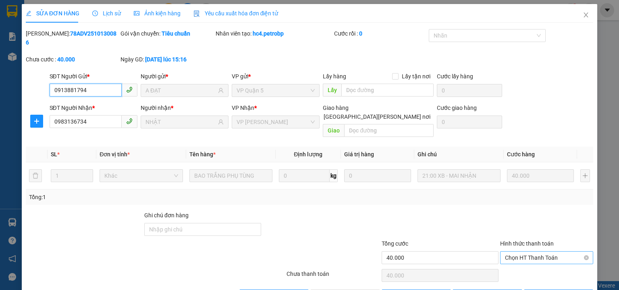
click at [530, 251] on span "Chọn HT Thanh Toán" at bounding box center [546, 257] width 83 height 12
click at [519, 251] on div "Tại văn phòng" at bounding box center [542, 255] width 83 height 9
type input "0"
drag, startPoint x: 362, startPoint y: 278, endPoint x: 369, endPoint y: 277, distance: 7.3
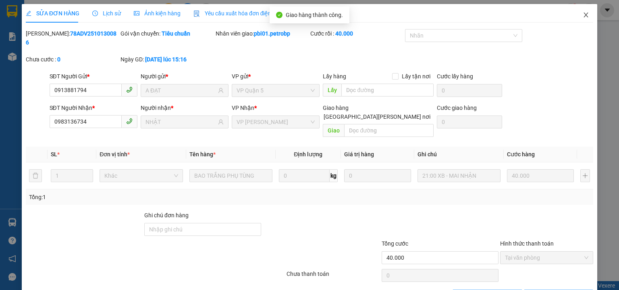
drag, startPoint x: 578, startPoint y: 17, endPoint x: 570, endPoint y: 18, distance: 8.6
click at [583, 17] on icon "close" at bounding box center [586, 15] width 6 height 6
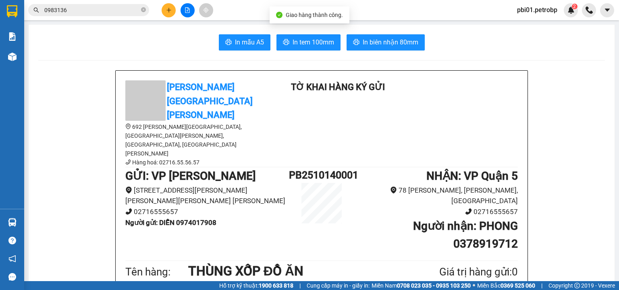
click at [124, 10] on input "0983136" at bounding box center [91, 10] width 95 height 9
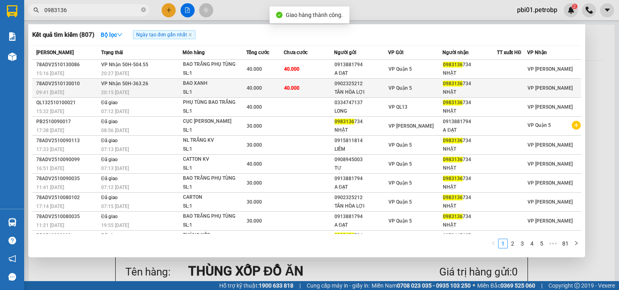
click at [308, 91] on td "40.000" at bounding box center [309, 88] width 50 height 19
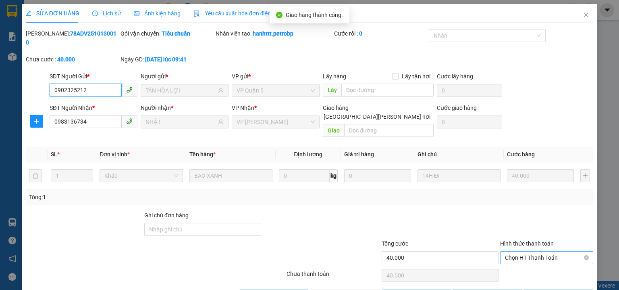
drag, startPoint x: 547, startPoint y: 234, endPoint x: 544, endPoint y: 238, distance: 5.5
click at [547, 251] on span "Chọn HT Thanh Toán" at bounding box center [546, 257] width 83 height 12
click at [527, 258] on div "Tại văn phòng" at bounding box center [542, 255] width 83 height 9
type input "0"
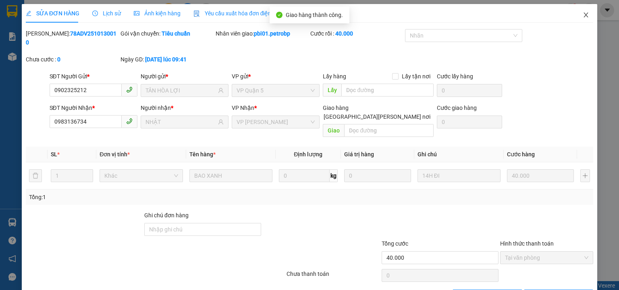
click at [583, 14] on icon "close" at bounding box center [586, 15] width 6 height 6
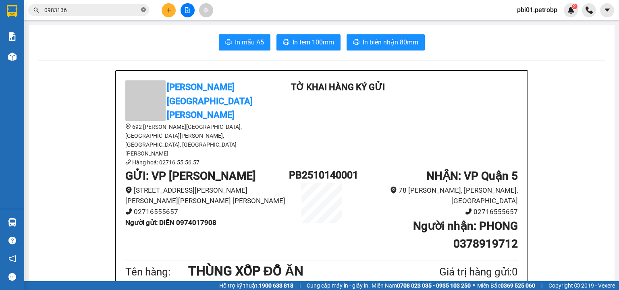
click at [144, 11] on icon "close-circle" at bounding box center [143, 9] width 5 height 5
click at [124, 10] on input "text" at bounding box center [91, 10] width 95 height 9
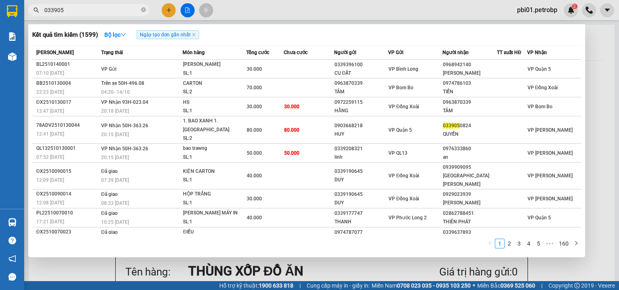
type input "0339050"
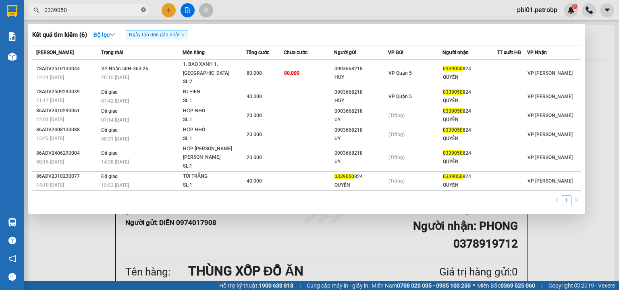
click at [142, 10] on icon "close-circle" at bounding box center [143, 9] width 5 height 5
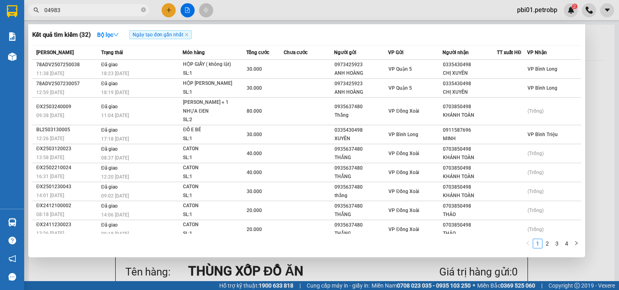
type input "049833"
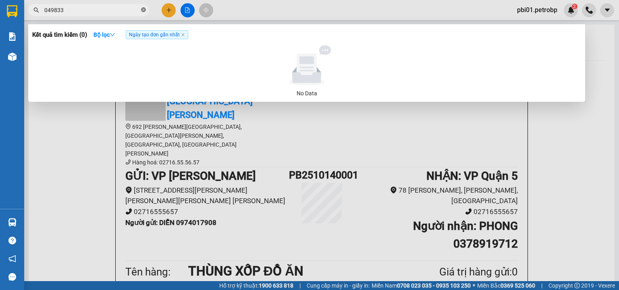
click at [142, 8] on icon "close-circle" at bounding box center [143, 9] width 5 height 5
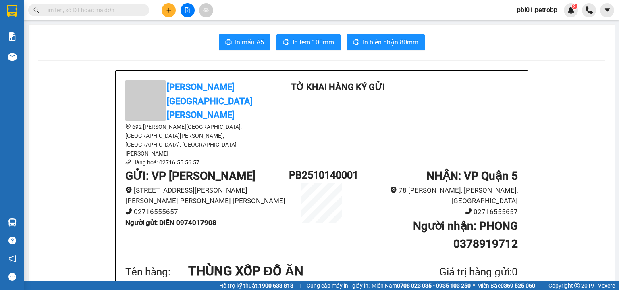
click at [106, 12] on input "text" at bounding box center [91, 10] width 95 height 9
click at [106, 7] on input "text" at bounding box center [91, 10] width 95 height 9
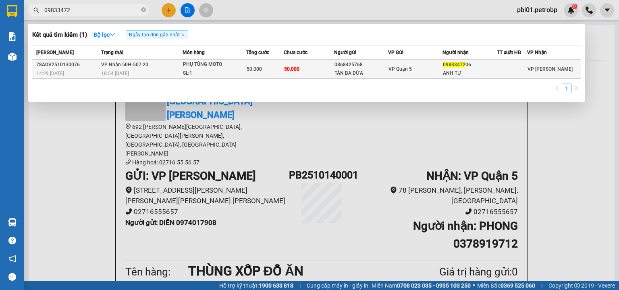
type input "09833472"
click at [454, 67] on span "09833472" at bounding box center [454, 65] width 23 height 6
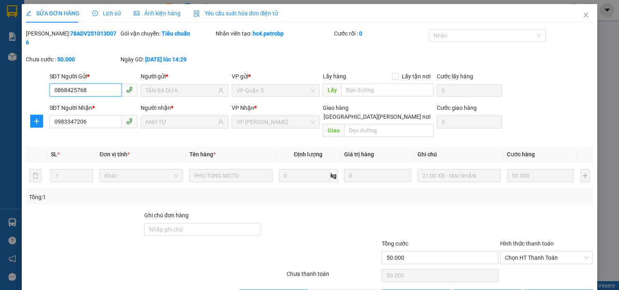
type input "0868425768"
type input "TÂN BA DỪA"
type input "0983347206"
type input "ANH TỰ"
type input "50.000"
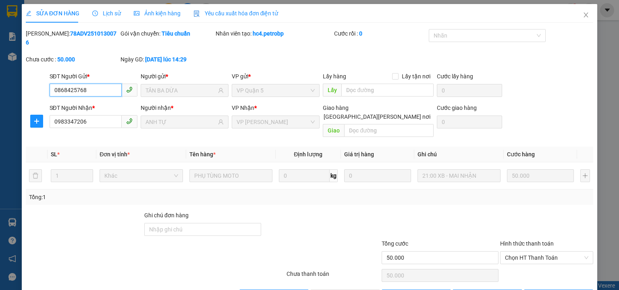
type input "50.000"
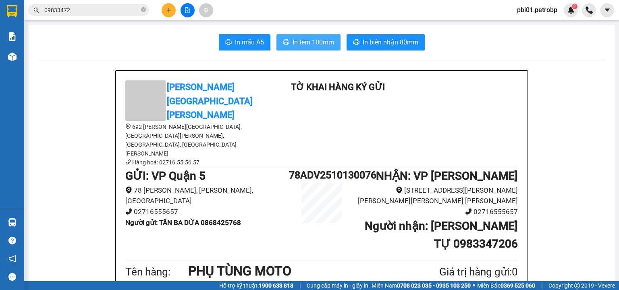
click at [316, 37] on span "In tem 100mm" at bounding box center [314, 42] width 42 height 10
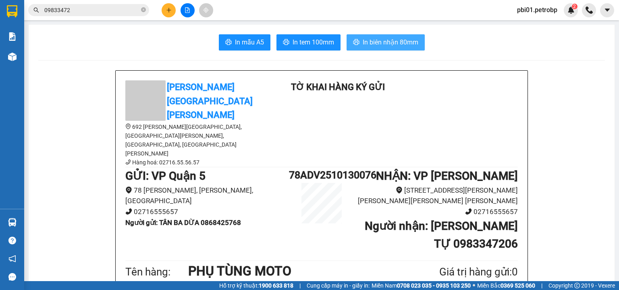
click at [365, 35] on button "In biên nhận 80mm" at bounding box center [386, 42] width 78 height 16
click at [103, 11] on input "09833472" at bounding box center [91, 10] width 95 height 9
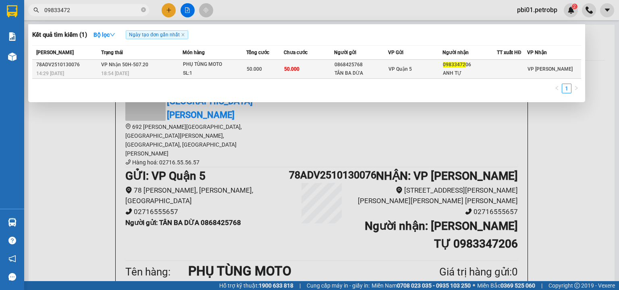
click at [428, 73] on div "VP Quận 5" at bounding box center [416, 69] width 54 height 9
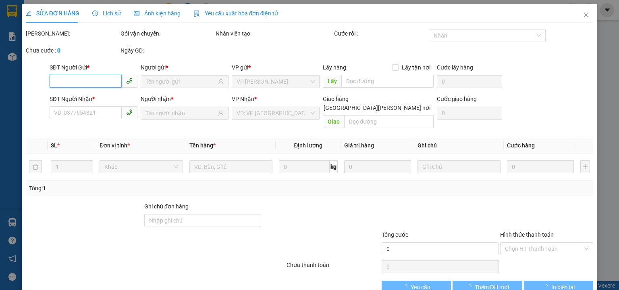
type input "0868425768"
type input "TÂN BA DỪA"
type input "0983347206"
type input "ANH TỰ"
type input "50.000"
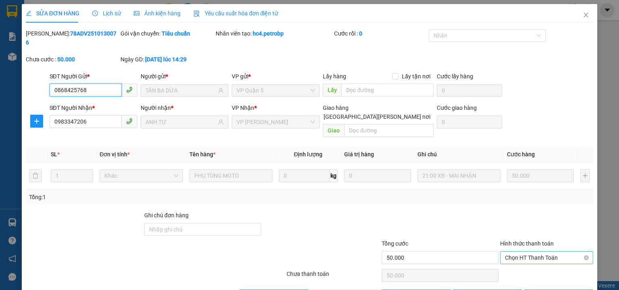
click at [542, 251] on span "Chọn HT Thanh Toán" at bounding box center [546, 257] width 83 height 12
drag, startPoint x: 525, startPoint y: 252, endPoint x: 520, endPoint y: 253, distance: 4.9
click at [524, 252] on div "Tại văn phòng" at bounding box center [542, 255] width 83 height 9
type input "0"
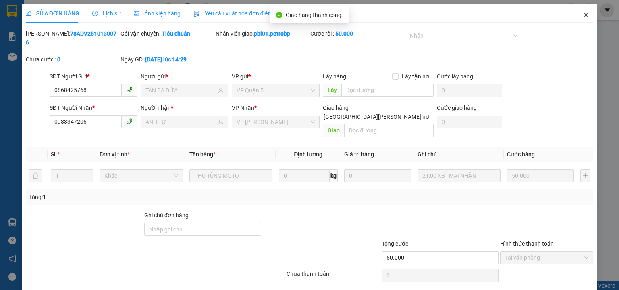
click at [585, 13] on span "Close" at bounding box center [586, 15] width 23 height 23
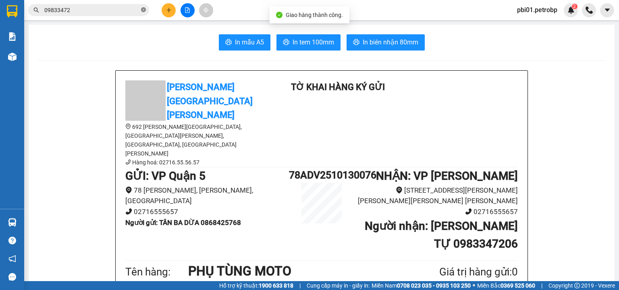
click at [143, 10] on icon "close-circle" at bounding box center [143, 9] width 5 height 5
click at [121, 10] on input "text" at bounding box center [91, 10] width 95 height 9
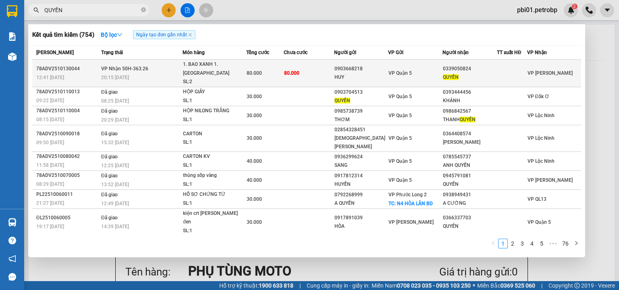
type input "QUYỀN"
click at [358, 66] on div "0903668218" at bounding box center [362, 69] width 54 height 8
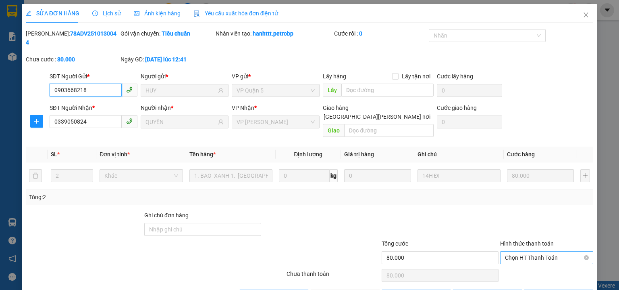
click at [515, 251] on span "Chọn HT Thanh Toán" at bounding box center [546, 257] width 83 height 12
click at [507, 255] on div "Tại văn phòng" at bounding box center [542, 255] width 83 height 9
type input "0"
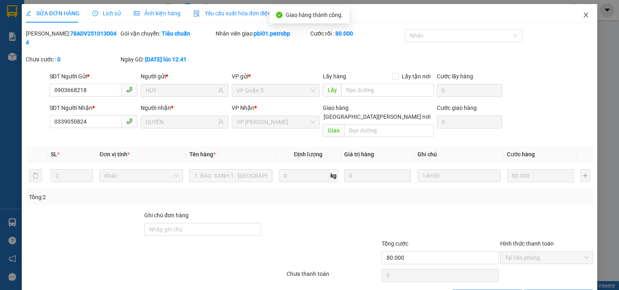
click at [583, 17] on icon "close" at bounding box center [586, 15] width 6 height 6
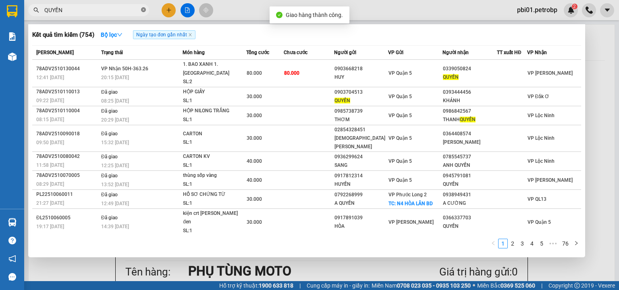
click at [144, 10] on icon "close-circle" at bounding box center [143, 9] width 5 height 5
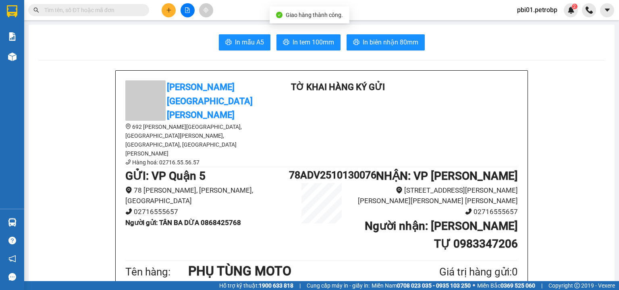
click at [114, 12] on input "text" at bounding box center [91, 10] width 95 height 9
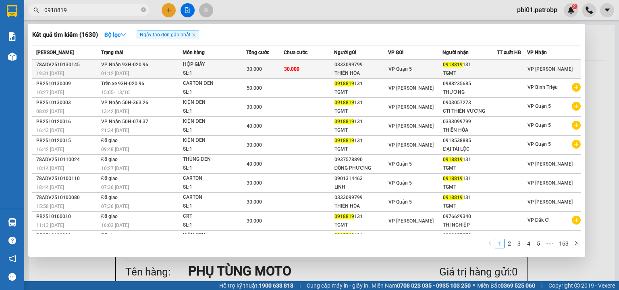
type input "0918819"
click at [374, 67] on div "0333099799" at bounding box center [362, 64] width 54 height 8
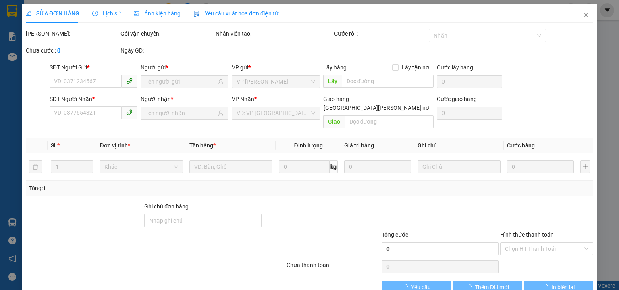
type input "0333099799"
type input "THIÊN HÒA"
type input "0918819131"
type input "TGMT"
type input "30.000"
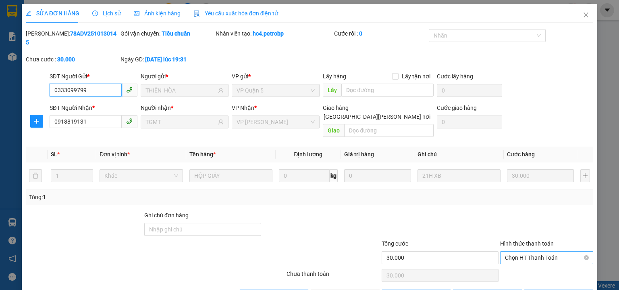
click at [532, 251] on span "Chọn HT Thanh Toán" at bounding box center [546, 257] width 83 height 12
drag, startPoint x: 515, startPoint y: 254, endPoint x: 500, endPoint y: 256, distance: 14.6
click at [515, 255] on div "Tại văn phòng" at bounding box center [542, 255] width 83 height 9
type input "0"
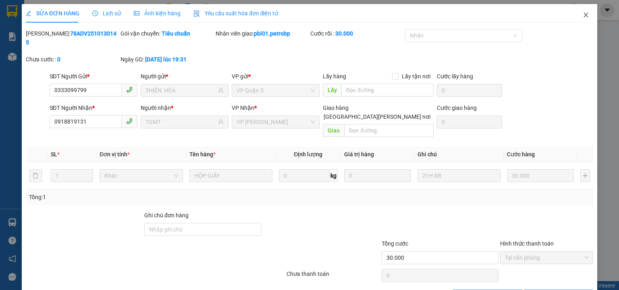
click at [583, 14] on icon "close" at bounding box center [586, 15] width 6 height 6
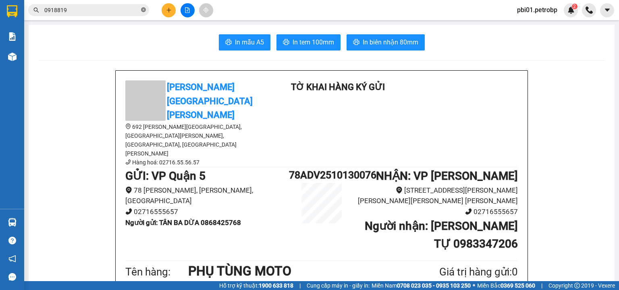
click at [143, 10] on icon "close-circle" at bounding box center [143, 9] width 5 height 5
click at [108, 8] on input "text" at bounding box center [91, 10] width 95 height 9
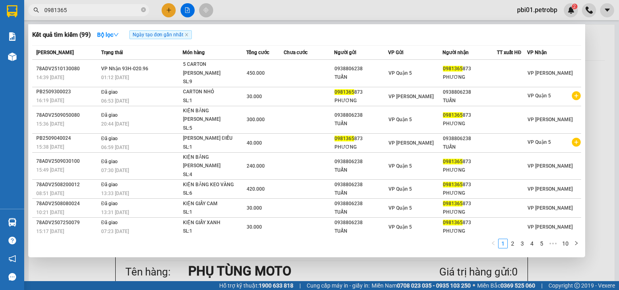
type input "0981365"
click at [321, 14] on div at bounding box center [309, 145] width 619 height 290
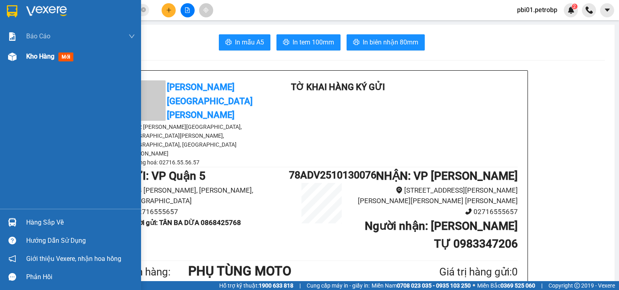
click at [41, 54] on span "Kho hàng" at bounding box center [40, 56] width 28 height 8
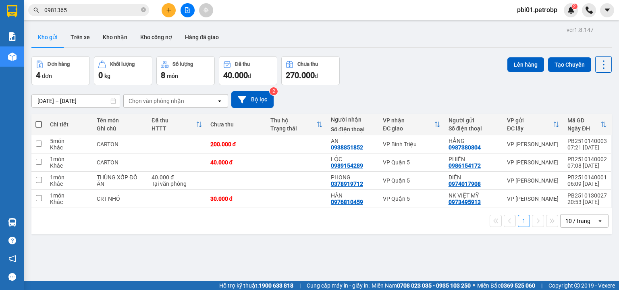
click at [408, 82] on div "Đơn hàng 4 đơn Khối lượng 0 kg Số lượng 8 món Đã thu 40.000 đ Chưa thu 270.000 …" at bounding box center [321, 70] width 581 height 29
click at [390, 65] on div "Đơn hàng 4 đơn Khối lượng 0 kg Số lượng 8 món Đã thu 40.000 đ Chưa thu 270.000 …" at bounding box center [321, 70] width 581 height 29
click at [388, 67] on div "Đơn hàng 4 đơn Khối lượng 0 kg Số lượng 8 món Đã thu 40.000 đ Chưa thu 270.000 …" at bounding box center [321, 70] width 581 height 29
click at [358, 85] on div "[DATE] – [DATE] Press the down arrow key to interact with the calendar and sele…" at bounding box center [321, 99] width 581 height 29
click at [142, 10] on icon "close-circle" at bounding box center [143, 9] width 5 height 5
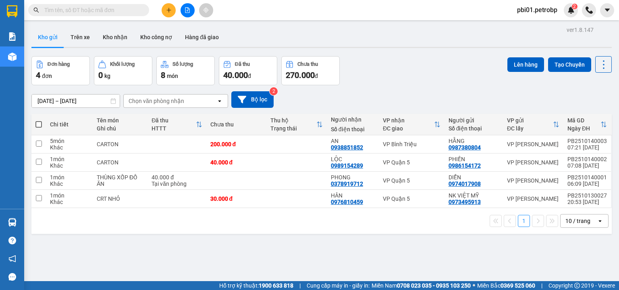
click at [121, 8] on input "text" at bounding box center [91, 10] width 95 height 9
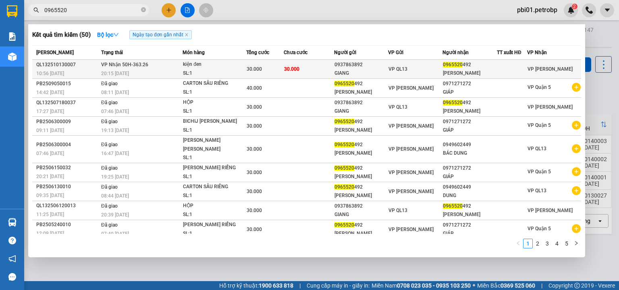
type input "0965520"
click at [379, 67] on div "0937863892" at bounding box center [362, 64] width 54 height 8
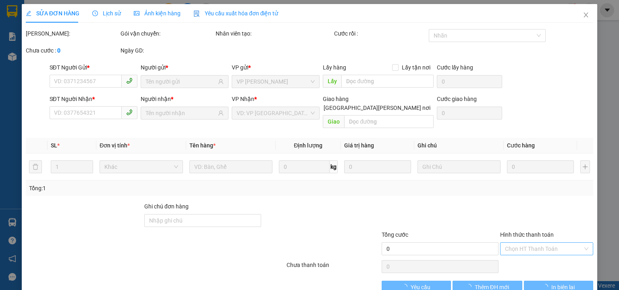
type input "0937863892"
type input "GIANG"
type input "0965520492"
type input "THÚY HÀ"
type input "30.000"
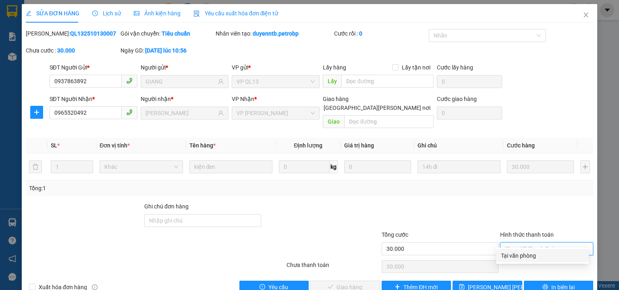
click at [519, 254] on div "Tại văn phòng" at bounding box center [542, 255] width 83 height 9
type input "0"
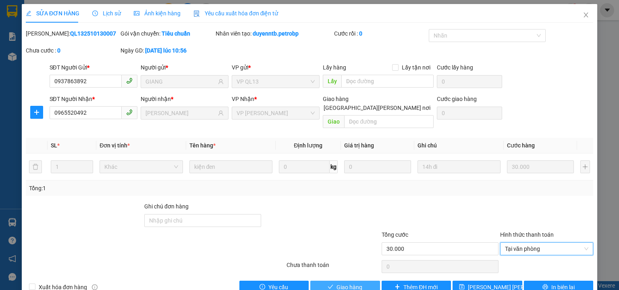
click at [342, 282] on span "Giao hàng" at bounding box center [350, 286] width 26 height 9
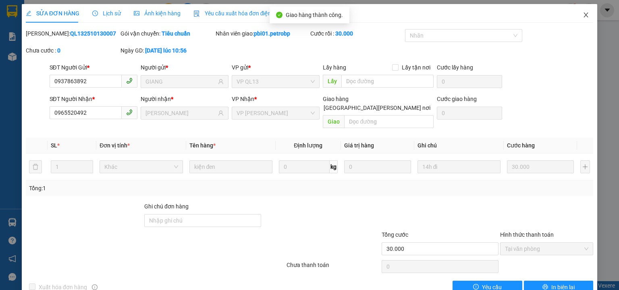
click at [585, 19] on span "Close" at bounding box center [586, 15] width 23 height 23
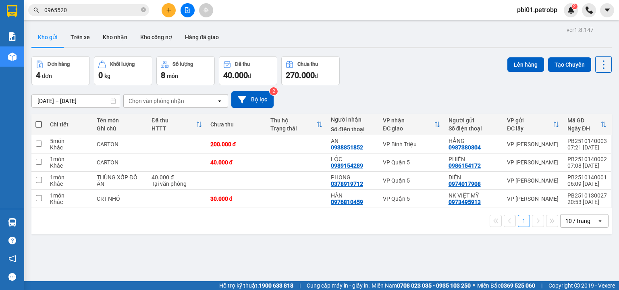
click at [387, 74] on div "Đơn hàng 4 đơn Khối lượng 0 kg Số lượng 8 món Đã thu 40.000 đ Chưa thu 270.000 …" at bounding box center [321, 70] width 581 height 29
click at [141, 9] on icon "close-circle" at bounding box center [143, 9] width 5 height 5
drag, startPoint x: 115, startPoint y: 9, endPoint x: 159, endPoint y: 5, distance: 44.5
click at [115, 9] on input "text" at bounding box center [91, 10] width 95 height 9
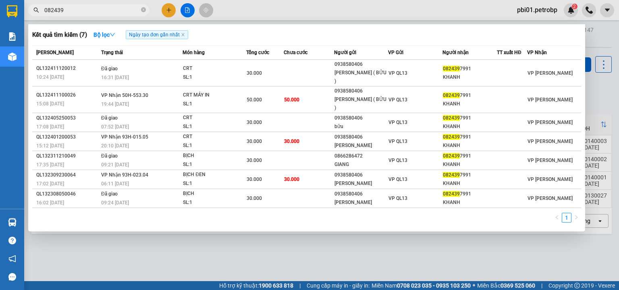
click at [85, 12] on input "082439" at bounding box center [91, 10] width 95 height 9
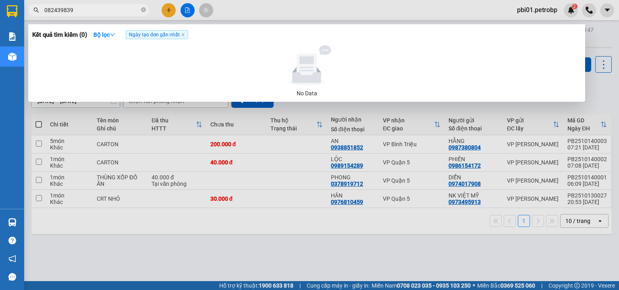
click at [55, 10] on input "082439839" at bounding box center [91, 10] width 95 height 9
click at [95, 8] on input "082439839" at bounding box center [91, 10] width 95 height 9
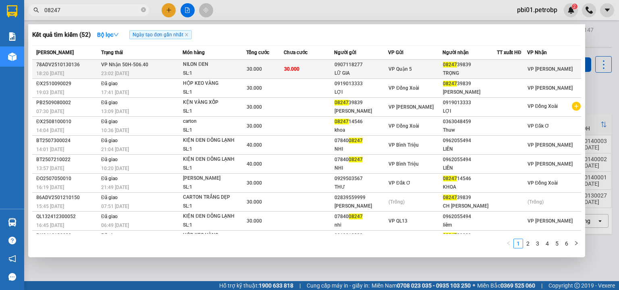
type input "08247"
click at [304, 65] on td "30.000" at bounding box center [309, 69] width 50 height 19
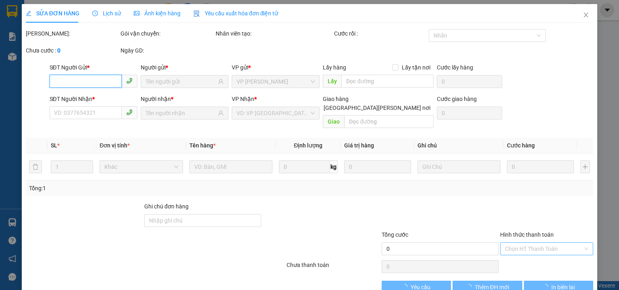
type input "0907118277"
type input "LỮ GIA"
type input "0824739839"
type input "TRỌNG"
type input "30.000"
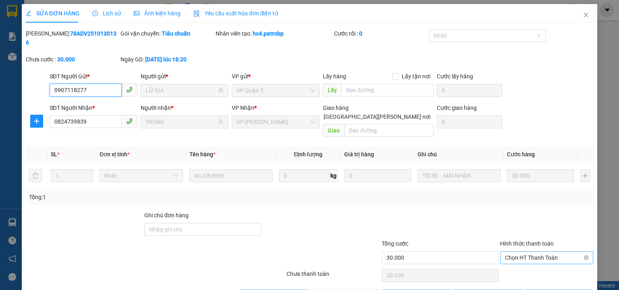
click at [520, 251] on span "Chọn HT Thanh Toán" at bounding box center [546, 257] width 83 height 12
click at [511, 252] on div "Tại văn phòng" at bounding box center [542, 255] width 83 height 9
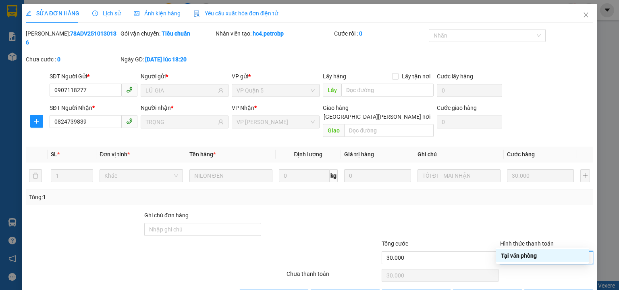
type input "0"
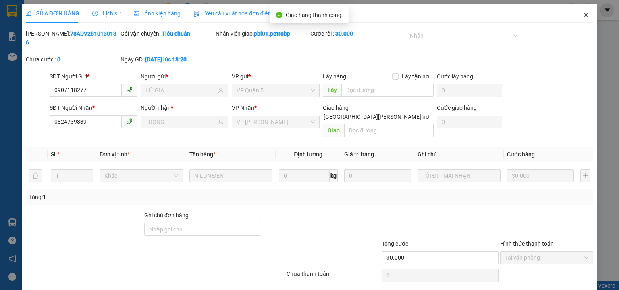
click at [583, 18] on icon "close" at bounding box center [586, 15] width 6 height 6
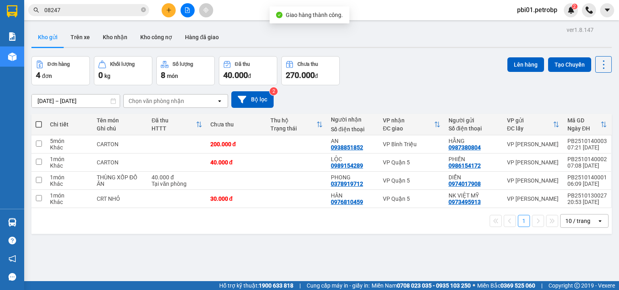
click at [408, 66] on div "Đơn hàng 4 đơn Khối lượng 0 kg Số lượng 8 món Đã thu 40.000 đ Chưa thu 270.000 …" at bounding box center [321, 70] width 581 height 29
click at [412, 67] on div "Đơn hàng 4 đơn Khối lượng 0 kg Số lượng 8 món Đã thu 40.000 đ Chưa thu 270.000 …" at bounding box center [321, 70] width 581 height 29
click at [96, 10] on input "08247" at bounding box center [91, 10] width 95 height 9
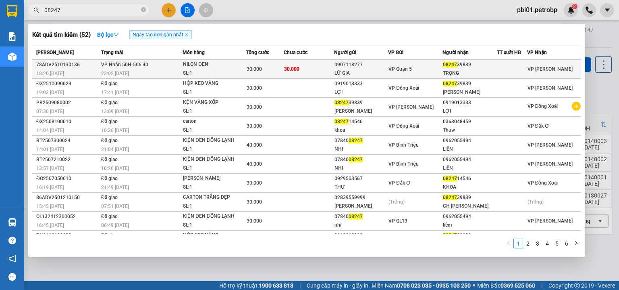
click at [379, 60] on div "0907118277" at bounding box center [362, 64] width 54 height 8
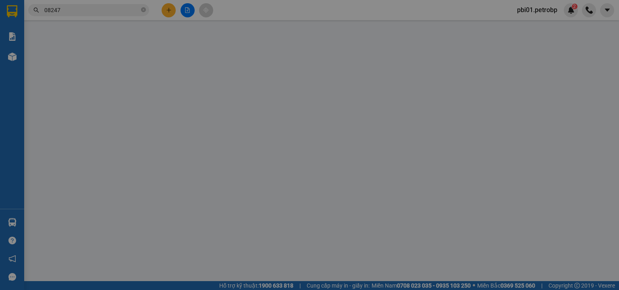
type input "0907118277"
type input "LỮ GIA"
type input "0824739839"
type input "TRỌNG"
type input "30.000"
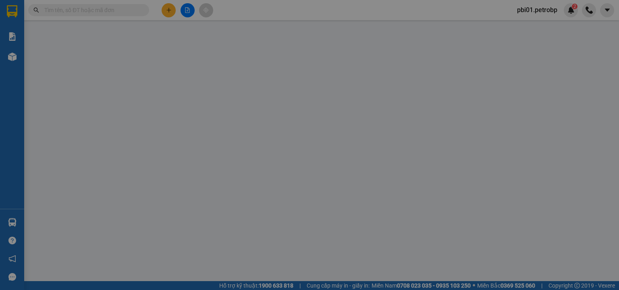
type input "0907118277"
type input "LỮ GIA"
type input "0824739839"
type input "TRỌNG"
type input "30.000"
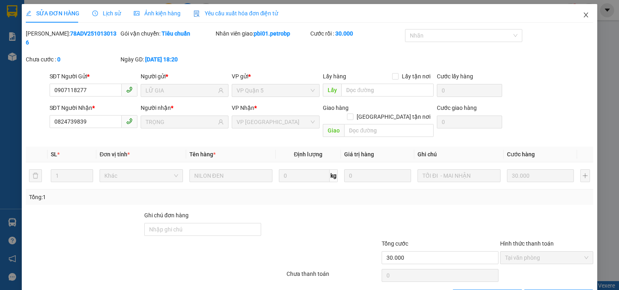
click at [583, 15] on icon "close" at bounding box center [586, 15] width 6 height 6
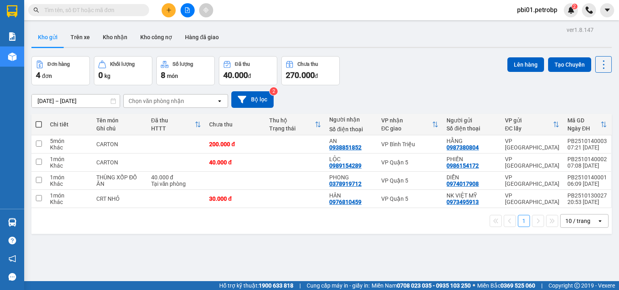
click at [450, 78] on div "Đơn hàng 4 đơn Khối lượng 0 kg Số lượng 8 món Đã thu 40.000 đ Chưa thu 270.000 …" at bounding box center [321, 70] width 581 height 29
click at [403, 90] on div "[DATE] – [DATE] Press the down arrow key to interact with the calendar and sele…" at bounding box center [321, 99] width 581 height 29
click at [413, 79] on div "Đơn hàng 4 đơn Khối lượng 0 kg Số lượng 8 món Đã thu 40.000 đ Chưa thu 270.000 …" at bounding box center [321, 70] width 581 height 29
click at [400, 82] on div "Đơn hàng 4 đơn Khối lượng 0 kg Số lượng 8 món Đã thu 40.000 đ Chưa thu 270.000 …" at bounding box center [321, 70] width 581 height 29
click at [135, 12] on input "text" at bounding box center [91, 10] width 95 height 9
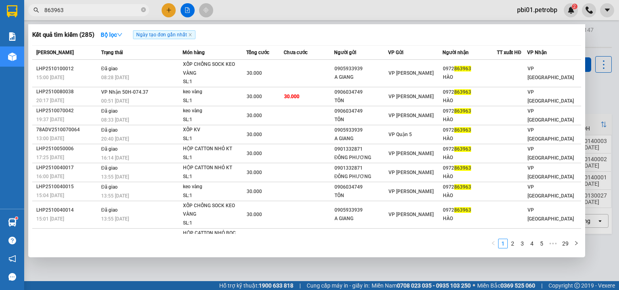
type input "863963"
click at [284, 10] on div at bounding box center [309, 145] width 619 height 290
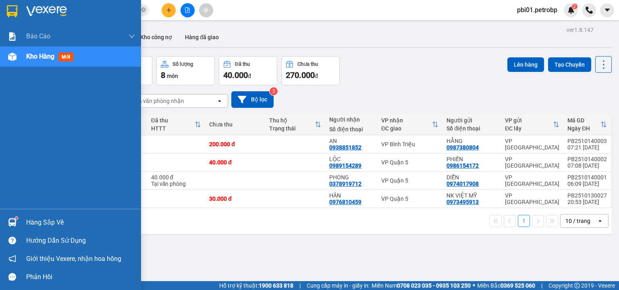
click at [15, 223] on img at bounding box center [12, 222] width 8 height 8
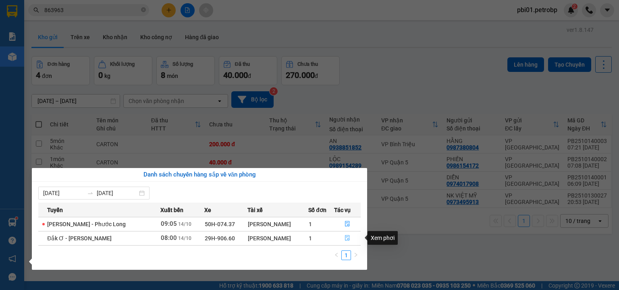
click at [345, 237] on icon "file-done" at bounding box center [347, 238] width 5 height 6
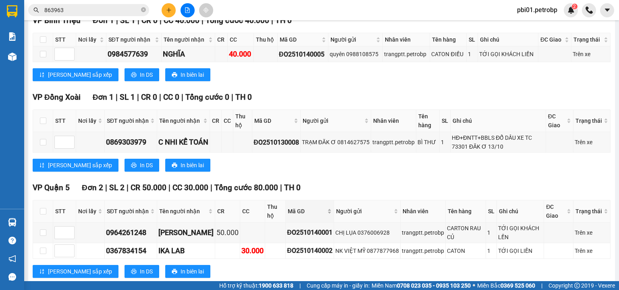
scroll to position [215, 0]
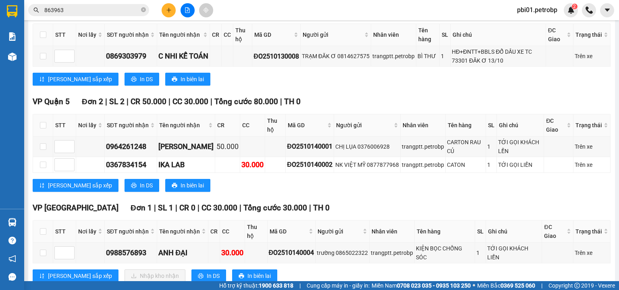
click at [339, 100] on div "TỔNG Đơn 5 | SL 5 | CR 50.000 | CC 100.000 | Tổng cước 150.000 | TH 0 VP Bình T…" at bounding box center [322, 102] width 578 height 380
click at [335, 91] on div "VP Đồng Xoài Đơn 1 | SL 1 | CR 0 | CC 0 | Tổng cước 0 | TH 0 STT Nơi lấy SĐT ng…" at bounding box center [322, 48] width 578 height 86
click at [171, 11] on icon "plus" at bounding box center [169, 10] width 6 height 6
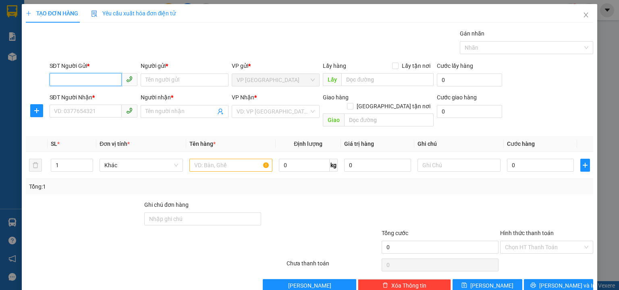
click at [92, 81] on input "SĐT Người Gửi *" at bounding box center [86, 79] width 72 height 13
click at [100, 97] on div "0868899922 - SANG" at bounding box center [92, 95] width 77 height 9
type input "0868899922"
type input "SANG"
type input "0907755844"
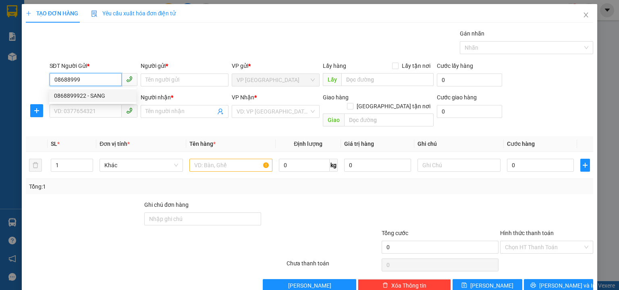
type input "TRỰC"
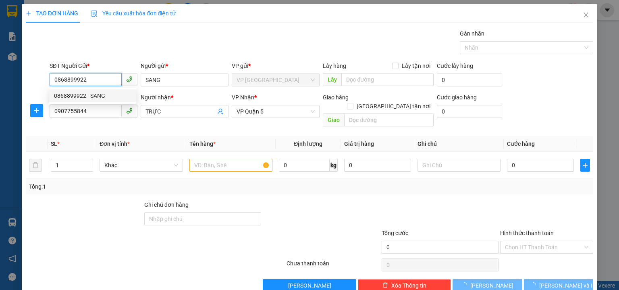
type input "60.000"
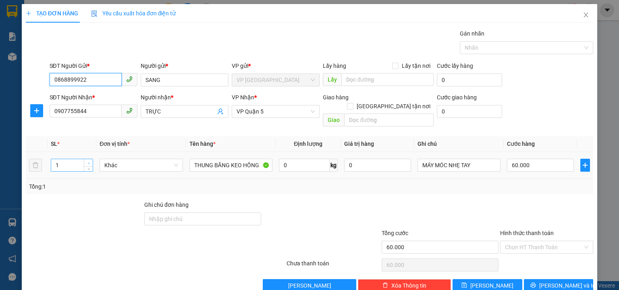
type input "0868899922"
type input "2"
drag, startPoint x: 89, startPoint y: 152, endPoint x: 245, endPoint y: 143, distance: 156.3
click at [91, 159] on span "Increase Value" at bounding box center [88, 162] width 9 height 6
click at [532, 158] on input "60.000" at bounding box center [540, 164] width 67 height 13
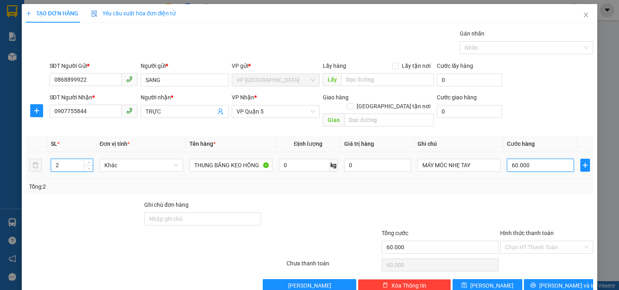
type input "0"
type input "1"
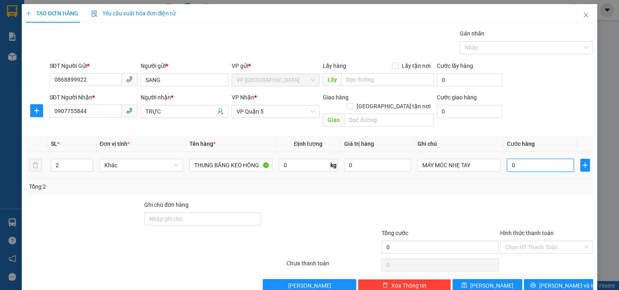
type input "01"
type input "12"
type input "012"
type input "120"
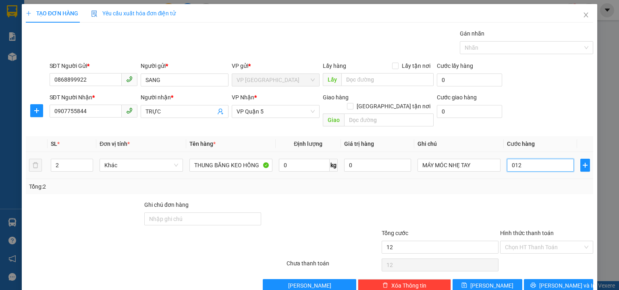
type input "120"
type input "0.120"
type input "120.000"
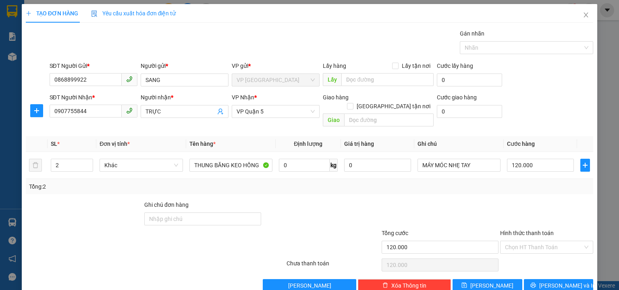
drag, startPoint x: 508, startPoint y: 148, endPoint x: 543, endPoint y: 102, distance: 57.9
click at [543, 102] on div "SĐT Người Nhận * 0907755844 Người nhận * TRỰC VP Nhận * VP Quận 5 Giao hàng Gia…" at bounding box center [322, 111] width 548 height 37
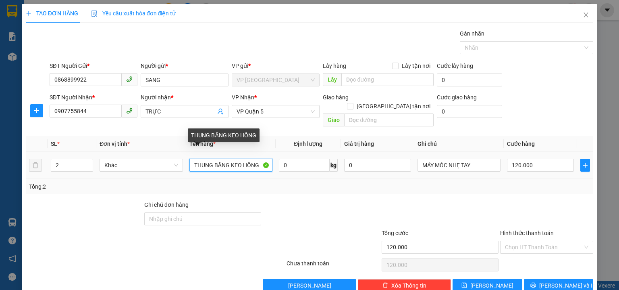
click at [258, 158] on input "THUNG BĂNG KEO HỒNG" at bounding box center [231, 164] width 83 height 13
type input "T"
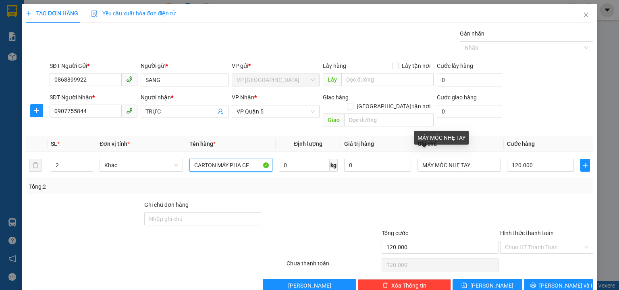
type input "CARTON MÁY PHA CF"
click at [584, 72] on div "SĐT Người Gửi * 0868899922 Người gửi * SANG VP gửi * VP Phước Bình Lấy hàng Lấy…" at bounding box center [322, 75] width 548 height 28
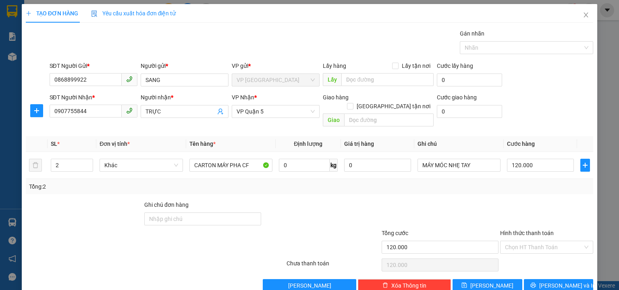
click at [543, 109] on div "SĐT Người Nhận * 0907755844 Người nhận * TRỰC VP Nhận * VP Quận 5 Giao hàng Gia…" at bounding box center [322, 111] width 548 height 37
click at [552, 94] on div "SĐT Người Nhận * 0907755844 Người nhận * TRỰC VP Nhận * VP Quận 5 Giao hàng Gia…" at bounding box center [322, 111] width 548 height 37
click at [544, 241] on input "Hình thức thanh toán" at bounding box center [544, 247] width 78 height 12
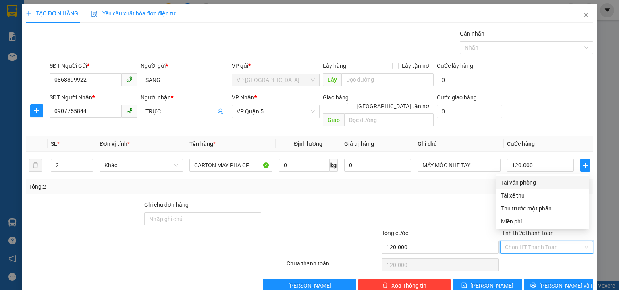
click at [522, 184] on div "Tại văn phòng" at bounding box center [542, 182] width 83 height 9
type input "0"
click at [533, 136] on th "Cước hàng" at bounding box center [540, 144] width 73 height 16
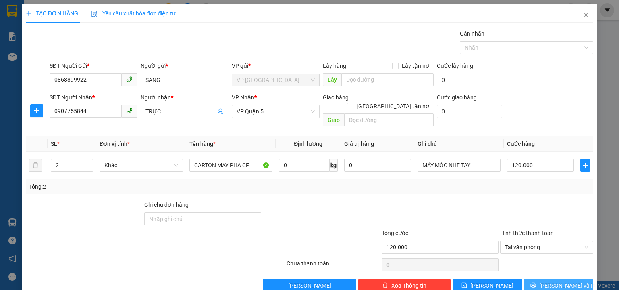
click at [565, 281] on span "[PERSON_NAME] và In" at bounding box center [568, 285] width 56 height 9
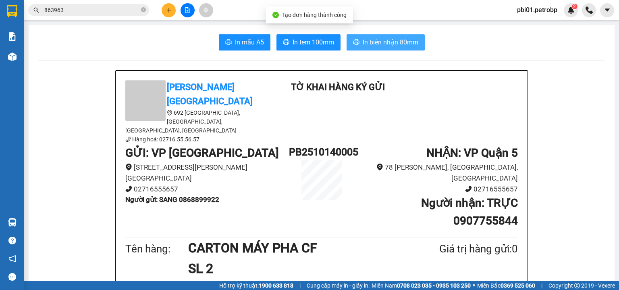
click at [371, 44] on span "In biên nhận 80mm" at bounding box center [391, 42] width 56 height 10
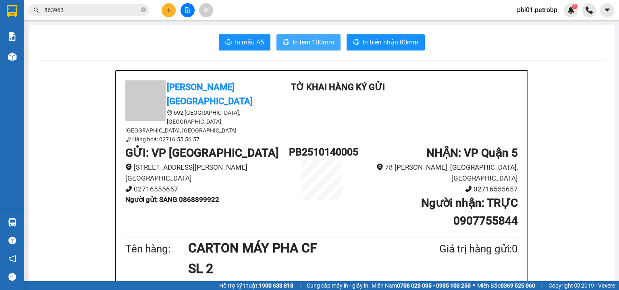
click at [309, 39] on span "In tem 100mm" at bounding box center [314, 42] width 42 height 10
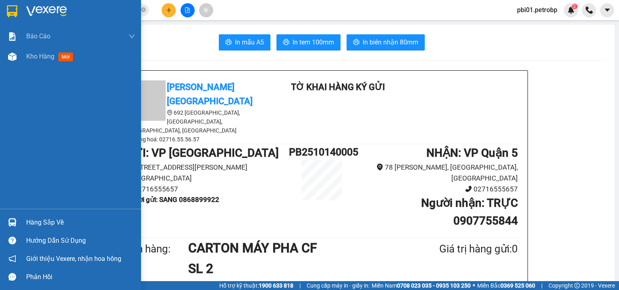
click at [41, 218] on div "Hàng sắp về" at bounding box center [80, 222] width 109 height 12
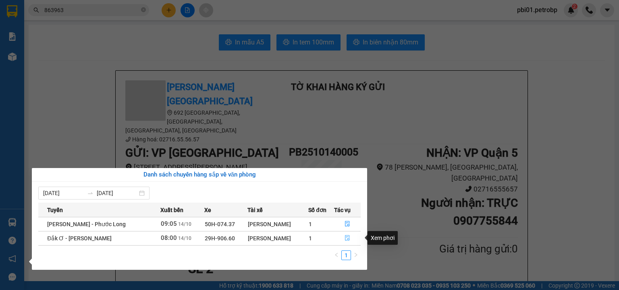
click at [346, 237] on icon "file-done" at bounding box center [347, 238] width 5 height 6
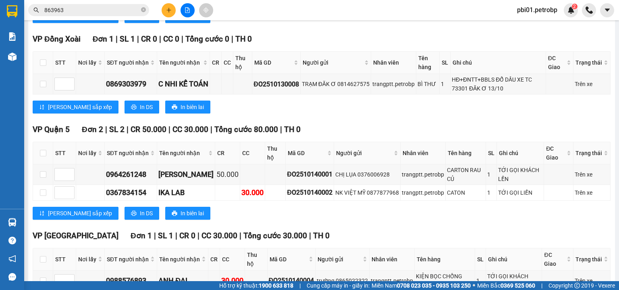
scroll to position [230, 0]
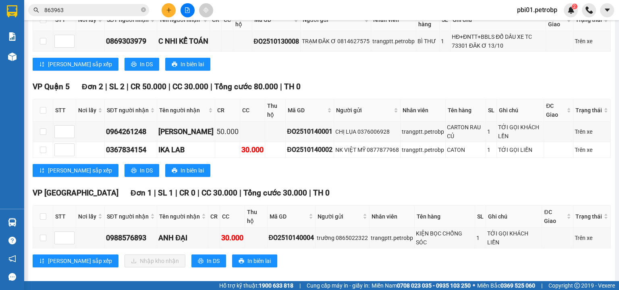
click at [37, 213] on th at bounding box center [43, 216] width 20 height 22
click at [44, 216] on input "checkbox" at bounding box center [43, 216] width 6 height 6
checkbox input "true"
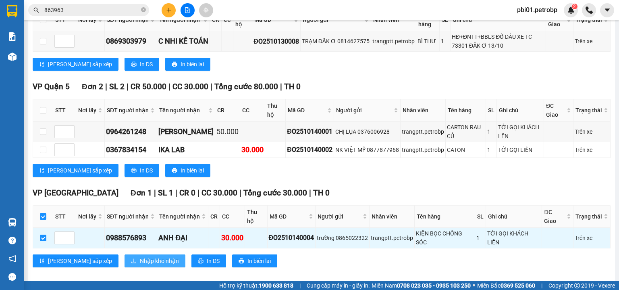
click at [140, 256] on span "Nhập kho nhận" at bounding box center [159, 260] width 39 height 9
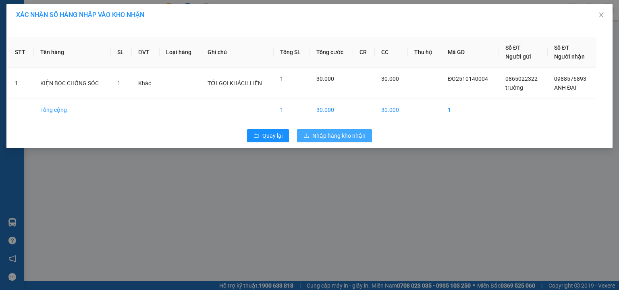
click at [344, 137] on span "Nhập hàng kho nhận" at bounding box center [338, 135] width 53 height 9
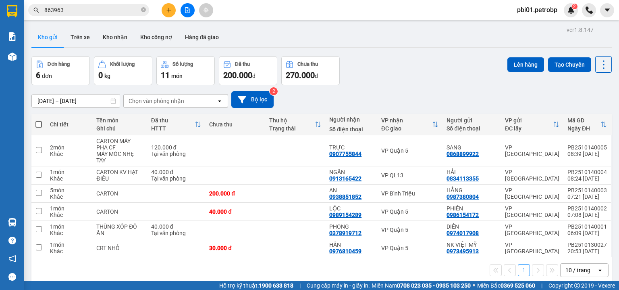
click at [396, 68] on div "Đơn hàng 6 đơn Khối lượng 0 kg Số lượng 11 món Đã thu 200.000 đ Chưa thu 270.00…" at bounding box center [321, 70] width 581 height 29
click at [169, 12] on icon "plus" at bounding box center [169, 10] width 6 height 6
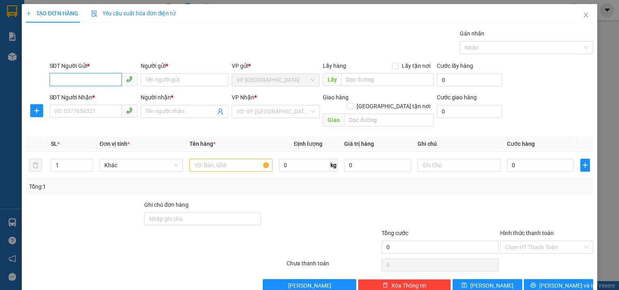
click at [104, 82] on input "SĐT Người Gửi *" at bounding box center [86, 79] width 72 height 13
click at [97, 78] on input "SĐT Người Gửi *" at bounding box center [86, 79] width 72 height 13
type input "0707872136"
click at [161, 79] on input "Người gửi *" at bounding box center [185, 79] width 88 height 13
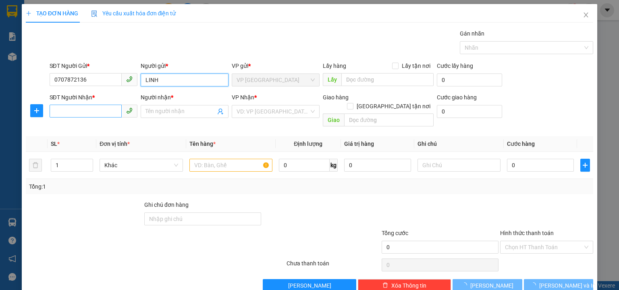
type input "LINH"
click at [89, 110] on input "SĐT Người Nhận *" at bounding box center [86, 110] width 72 height 13
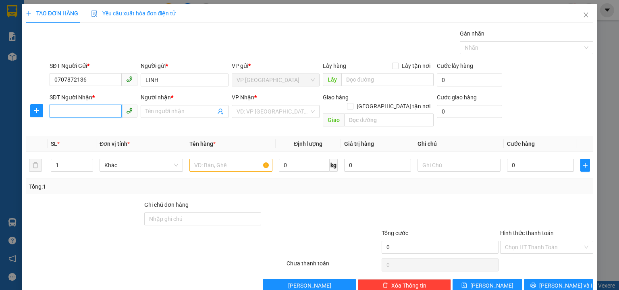
click at [95, 110] on input "SĐT Người Nhận *" at bounding box center [86, 110] width 72 height 13
type input "0938879460"
click at [167, 110] on input "Người nhận *" at bounding box center [181, 111] width 70 height 9
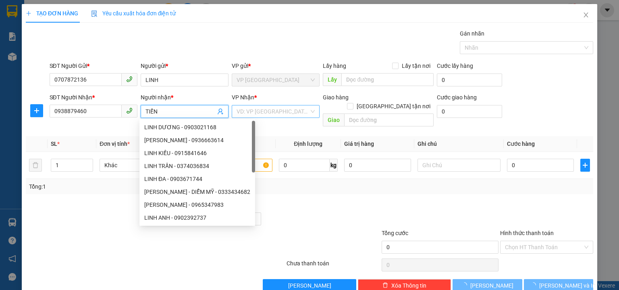
type input "TIẾN"
click at [285, 107] on input "search" at bounding box center [273, 111] width 73 height 12
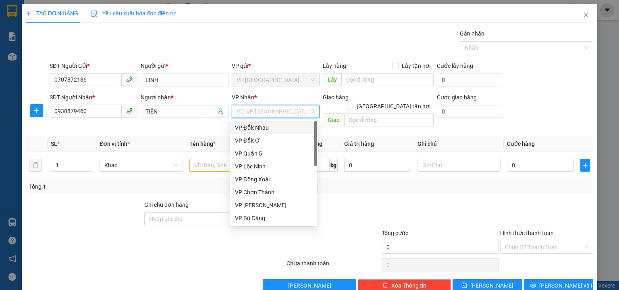
type input "B"
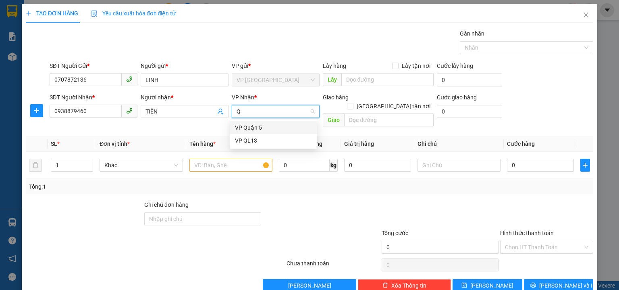
type input "QL"
drag, startPoint x: 268, startPoint y: 126, endPoint x: 194, endPoint y: 150, distance: 77.3
click at [266, 126] on div "VP QL13" at bounding box center [273, 127] width 77 height 9
click at [207, 158] on input "text" at bounding box center [231, 164] width 83 height 13
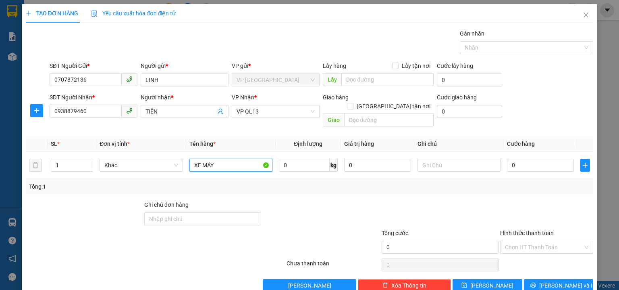
type input "XE MÁY"
click at [515, 158] on input "0" at bounding box center [540, 164] width 67 height 13
type input "4"
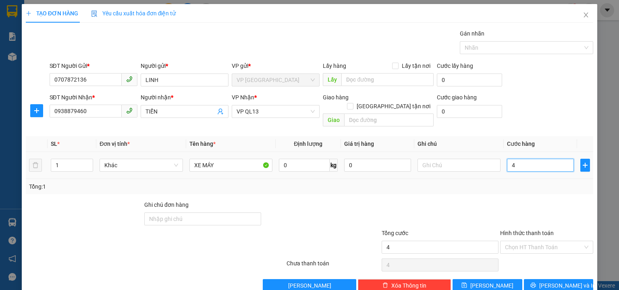
type input "45"
type input "450"
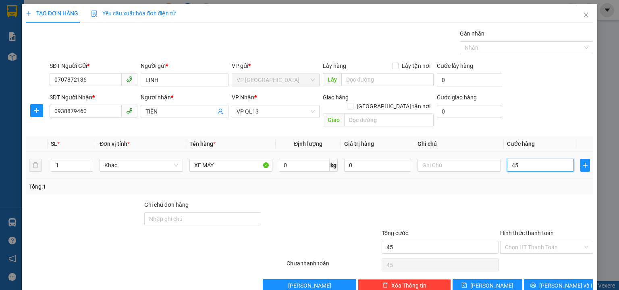
type input "450"
type input "450.000"
drag, startPoint x: 575, startPoint y: 103, endPoint x: 540, endPoint y: 139, distance: 50.2
click at [575, 103] on div "SĐT Người Nhận * 0938879460 Người nhận * TIẾN VP Nhận * VP QL13 Giao hàng Giao …" at bounding box center [322, 111] width 548 height 37
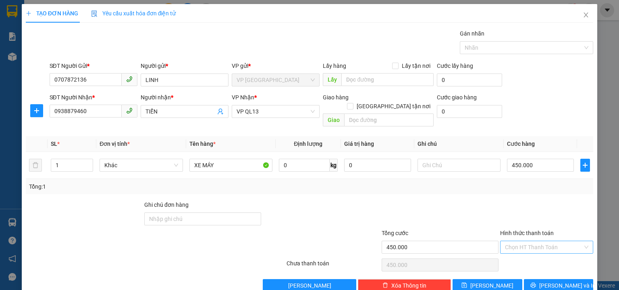
drag, startPoint x: 527, startPoint y: 237, endPoint x: 529, endPoint y: 232, distance: 5.5
click at [527, 241] on input "Hình thức thanh toán" at bounding box center [544, 247] width 78 height 12
click at [523, 182] on div "Tại văn phòng" at bounding box center [542, 182] width 83 height 9
type input "0"
drag, startPoint x: 548, startPoint y: 66, endPoint x: 286, endPoint y: 130, distance: 269.9
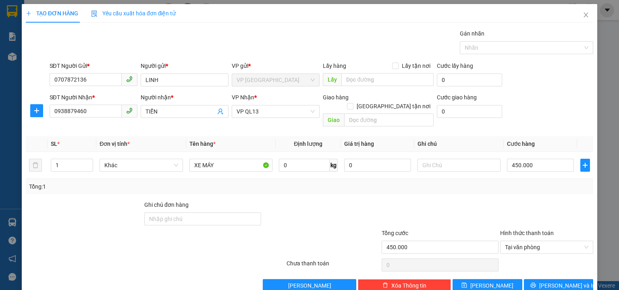
click at [548, 66] on div "SĐT Người Gửi * 0707872136 Người gửi * LINH VP gửi * VP Phước Bình Lấy hàng Lấy…" at bounding box center [322, 75] width 548 height 28
drag, startPoint x: 561, startPoint y: 279, endPoint x: 552, endPoint y: 267, distance: 14.6
click at [561, 281] on span "[PERSON_NAME] và In" at bounding box center [568, 285] width 56 height 9
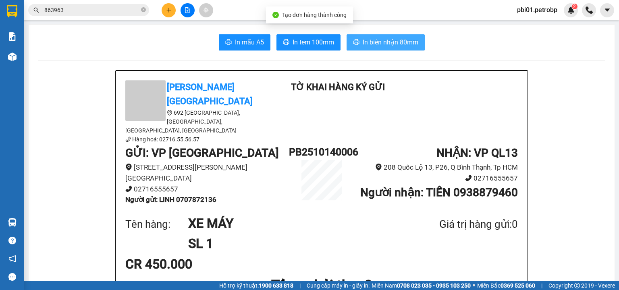
click at [381, 42] on span "In biên nhận 80mm" at bounding box center [391, 42] width 56 height 10
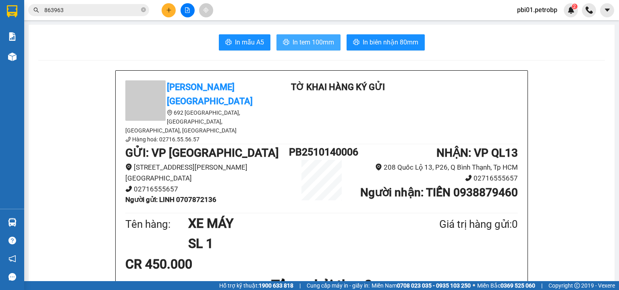
click at [313, 49] on button "In tem 100mm" at bounding box center [309, 42] width 64 height 16
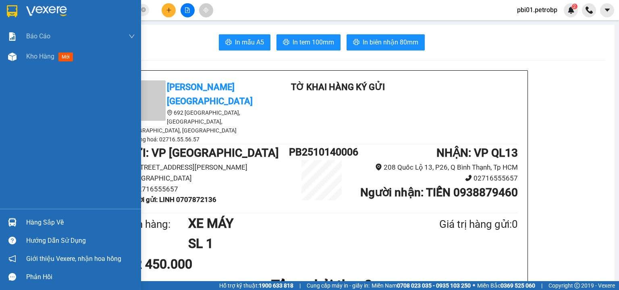
click at [43, 225] on div "Hàng sắp về" at bounding box center [80, 222] width 109 height 12
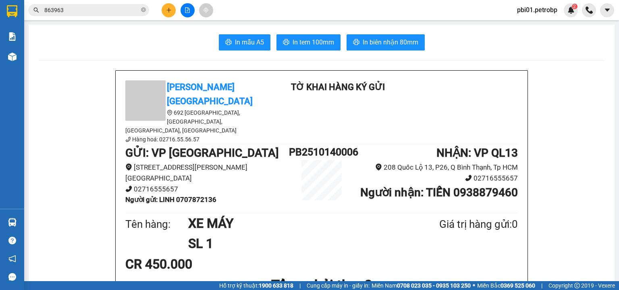
click at [148, 6] on section "Kết quả tìm kiếm ( 285 ) Bộ lọc Ngày tạo đơn gần nhất Mã ĐH Trạng thái Món hàng…" at bounding box center [309, 145] width 619 height 290
click at [144, 8] on icon "close-circle" at bounding box center [143, 9] width 5 height 5
type input "D"
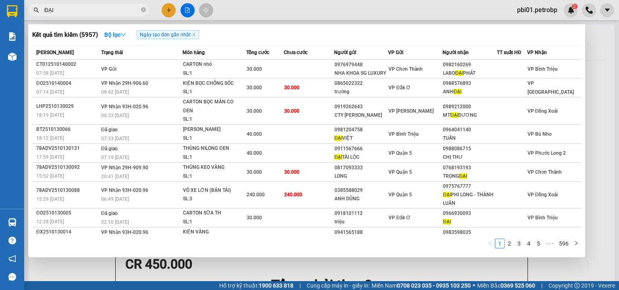
click at [262, 6] on div at bounding box center [309, 145] width 619 height 290
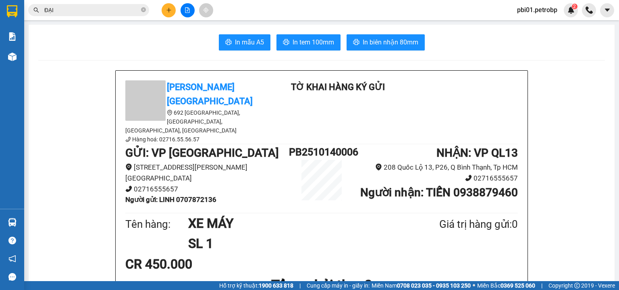
click at [109, 12] on input "ĐẠI" at bounding box center [91, 10] width 95 height 9
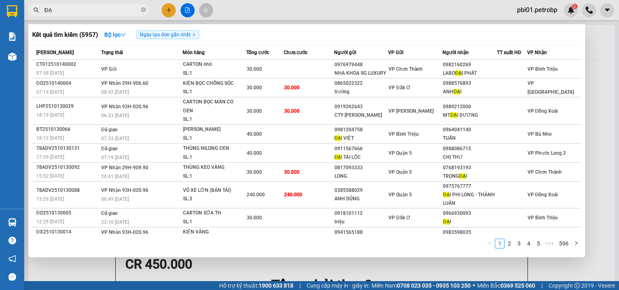
type input "Đ"
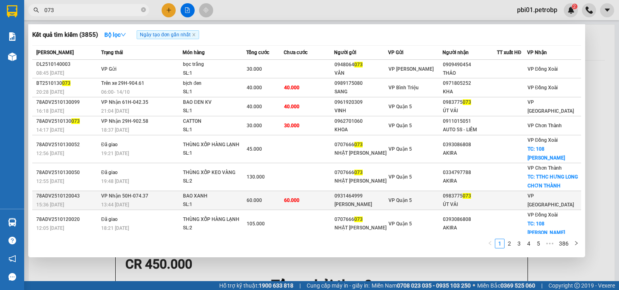
type input "073"
click at [319, 200] on td "60.000" at bounding box center [309, 200] width 50 height 19
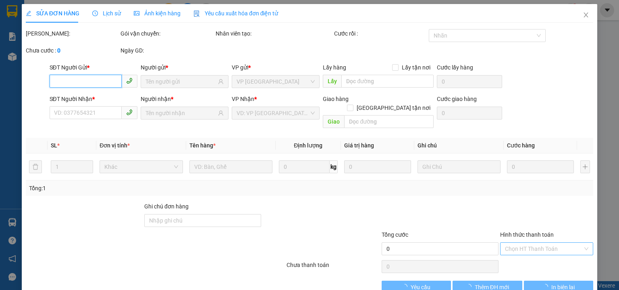
click at [533, 245] on div "Chọn HT Thanh Toán" at bounding box center [546, 248] width 93 height 13
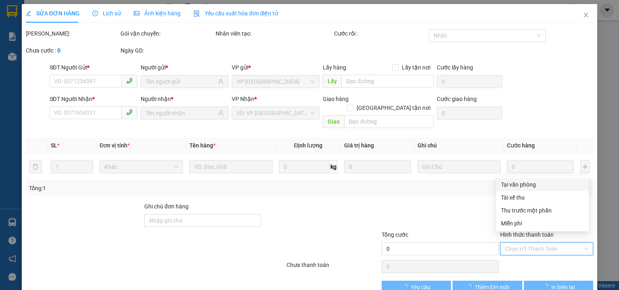
click at [529, 242] on input "Hình thức thanh toán" at bounding box center [544, 248] width 78 height 12
type input "0931464999"
type input "MINH HƯƠNG"
type input "0983775073"
type input "ÚT VẢI"
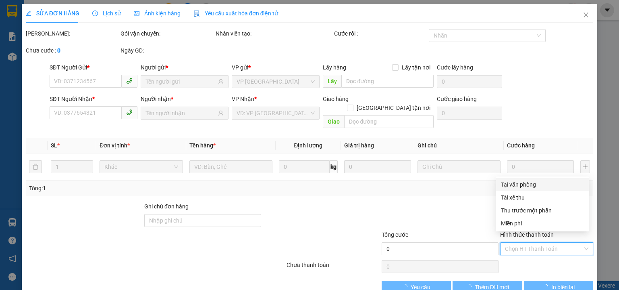
type input "60.000"
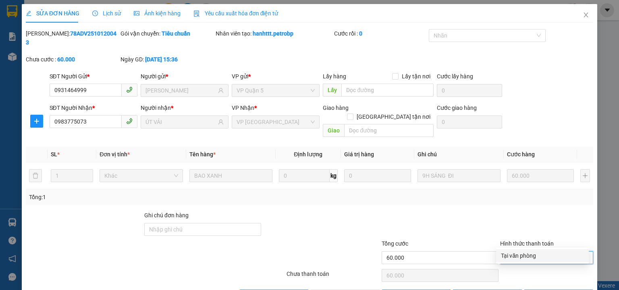
click at [528, 251] on span "Chọn HT Thanh Toán" at bounding box center [546, 257] width 83 height 12
click at [521, 257] on div "Tại văn phòng" at bounding box center [542, 255] width 83 height 9
type input "0"
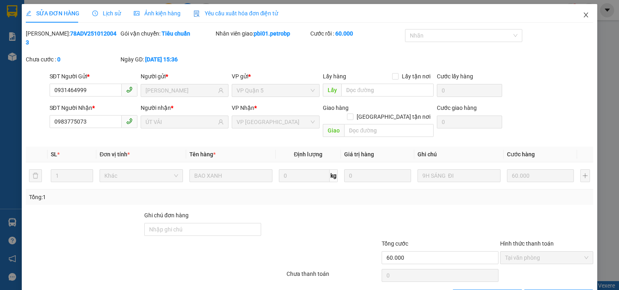
click at [584, 12] on icon "close" at bounding box center [586, 15] width 6 height 6
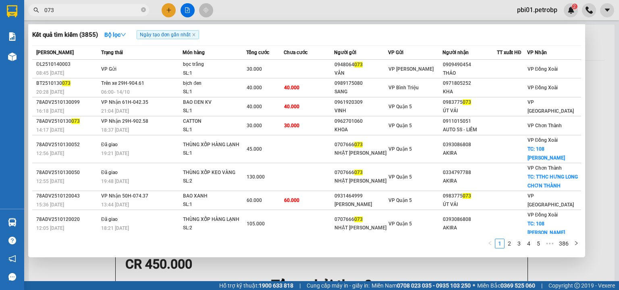
click at [87, 8] on input "073" at bounding box center [91, 10] width 95 height 9
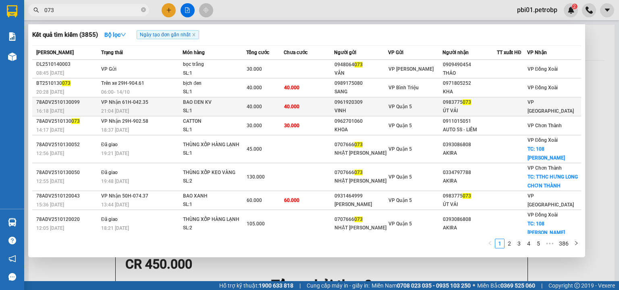
click at [341, 108] on div "VINH" at bounding box center [362, 110] width 54 height 8
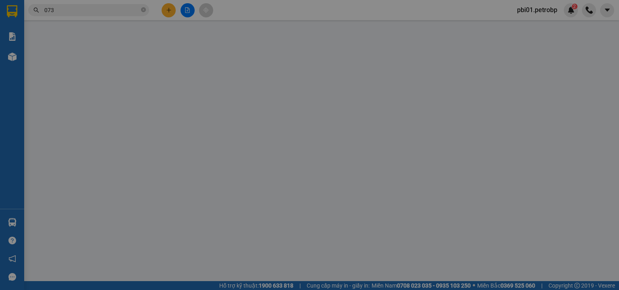
type input "0961920309"
type input "VINH"
type input "0983775073"
type input "ÚT VẢI"
type input "40.000"
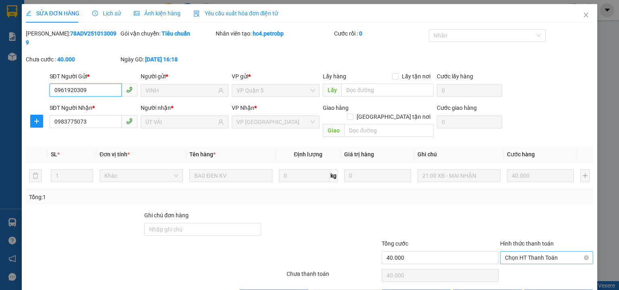
click at [515, 251] on span "Chọn HT Thanh Toán" at bounding box center [546, 257] width 83 height 12
drag, startPoint x: 514, startPoint y: 254, endPoint x: 359, endPoint y: 277, distance: 156.6
click at [511, 254] on div "Tại văn phòng" at bounding box center [542, 255] width 83 height 9
type input "0"
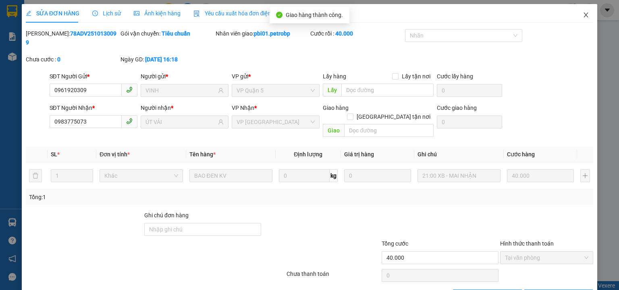
click at [583, 13] on icon "close" at bounding box center [586, 15] width 6 height 6
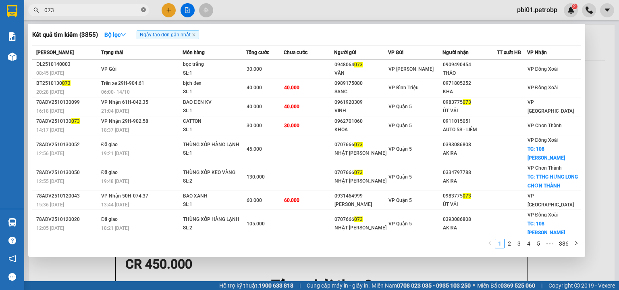
click at [143, 7] on icon "close-circle" at bounding box center [143, 9] width 5 height 5
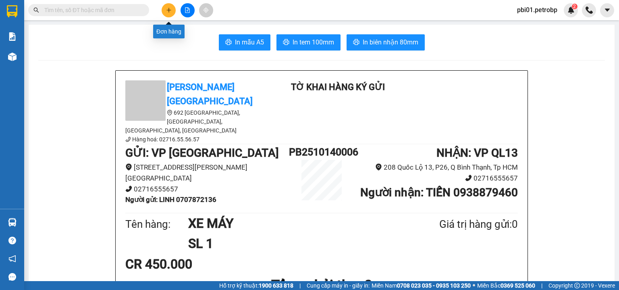
click at [168, 10] on icon "plus" at bounding box center [169, 10] width 6 height 6
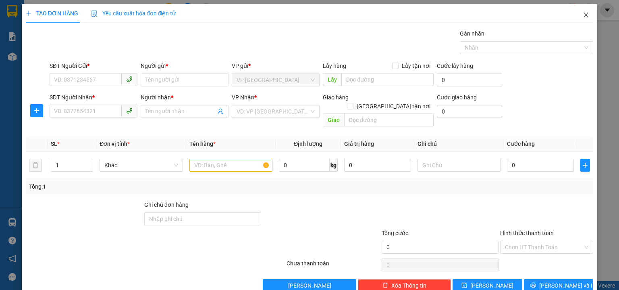
click at [583, 15] on icon "close" at bounding box center [586, 15] width 6 height 6
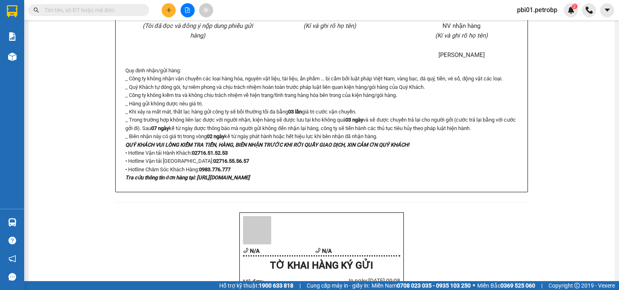
scroll to position [43, 0]
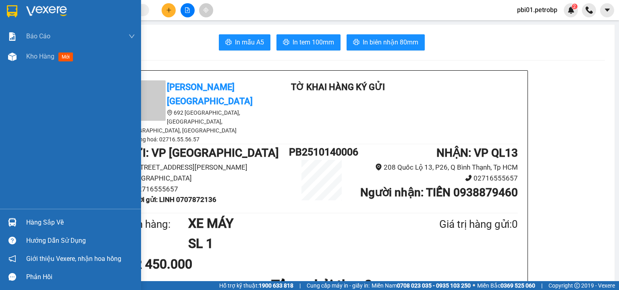
click at [48, 222] on div "Hàng sắp về" at bounding box center [80, 222] width 109 height 12
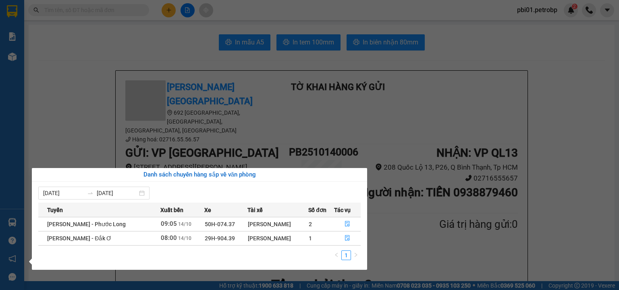
drag, startPoint x: 100, startPoint y: 125, endPoint x: 56, endPoint y: 85, distance: 59.3
click at [100, 125] on section "Kết quả tìm kiếm ( 0 ) Bộ lọc Ngày tạo đơn gần nhất No Data pbi01.petrobp 2 Báo…" at bounding box center [309, 145] width 619 height 290
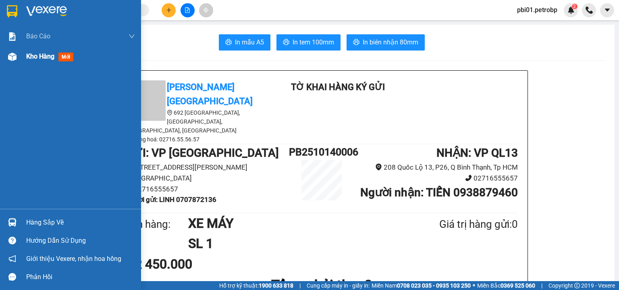
click at [32, 56] on span "Kho hàng" at bounding box center [40, 56] width 28 height 8
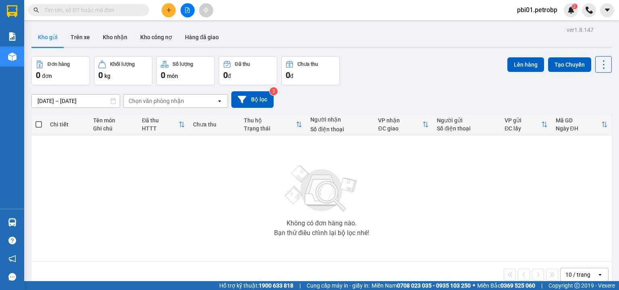
click at [179, 9] on div at bounding box center [187, 10] width 60 height 14
click at [187, 9] on icon "file-add" at bounding box center [188, 10] width 6 height 6
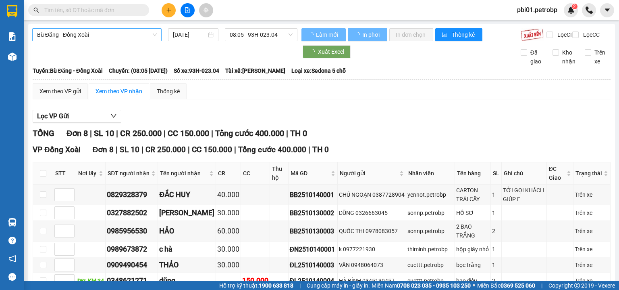
click at [95, 32] on span "Bù Đăng - Đồng Xoài" at bounding box center [97, 35] width 120 height 12
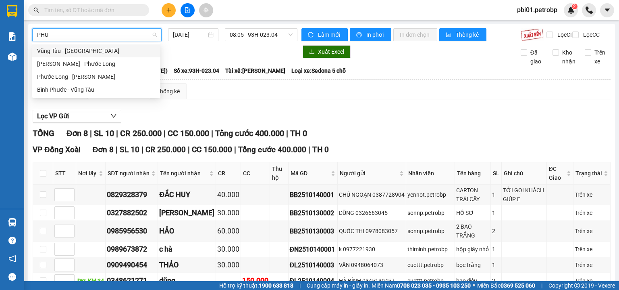
type input "PHUO"
click at [87, 77] on div "Phước Long - [PERSON_NAME]" at bounding box center [96, 76] width 119 height 9
type input "[DATE]"
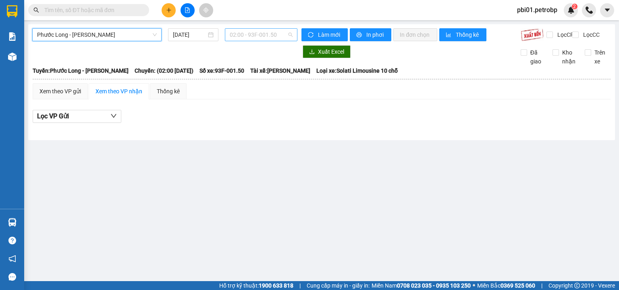
click at [260, 38] on span "02:00 - 93F-001.50" at bounding box center [261, 35] width 63 height 12
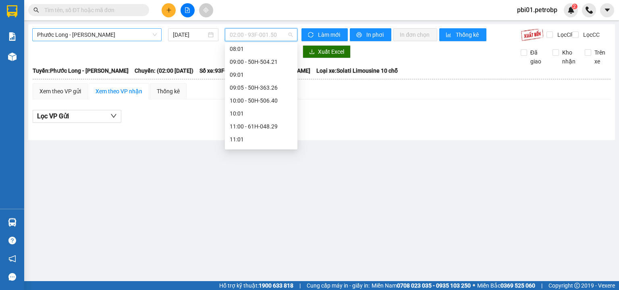
scroll to position [205, 0]
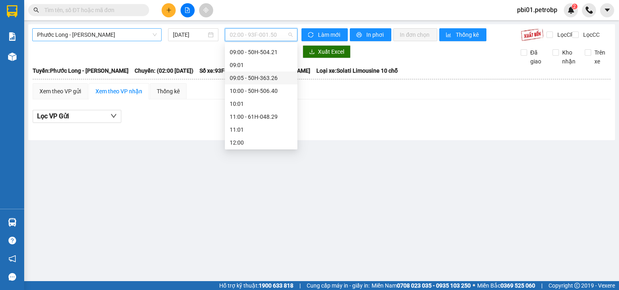
click at [267, 76] on div "09:05 - 50H-363.26" at bounding box center [261, 77] width 63 height 9
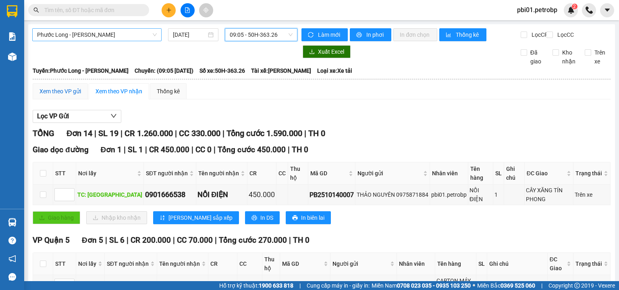
click at [64, 95] on div "Xem theo VP gửi" at bounding box center [61, 91] width 42 height 9
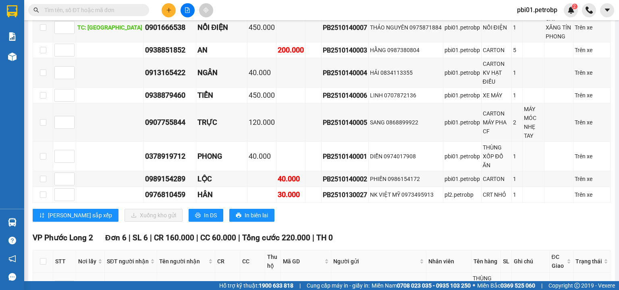
scroll to position [129, 0]
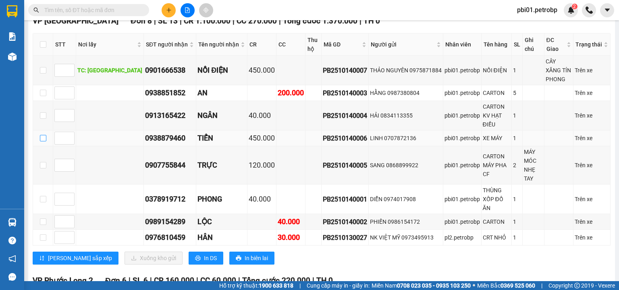
click at [43, 135] on input "checkbox" at bounding box center [43, 138] width 6 height 6
checkbox input "true"
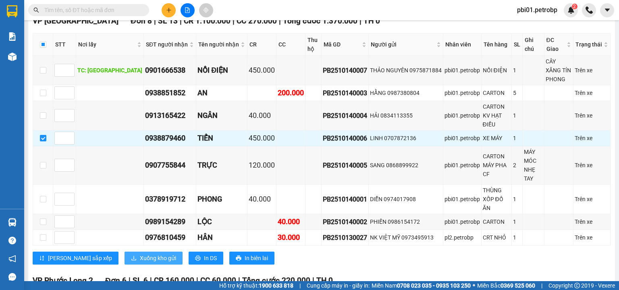
click at [140, 253] on span "Xuống kho gửi" at bounding box center [158, 257] width 36 height 9
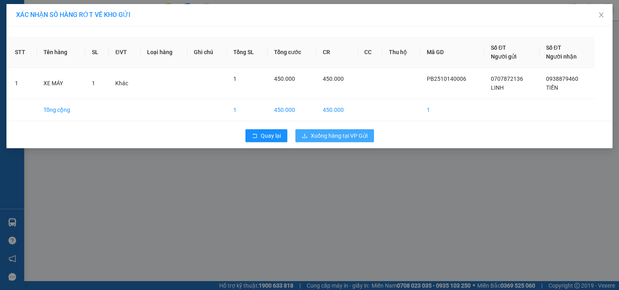
click at [325, 135] on span "Xuống hàng tại VP Gửi" at bounding box center [339, 135] width 57 height 9
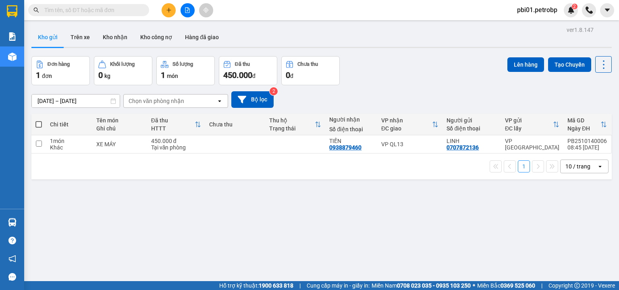
click at [117, 9] on input "text" at bounding box center [91, 10] width 95 height 9
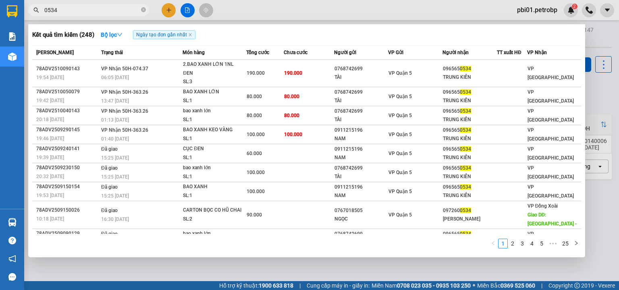
type input "0534"
click at [374, 9] on div at bounding box center [309, 145] width 619 height 290
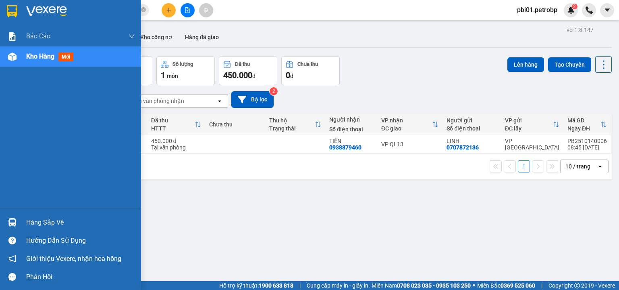
click at [58, 222] on div "Hàng sắp về" at bounding box center [80, 222] width 109 height 12
click at [18, 60] on div "Báo cáo 4 Thống kê doanh thu toàn nhà xe (VP) BC tiền tận nơi (nhân viên) BC ti…" at bounding box center [70, 145] width 141 height 290
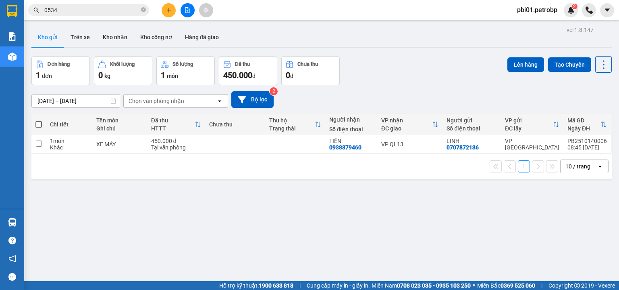
click at [353, 100] on div "[DATE] – [DATE] Press the down arrow key to interact with the calendar and sele…" at bounding box center [321, 99] width 581 height 17
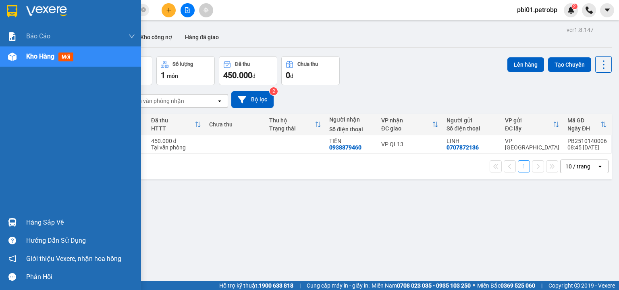
click at [44, 221] on div "Hàng sắp về" at bounding box center [80, 222] width 109 height 12
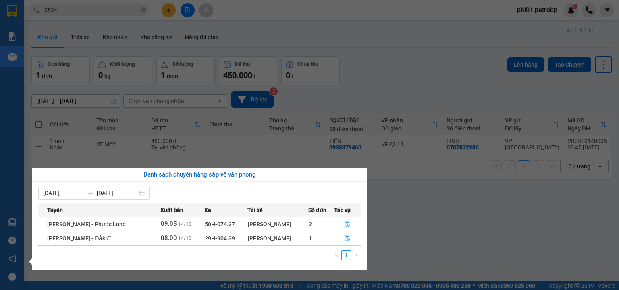
click at [390, 229] on section "Kết quả tìm kiếm ( 248 ) Bộ lọc Ngày tạo đơn gần nhất Mã ĐH Trạng thái Món hàng…" at bounding box center [309, 145] width 619 height 290
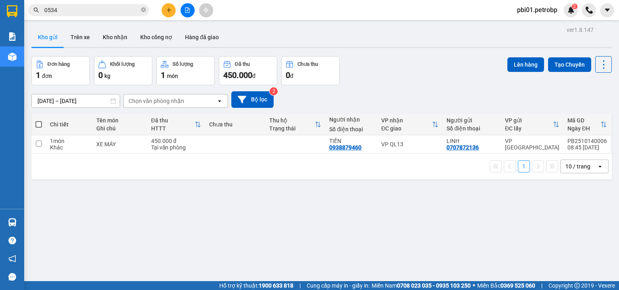
click at [210, 234] on div "ver 1.8.147 Kho gửi Trên xe Kho nhận Kho công nợ Hàng đã giao Đơn hàng 1 đơn Kh…" at bounding box center [321, 169] width 587 height 290
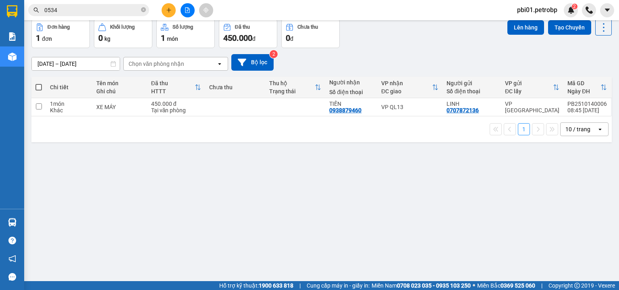
click at [231, 207] on div "ver 1.8.147 Kho gửi Trên xe Kho nhận Kho công nợ Hàng đã giao Đơn hàng 1 đơn Kh…" at bounding box center [321, 132] width 587 height 290
click at [363, 32] on div "Đơn hàng 1 đơn Khối lượng 0 kg Số lượng 1 món Đã thu 450.000 đ Chưa thu 0 đ Lên…" at bounding box center [321, 33] width 581 height 29
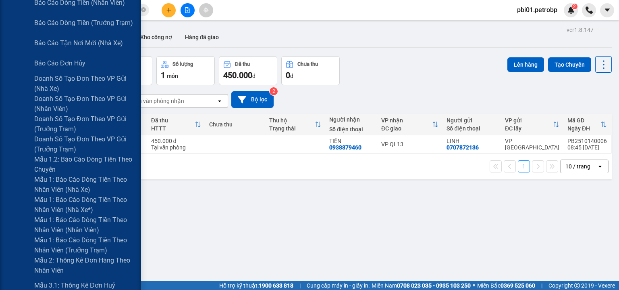
scroll to position [473, 0]
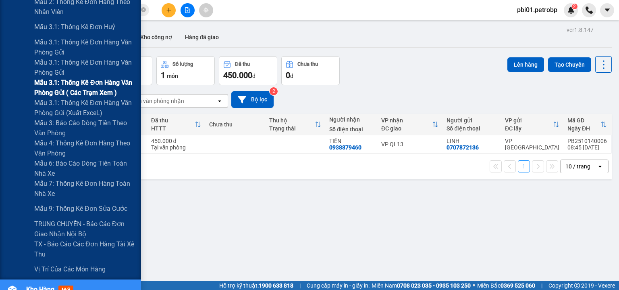
click at [76, 85] on span "Mẫu 3.1: Thống kê đơn hàng văn phòng gửi ( các trạm xem )" at bounding box center [84, 87] width 101 height 20
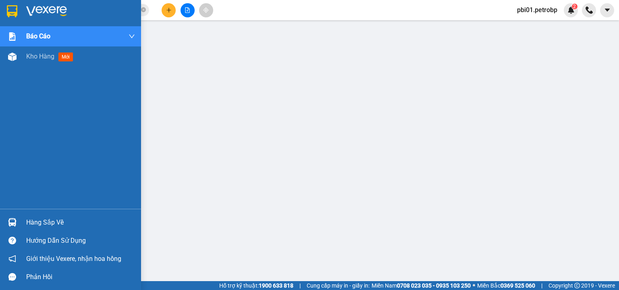
click at [24, 225] on div "Hàng sắp về" at bounding box center [70, 222] width 141 height 18
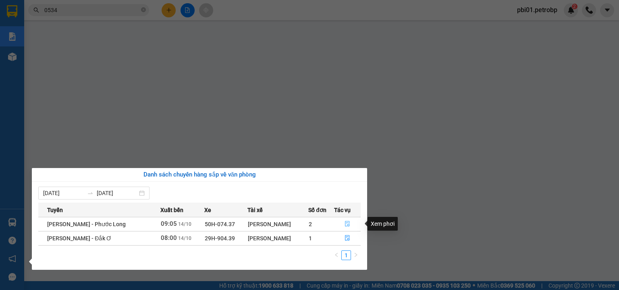
click at [350, 221] on icon "file-done" at bounding box center [348, 224] width 6 height 6
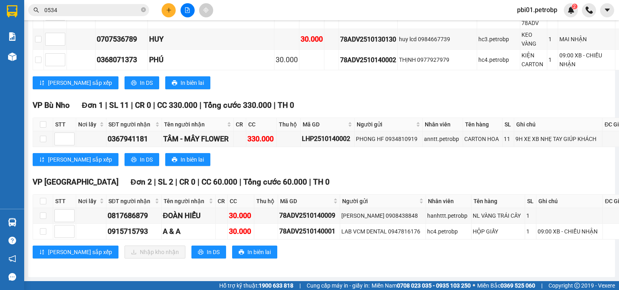
scroll to position [1123, 0]
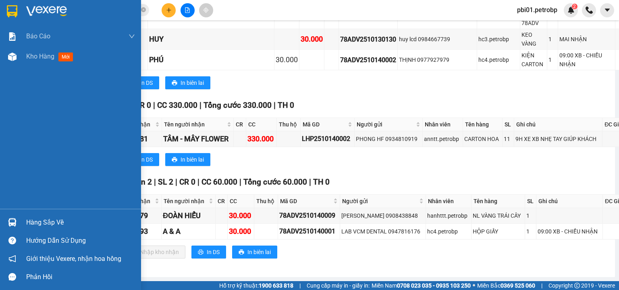
click at [35, 224] on div "Hàng sắp về" at bounding box center [80, 222] width 109 height 12
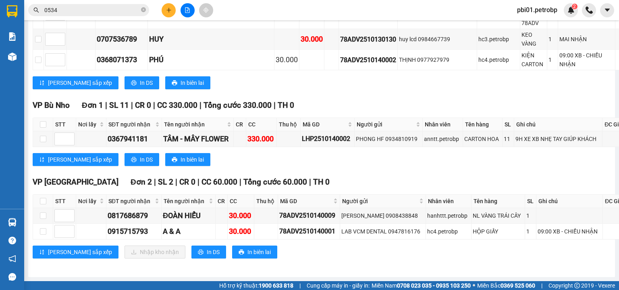
click at [89, 13] on section "Kết quả tìm kiếm ( 248 ) Bộ lọc Ngày tạo đơn gần nhất Mã ĐH Trạng thái Món hàng…" at bounding box center [309, 145] width 619 height 290
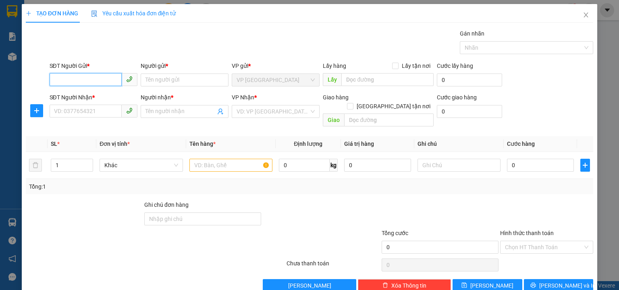
click at [83, 75] on input "SĐT Người Gửi *" at bounding box center [86, 79] width 72 height 13
click at [101, 94] on div "0862179789 - QUANG" at bounding box center [92, 95] width 77 height 9
type input "0862179789"
type input "QUANG"
type input "0986329815"
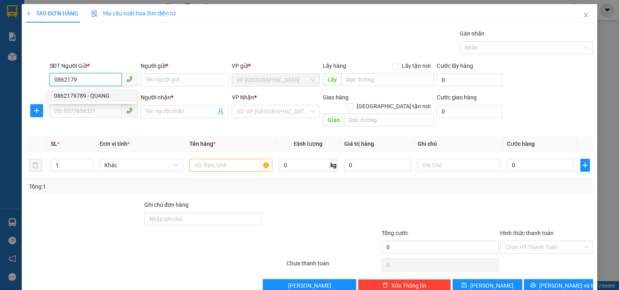
type input "DIỄM"
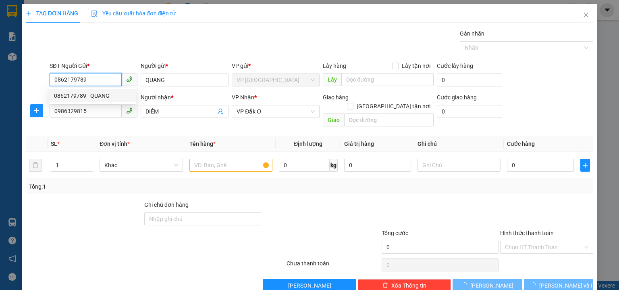
type input "80.000"
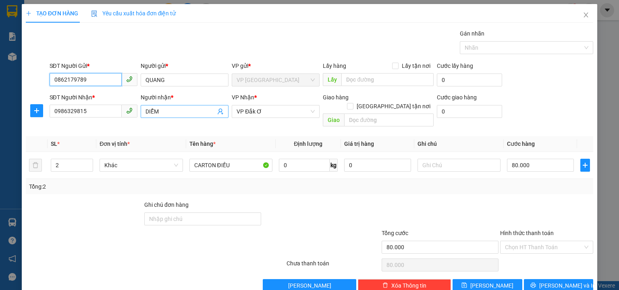
type input "0862179789"
click at [191, 111] on input "DIỄM" at bounding box center [181, 111] width 70 height 9
type input "D"
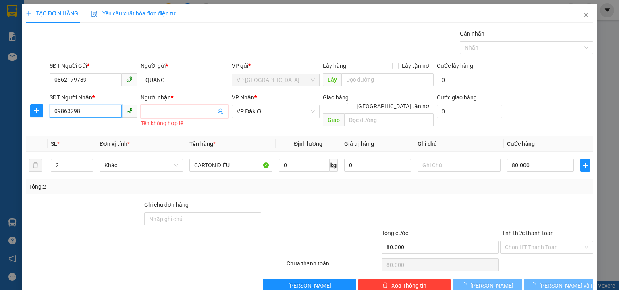
click at [96, 108] on input "09863298" at bounding box center [86, 110] width 72 height 13
type input "0"
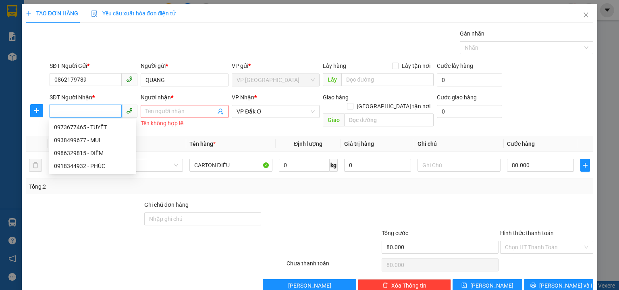
click at [96, 110] on input "SĐT Người Nhận *" at bounding box center [86, 110] width 72 height 13
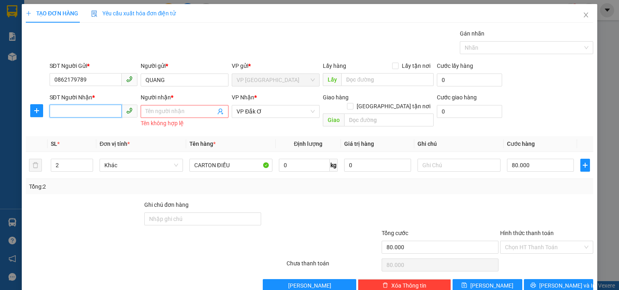
click at [82, 110] on input "SĐT Người Nhận *" at bounding box center [86, 110] width 72 height 13
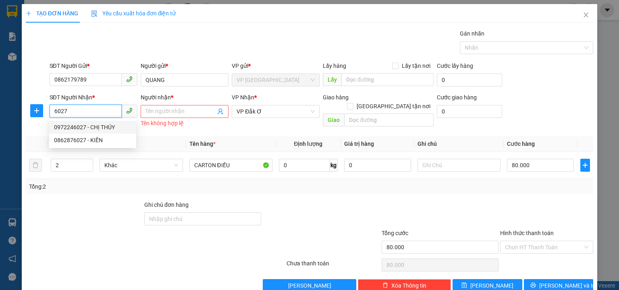
click at [99, 126] on div "0972246027 - CHỊ THÚY" at bounding box center [92, 127] width 77 height 9
type input "0972246027"
type input "CHỊ THÚY"
type input "512 GIƯỜNG"
type input "60.000"
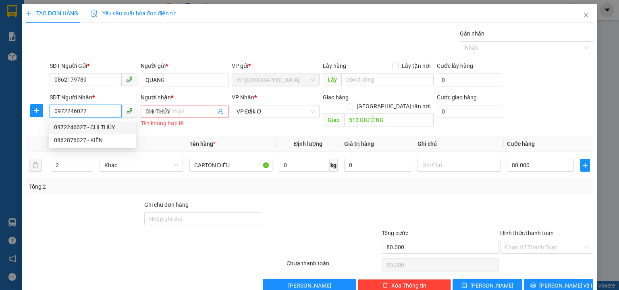
type input "60.000"
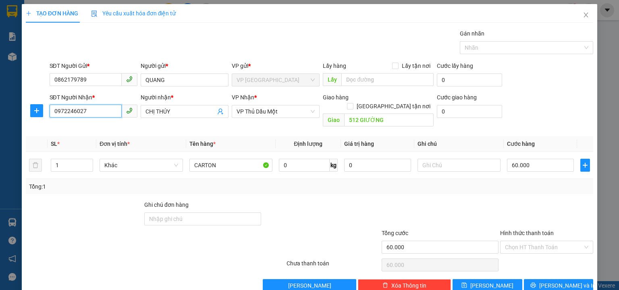
type input "0972246027"
click at [95, 228] on div at bounding box center [108, 242] width 166 height 28
click at [571, 279] on button "[PERSON_NAME] và In" at bounding box center [559, 285] width 70 height 13
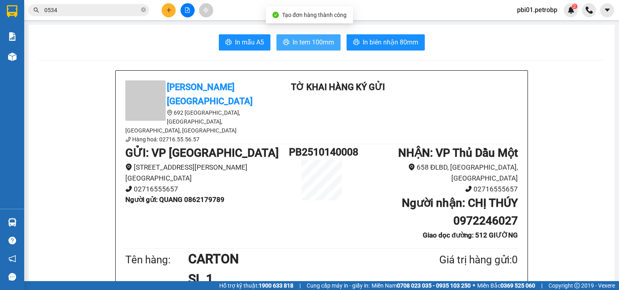
click at [333, 38] on button "In tem 100mm" at bounding box center [309, 42] width 64 height 16
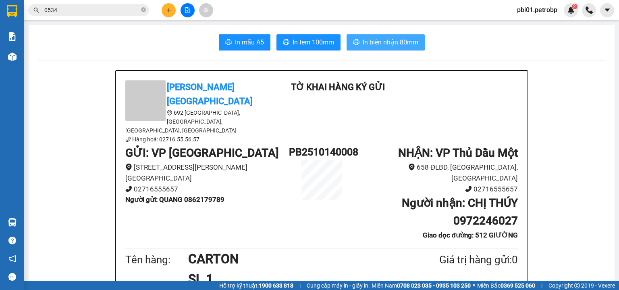
click at [401, 45] on span "In biên nhận 80mm" at bounding box center [391, 42] width 56 height 10
click at [169, 10] on icon "plus" at bounding box center [169, 10] width 4 height 0
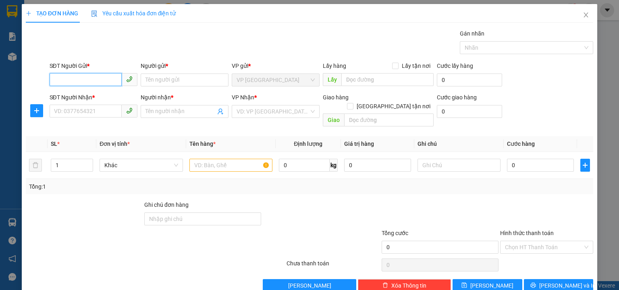
click at [100, 77] on input "SĐT Người Gửi *" at bounding box center [86, 79] width 72 height 13
click at [100, 94] on div "0862179789 - QUANG" at bounding box center [99, 95] width 91 height 9
type input "0862179789"
type input "QUANG"
type input "0972246027"
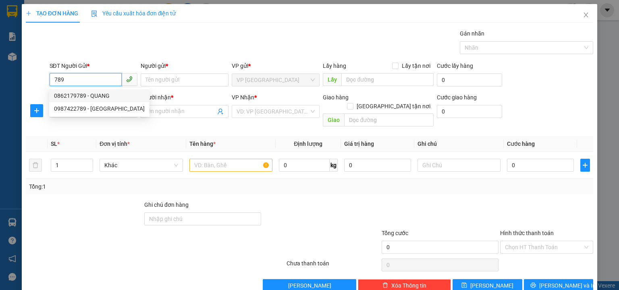
type input "CHỊ THÚY"
type input "512 GIƯỜNG"
type input "60.000"
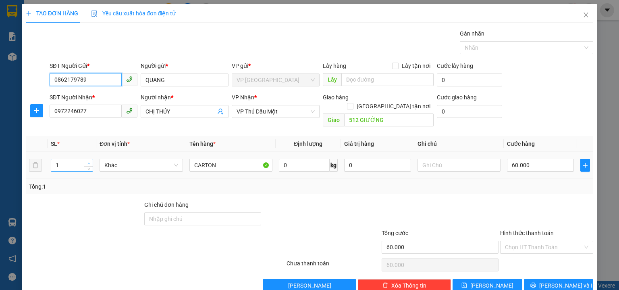
type input "0862179789"
click at [89, 162] on icon "up" at bounding box center [88, 163] width 3 height 3
type input "3"
click at [89, 162] on icon "up" at bounding box center [88, 163] width 3 height 3
click at [534, 158] on input "60.000" at bounding box center [540, 164] width 67 height 13
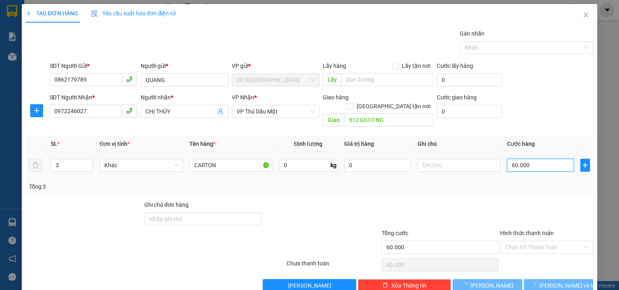
type input "0"
type input "1"
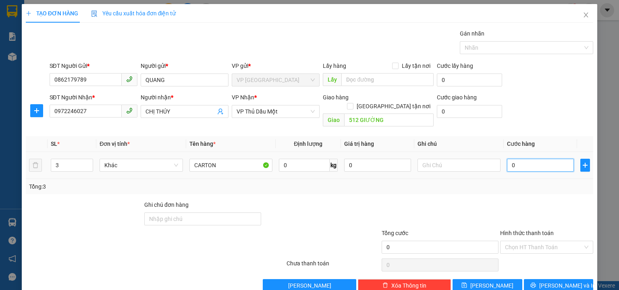
type input "01"
type input "15"
type input "015"
type input "150"
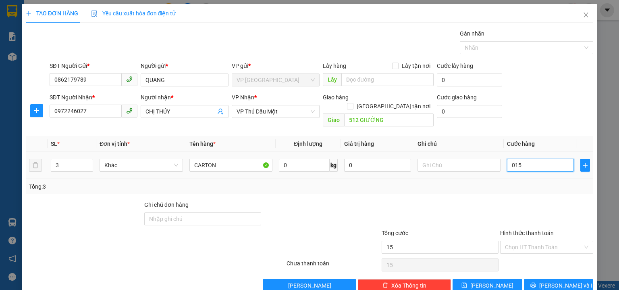
type input "150"
type input "0.150"
type input "150.000"
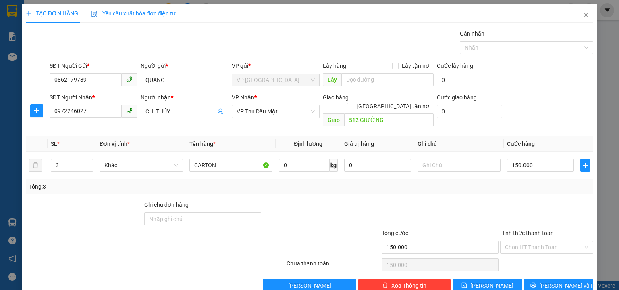
click at [539, 109] on div "SĐT Người Nhận * 0972246027 Người nhận * CHỊ THÚY VP Nhận * VP Thủ Dầu Một Giao…" at bounding box center [322, 111] width 548 height 37
click at [173, 107] on input "CHỊ THÚY" at bounding box center [181, 111] width 70 height 9
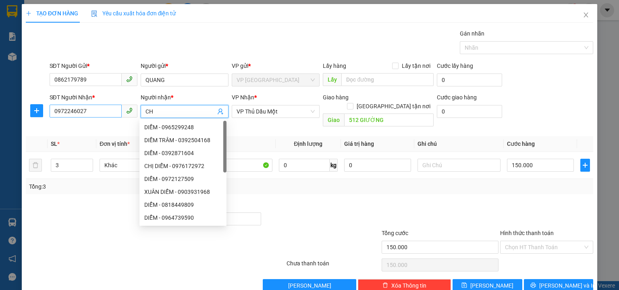
type input "C"
click at [96, 107] on input "097224602" at bounding box center [86, 110] width 72 height 13
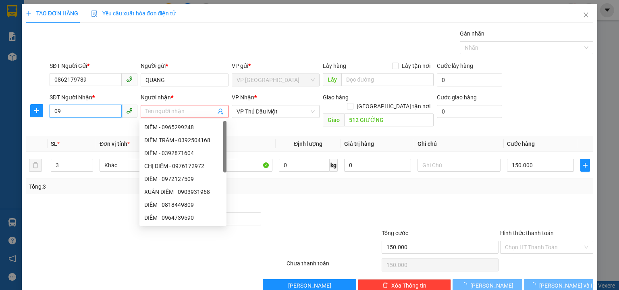
type input "0"
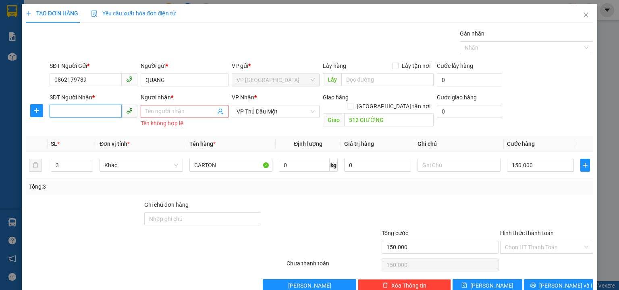
click at [75, 111] on input "SĐT Người Nhận *" at bounding box center [86, 110] width 72 height 13
click at [90, 127] on div "0918344932 - PHÚC" at bounding box center [92, 127] width 77 height 9
type input "0918344932"
type input "PHÚC"
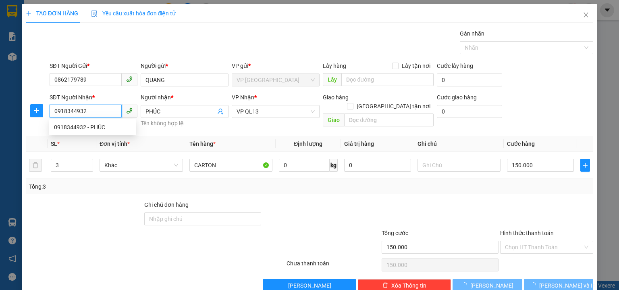
type input "80.000"
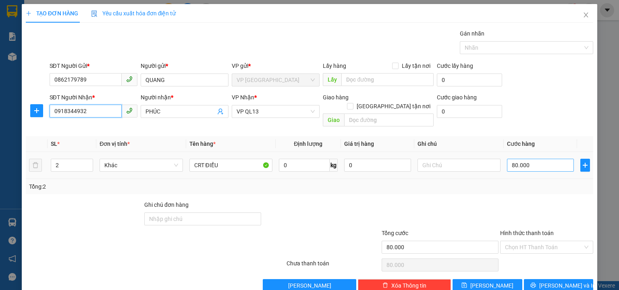
type input "0918344932"
click at [542, 158] on input "80.000" at bounding box center [540, 164] width 67 height 13
type input "0"
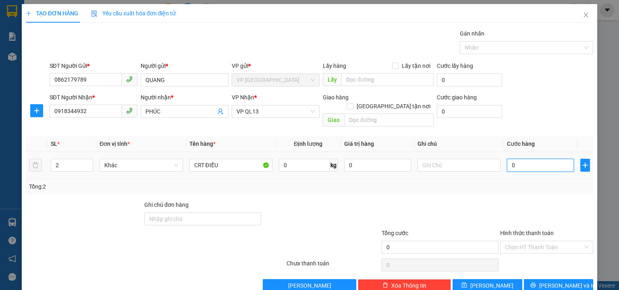
type input "1"
type input "01"
type input "14"
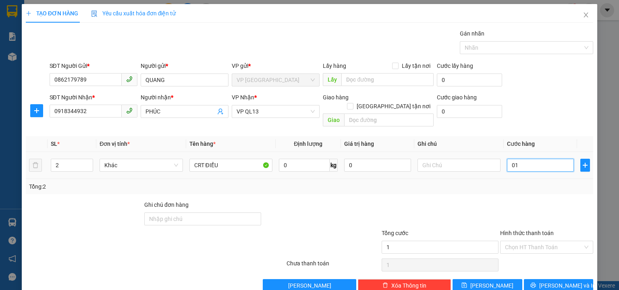
type input "014"
type input "140"
type input "0.140"
type input "140.000"
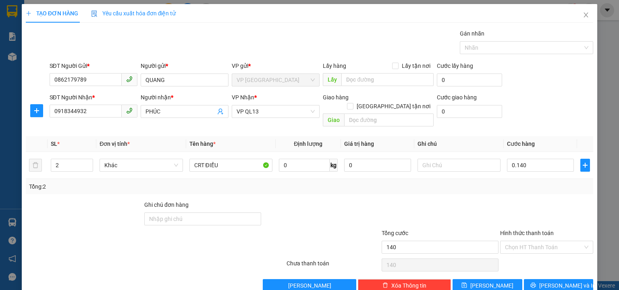
type input "140.000"
click at [557, 88] on div "SĐT Người Gửi * 0862179789 Người gửi * QUANG VP gửi * VP Phước Bình Lấy hàng Lấ…" at bounding box center [322, 75] width 548 height 28
type input "3"
click at [90, 160] on span "up" at bounding box center [88, 162] width 5 height 5
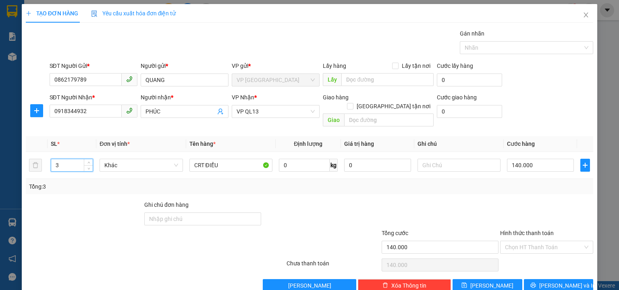
click at [562, 100] on div "SĐT Người Nhận * 0918344932 Người nhận * PHÚC VP Nhận * VP QL13 Giao hàng Giao …" at bounding box center [322, 111] width 548 height 37
type input "0"
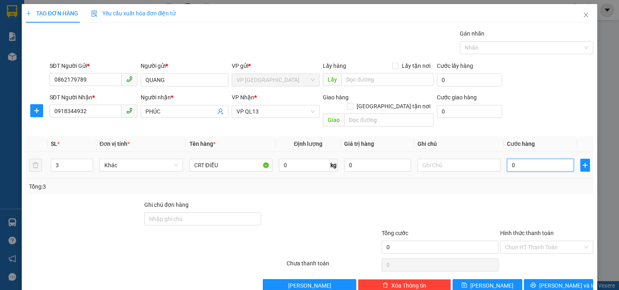
click at [523, 160] on input "0" at bounding box center [540, 164] width 67 height 13
type input "4"
type input "0"
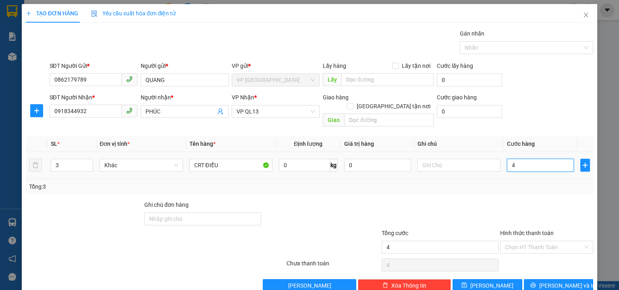
type input "0"
type input "1"
type input "01"
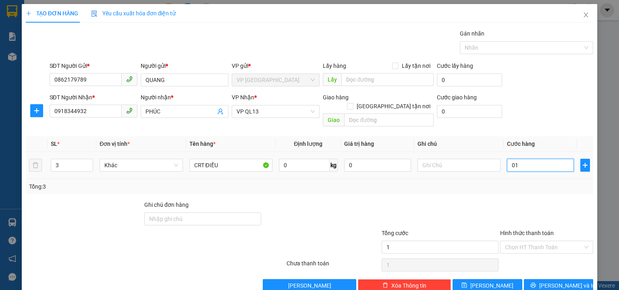
type input "14"
type input "014"
type input "140"
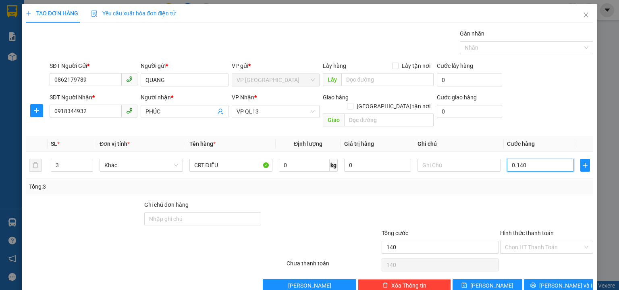
type input "0.140"
type input "140.000"
click at [559, 82] on div "SĐT Người Gửi * 0862179789 Người gửi * QUANG VP gửi * VP Phước Bình Lấy hàng Lấ…" at bounding box center [322, 75] width 548 height 28
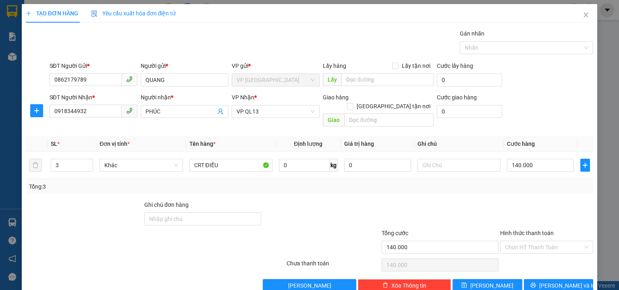
click at [565, 84] on div "SĐT Người Gửi * 0862179789 Người gửi * QUANG VP gửi * VP Phước Bình Lấy hàng Lấ…" at bounding box center [322, 75] width 548 height 28
click at [265, 112] on span "VP QL13" at bounding box center [276, 111] width 78 height 12
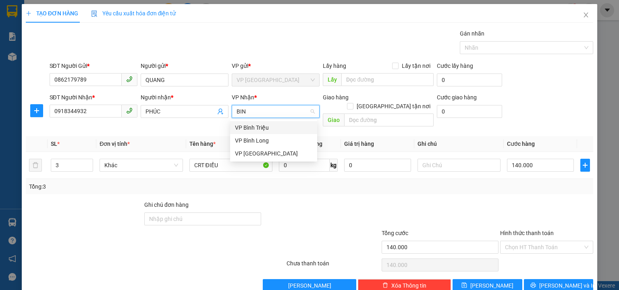
type input "BINH"
click at [273, 130] on div "VP Bình Triệu" at bounding box center [273, 127] width 77 height 9
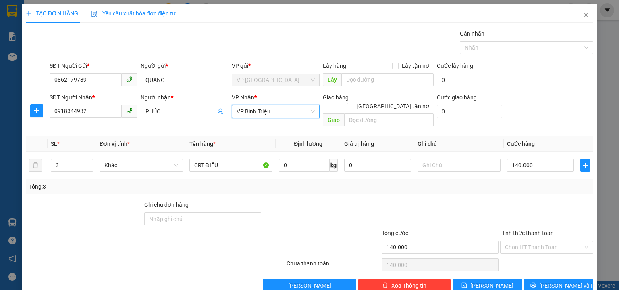
click at [527, 84] on div "SĐT Người Gửi * 0862179789 Người gửi * QUANG VP gửi * VP Phước Bình Lấy hàng Lấ…" at bounding box center [322, 75] width 548 height 28
click at [558, 281] on span "[PERSON_NAME] và In" at bounding box center [568, 285] width 56 height 9
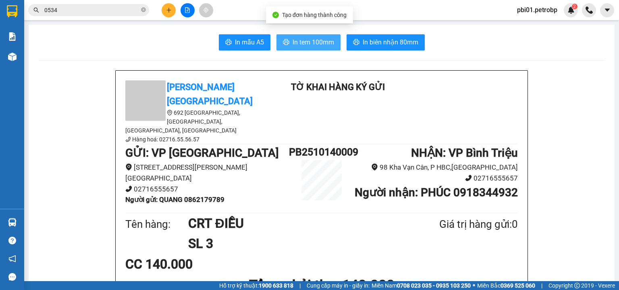
click at [327, 40] on span "In tem 100mm" at bounding box center [314, 42] width 42 height 10
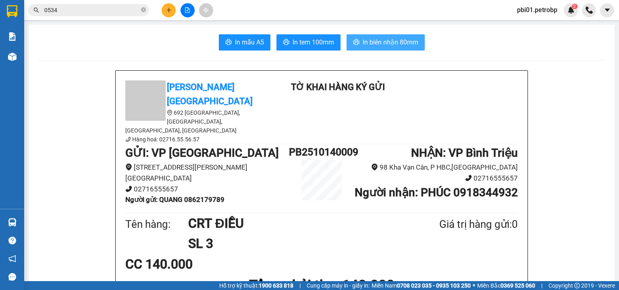
click at [378, 44] on span "In biên nhận 80mm" at bounding box center [391, 42] width 56 height 10
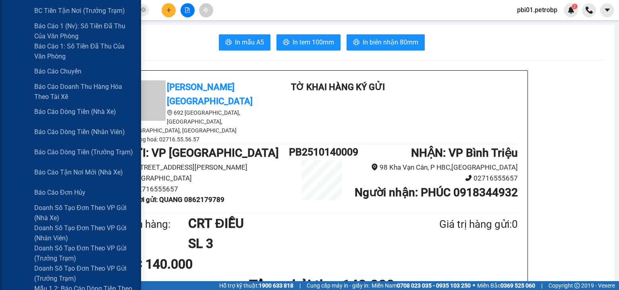
scroll to position [301, 0]
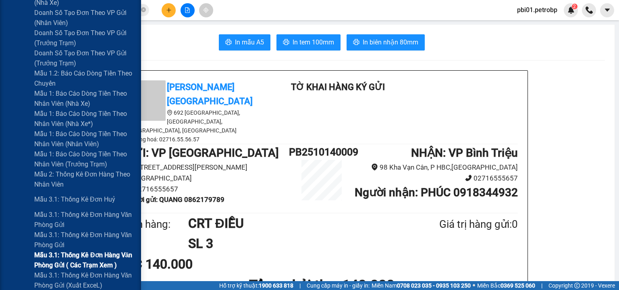
click at [87, 260] on span "Mẫu 3.1: Thống kê đơn hàng văn phòng gửi ( các trạm xem )" at bounding box center [84, 260] width 101 height 20
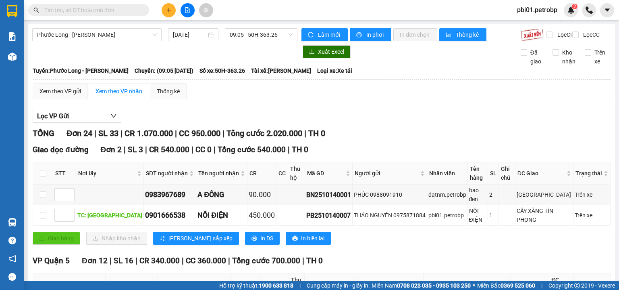
click at [163, 10] on button at bounding box center [169, 10] width 14 height 14
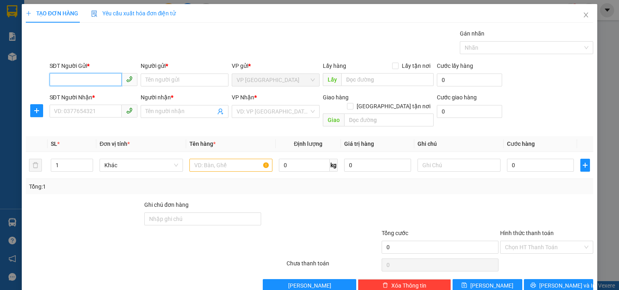
click at [98, 74] on input "SĐT Người Gửi *" at bounding box center [86, 79] width 72 height 13
click at [105, 95] on div "0939909095 - THÀNH" at bounding box center [92, 95] width 77 height 9
type input "0939909095"
type input "THÀNH"
type input "0869980097"
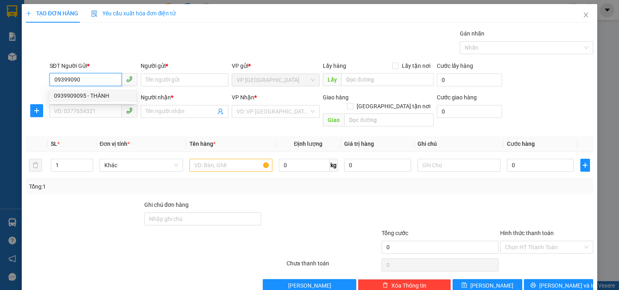
type input "[PERSON_NAME]"
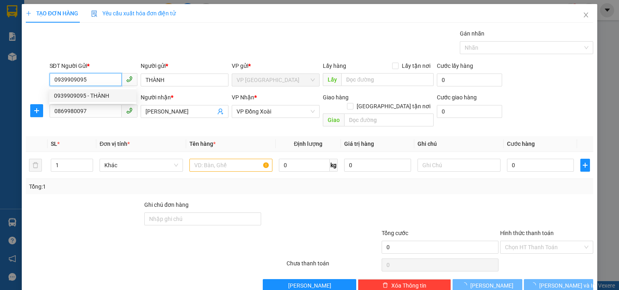
type input "50.000"
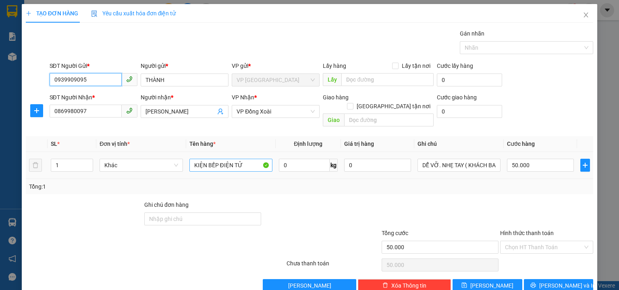
type input "0939909095"
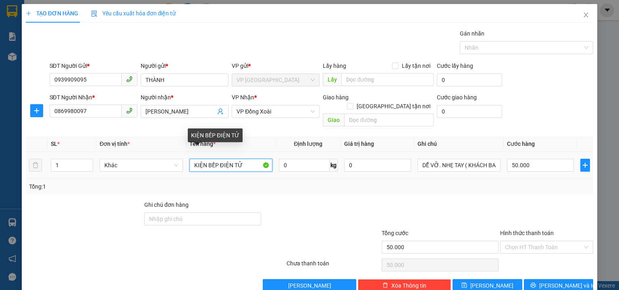
click at [244, 158] on input "KIỆN BẾP ĐIỆN TỬ" at bounding box center [231, 164] width 83 height 13
type input "K"
type input "KIỆN BỊCH ĐIỆN TỬ"
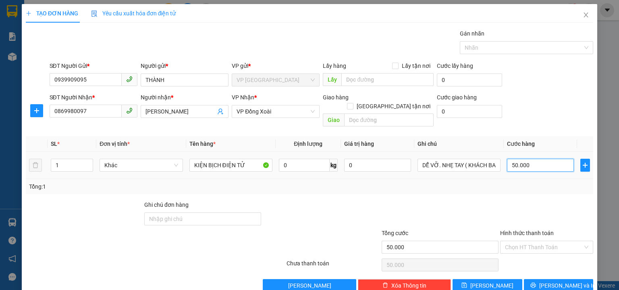
click at [525, 158] on input "50.000" at bounding box center [540, 164] width 67 height 13
type input "3"
type input "30"
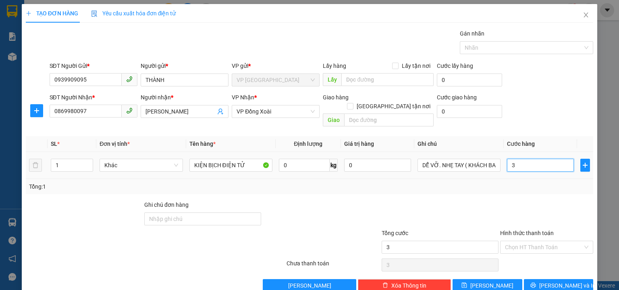
type input "30"
type input "30.000"
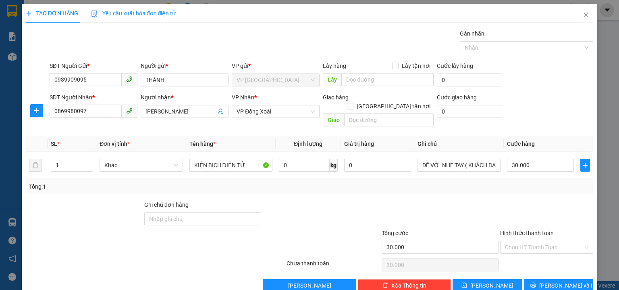
click at [533, 116] on div "SĐT Người Nhận * 0869980097 Người nhận * ANH LINH VP Nhận * VP Đồng Xoài Giao h…" at bounding box center [322, 111] width 548 height 37
click at [524, 241] on input "Hình thức thanh toán" at bounding box center [544, 247] width 78 height 12
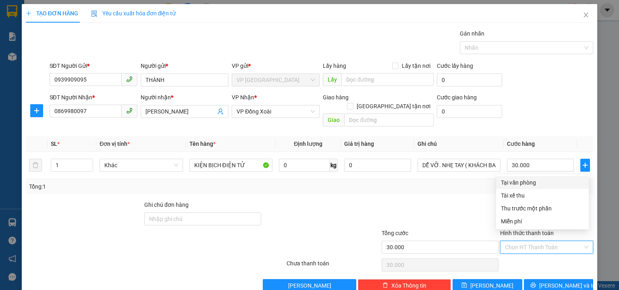
click at [521, 182] on div "Tại văn phòng" at bounding box center [542, 182] width 83 height 9
type input "0"
click at [538, 67] on div "SĐT Người Gửi * 0939909095 Người gửi * THÀNH VP gửi * VP [GEOGRAPHIC_DATA] Lấy …" at bounding box center [322, 75] width 548 height 28
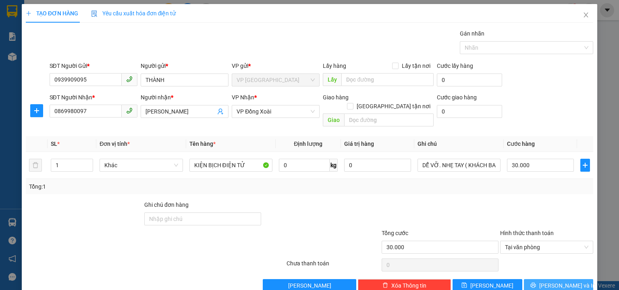
click at [560, 281] on span "[PERSON_NAME] và In" at bounding box center [568, 285] width 56 height 9
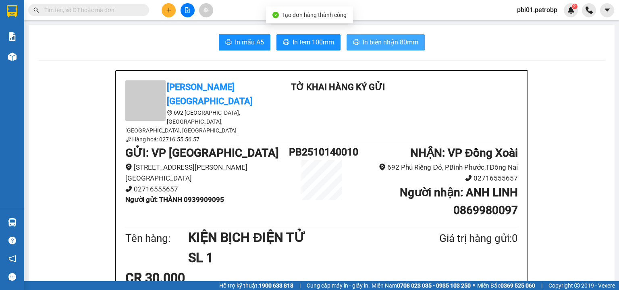
click at [373, 43] on span "In biên nhận 80mm" at bounding box center [391, 42] width 56 height 10
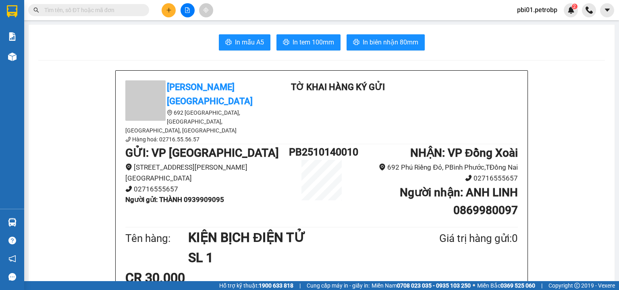
click at [318, 45] on span "In tem 100mm" at bounding box center [314, 42] width 42 height 10
click at [391, 45] on span "In biên nhận 80mm" at bounding box center [391, 42] width 56 height 10
click at [319, 40] on span "In tem 100mm" at bounding box center [314, 42] width 42 height 10
click at [187, 43] on div "In mẫu A5 In tem 100mm In biên nhận 80mm" at bounding box center [321, 42] width 567 height 16
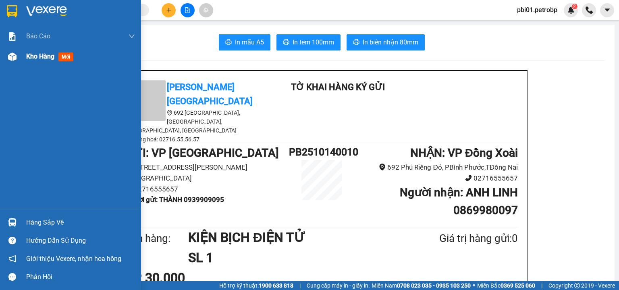
click at [42, 58] on span "Kho hàng" at bounding box center [40, 56] width 28 height 8
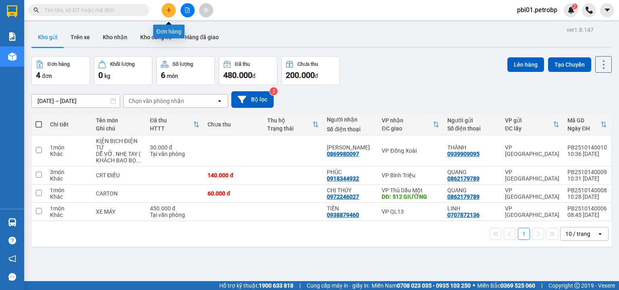
click at [168, 7] on icon "plus" at bounding box center [169, 10] width 6 height 6
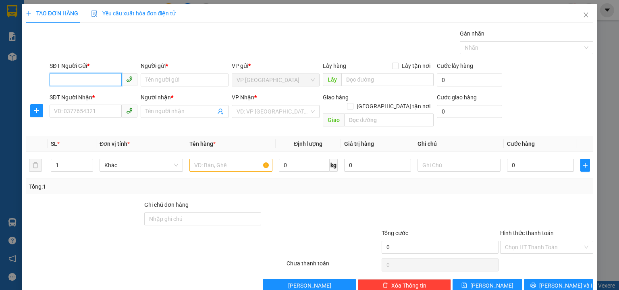
click at [81, 80] on input "SĐT Người Gửi *" at bounding box center [86, 79] width 72 height 13
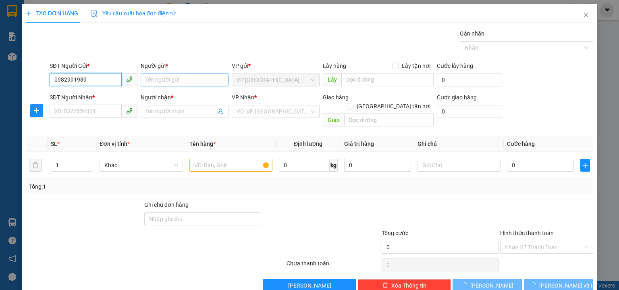
type input "0982991939"
click at [163, 79] on input "Người gửi *" at bounding box center [185, 79] width 88 height 13
type input "[PERSON_NAME]"
click at [175, 111] on input "Người nhận *" at bounding box center [181, 111] width 70 height 9
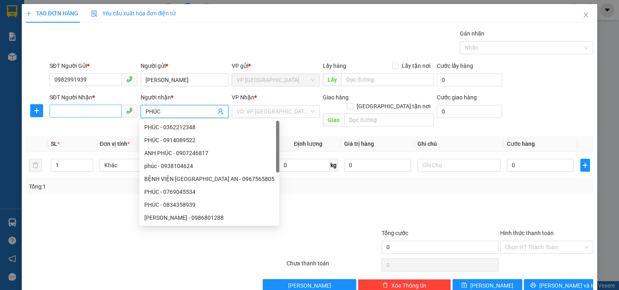
type input "PHÚC"
click at [101, 110] on input "SĐT Người Nhận *" at bounding box center [86, 110] width 72 height 13
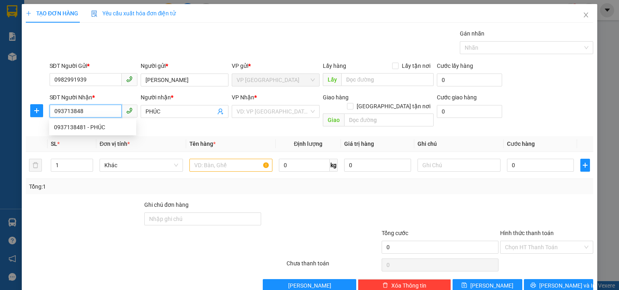
type input "0937138481"
click at [108, 128] on div "0937138481 - PHÚC" at bounding box center [92, 127] width 77 height 9
type input "30.000"
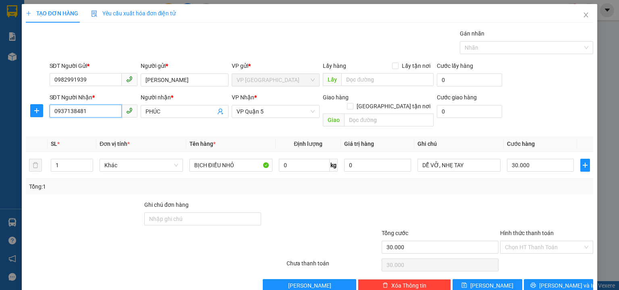
type input "0937138481"
click at [546, 96] on div "SĐT Người Nhận * 0937138481 Người nhận * PHÚC VP Nhận * VP Quận 5 Giao hàng [GE…" at bounding box center [322, 111] width 548 height 37
click at [555, 108] on div "SĐT Người Nhận * 0937138481 Người nhận * PHÚC VP Nhận * VP Quận 5 Giao hàng [GE…" at bounding box center [322, 111] width 548 height 37
click at [530, 241] on input "Hình thức thanh toán" at bounding box center [544, 247] width 78 height 12
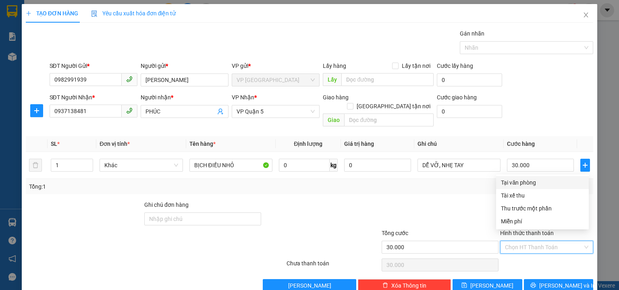
click at [536, 183] on div "Tại văn phòng" at bounding box center [542, 182] width 83 height 9
type input "0"
click at [548, 121] on div "Transit Pickup Surcharge Ids Transit Deliver Surcharge Ids Transit Deliver Surc…" at bounding box center [310, 160] width 568 height 262
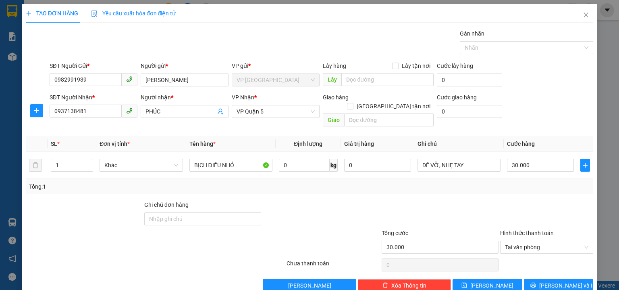
click at [590, 67] on div "SĐT Người Gửi * 0982991939 Người gửi * [PERSON_NAME] VP gửi * VP [GEOGRAPHIC_DA…" at bounding box center [322, 75] width 548 height 28
click at [605, 65] on div "TẠO ĐƠN HÀNG Yêu cầu xuất hóa đơn điện tử Transit Pickup Surcharge Ids Transit …" at bounding box center [309, 145] width 619 height 290
click at [606, 67] on div "TẠO ĐƠN HÀNG Yêu cầu xuất hóa đơn điện tử Transit Pickup Surcharge Ids Transit …" at bounding box center [309, 145] width 619 height 290
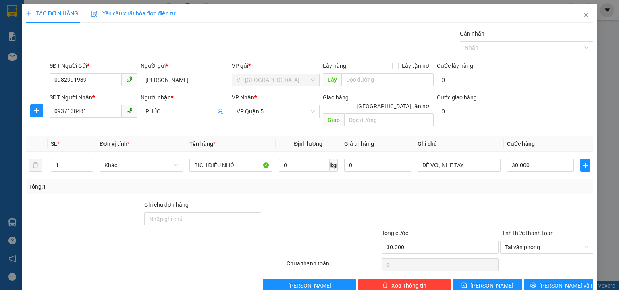
click at [606, 67] on div "TẠO ĐƠN HÀNG Yêu cầu xuất hóa đơn điện tử Transit Pickup Surcharge Ids Transit …" at bounding box center [309, 145] width 619 height 290
click at [549, 281] on span "[PERSON_NAME] và In" at bounding box center [568, 285] width 56 height 9
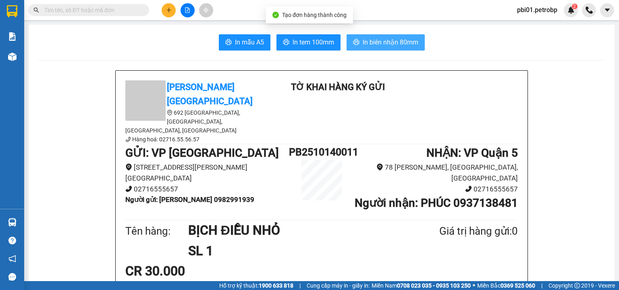
click at [367, 40] on span "In biên nhận 80mm" at bounding box center [391, 42] width 56 height 10
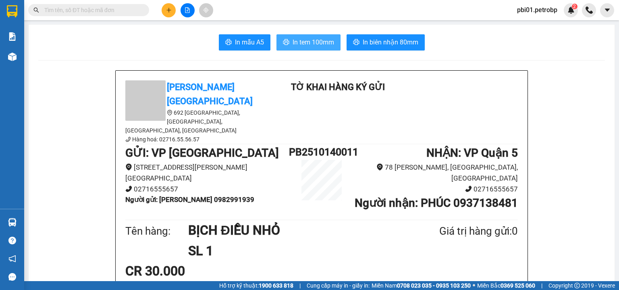
click at [316, 39] on span "In tem 100mm" at bounding box center [314, 42] width 42 height 10
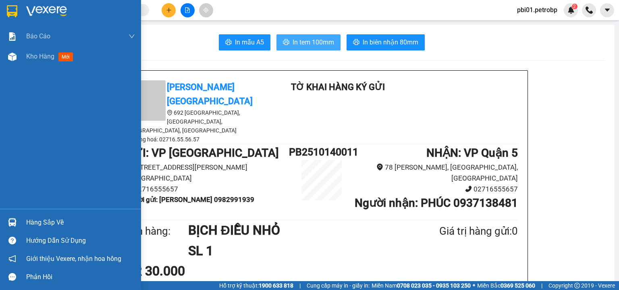
click at [30, 223] on div "Hàng sắp về" at bounding box center [80, 222] width 109 height 12
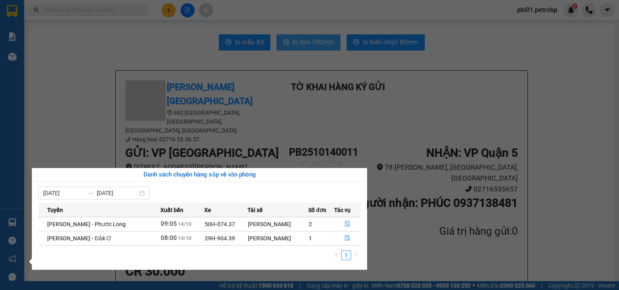
click at [129, 8] on section "Kết quả tìm kiếm ( 0 ) Bộ lọc Ngày tạo đơn gần nhất No Data pbi01.petrobp 2 Báo…" at bounding box center [309, 145] width 619 height 290
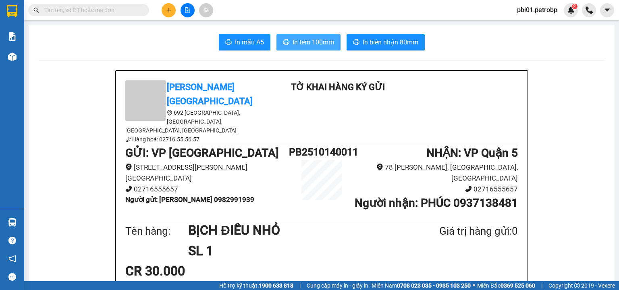
click at [127, 9] on input "text" at bounding box center [91, 10] width 95 height 9
type input "0"
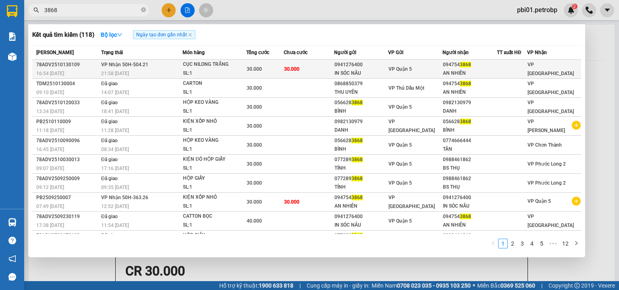
type input "3868"
click at [301, 65] on td "30.000" at bounding box center [309, 69] width 50 height 19
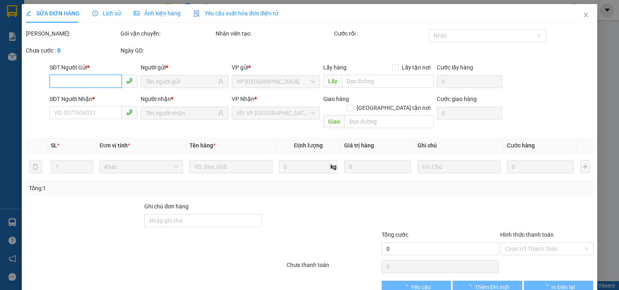
type input "0941276400"
type input "IN SÓC NÂU"
type input "0947543868"
type input "AN NHIÊN"
type input "30.000"
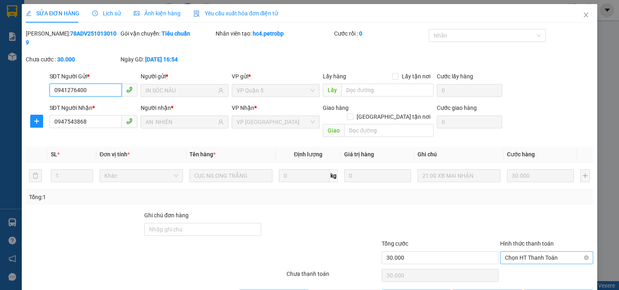
click at [517, 251] on span "Chọn HT Thanh Toán" at bounding box center [546, 257] width 83 height 12
click at [516, 253] on div "Tại văn phòng" at bounding box center [542, 255] width 83 height 9
type input "0"
drag, startPoint x: 348, startPoint y: 276, endPoint x: 359, endPoint y: 258, distance: 20.6
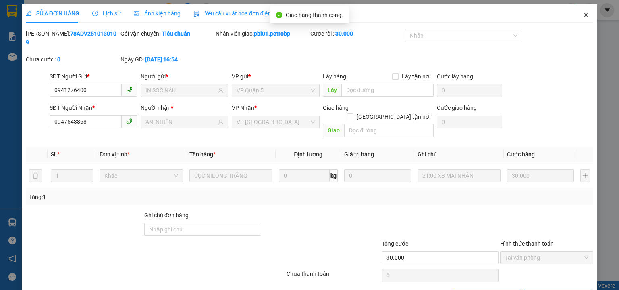
click at [583, 13] on icon "close" at bounding box center [586, 15] width 6 height 6
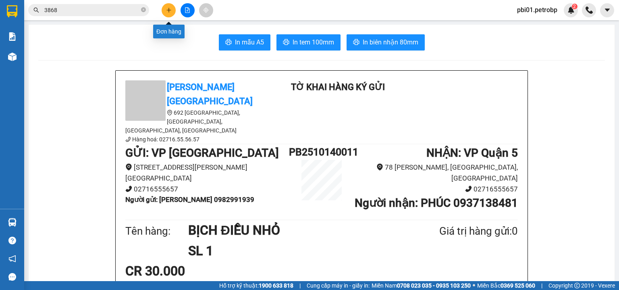
click at [169, 11] on icon "plus" at bounding box center [169, 10] width 0 height 4
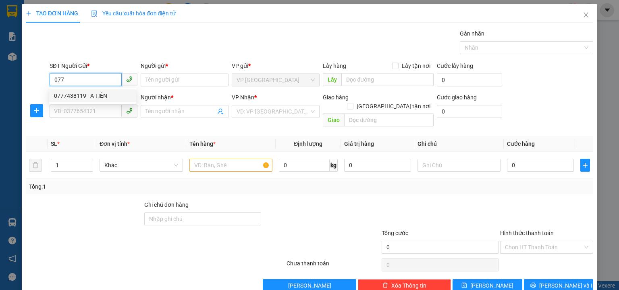
click at [77, 92] on div "0777438119 - A TIẾN" at bounding box center [92, 95] width 77 height 9
type input "0777438119"
type input "A TIẾN"
type input "0906796600"
type input "ĐAN"
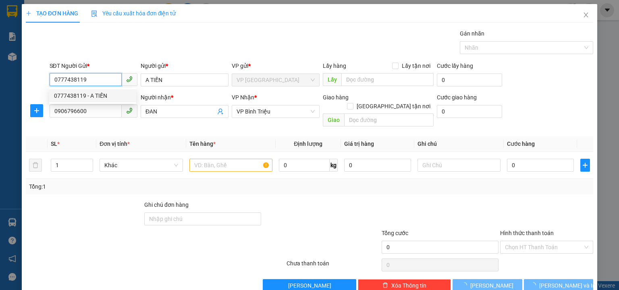
type input "30.000"
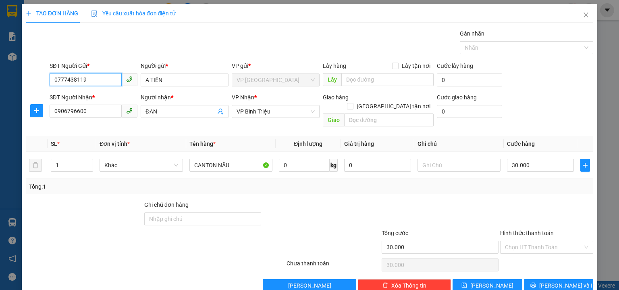
type input "0777438119"
click at [185, 119] on div "Người nhận * ĐAN" at bounding box center [185, 107] width 88 height 28
click at [185, 117] on span "ĐAN" at bounding box center [185, 111] width 88 height 13
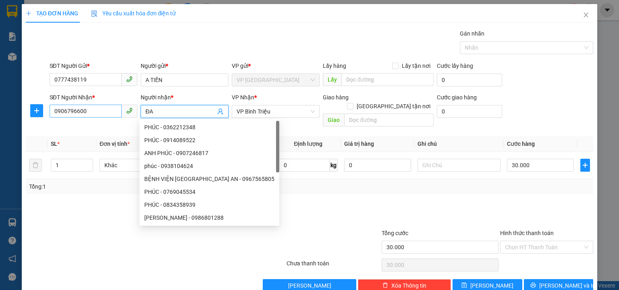
type input "Đ"
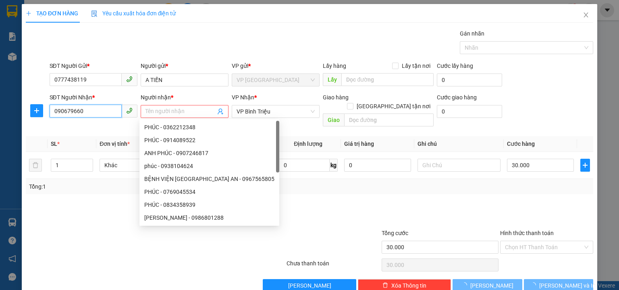
click at [96, 112] on input "090679660" at bounding box center [86, 110] width 72 height 13
type input "0"
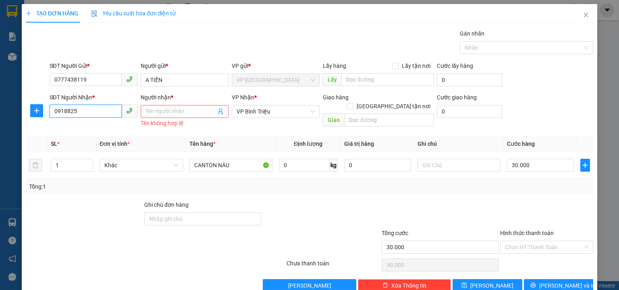
click at [83, 112] on input "0918825" at bounding box center [86, 110] width 72 height 13
click at [68, 112] on input "0918825" at bounding box center [86, 110] width 72 height 13
click at [83, 111] on input "091825" at bounding box center [86, 110] width 72 height 13
click at [92, 125] on div "0918252222 - A TÂM" at bounding box center [92, 127] width 77 height 9
type input "0918252222"
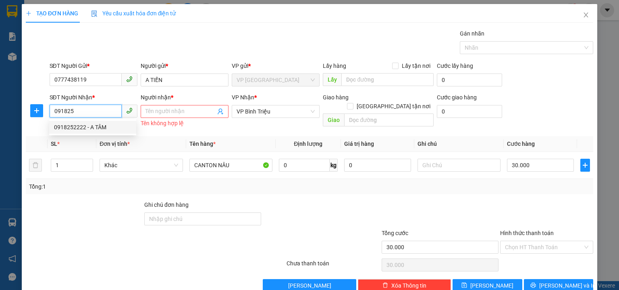
type input "A TÂM"
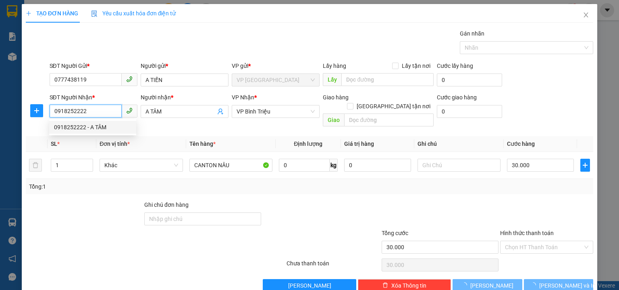
type input "50.000"
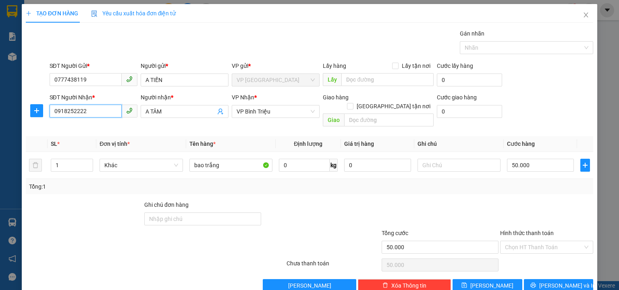
type input "0918252222"
click at [100, 209] on div at bounding box center [84, 214] width 119 height 28
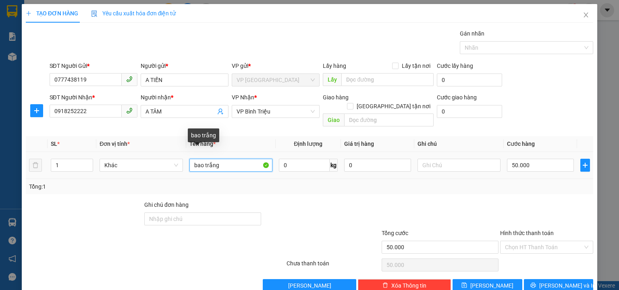
click at [245, 158] on input "bao trắng" at bounding box center [231, 164] width 83 height 13
type input "b"
type input "KIỆN NILONG"
click at [537, 152] on td "50.000" at bounding box center [540, 165] width 73 height 27
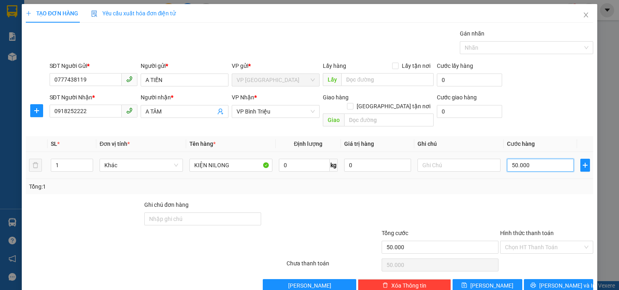
click at [538, 158] on input "50.000" at bounding box center [540, 164] width 67 height 13
type input "0"
type input "3"
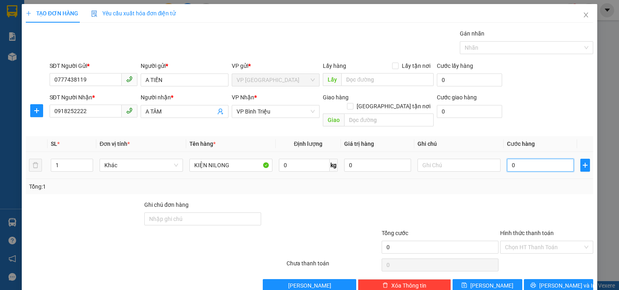
type input "3"
type input "03"
type input "30"
type input "030"
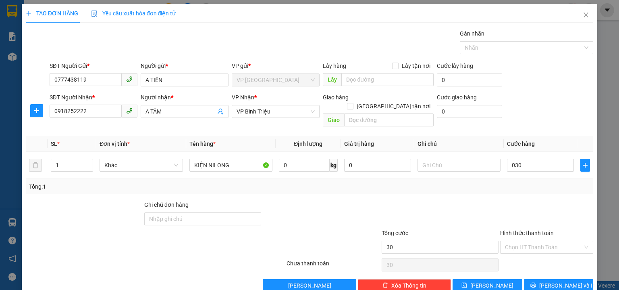
type input "30.000"
click at [537, 96] on div "SĐT Người Nhận * 0918252222 Người nhận * A TÂM VP Nhận * VP Bình [PERSON_NAME] …" at bounding box center [322, 111] width 548 height 37
click at [532, 241] on input "Hình thức thanh toán" at bounding box center [544, 247] width 78 height 12
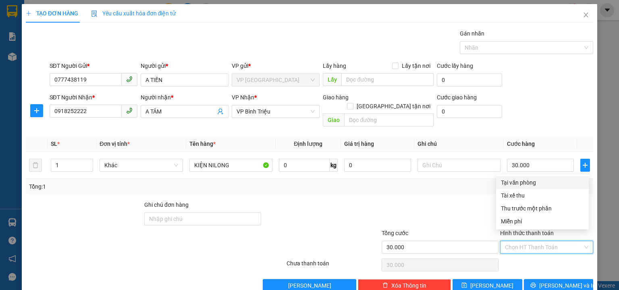
click at [531, 183] on div "Tại văn phòng" at bounding box center [542, 182] width 83 height 9
type input "0"
click at [550, 136] on th "Cước hàng" at bounding box center [540, 144] width 73 height 16
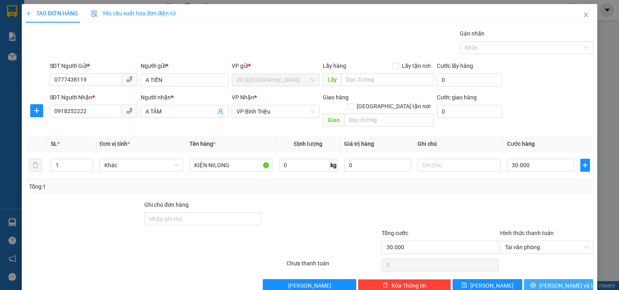
drag, startPoint x: 567, startPoint y: 280, endPoint x: 568, endPoint y: 271, distance: 8.9
click at [568, 280] on button "[PERSON_NAME] và In" at bounding box center [559, 285] width 70 height 13
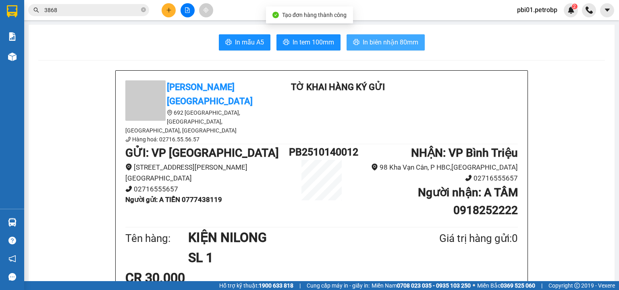
click at [381, 48] on button "In biên nhận 80mm" at bounding box center [386, 42] width 78 height 16
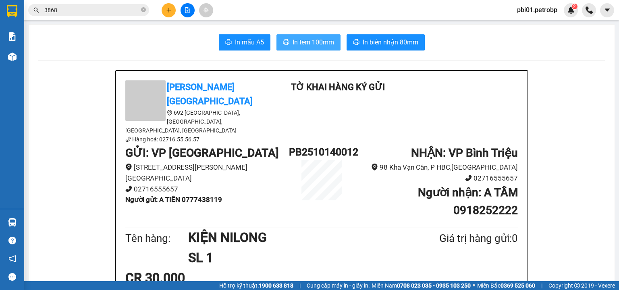
click at [293, 40] on span "In tem 100mm" at bounding box center [314, 42] width 42 height 10
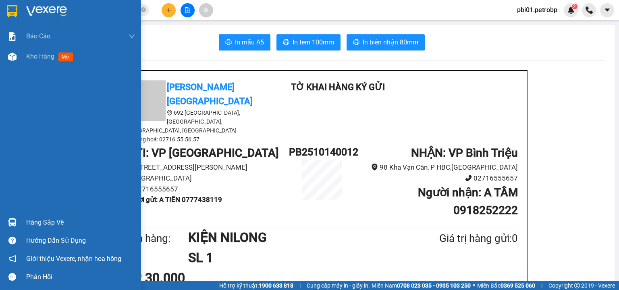
click at [32, 223] on div "Hàng sắp về" at bounding box center [80, 222] width 109 height 12
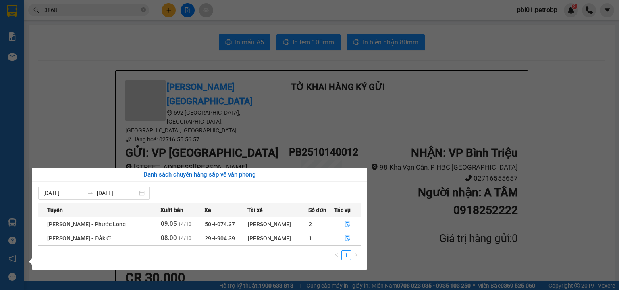
click at [81, 50] on section "Kết quả tìm kiếm ( 118 ) Bộ lọc Ngày tạo đơn gần nhất Mã ĐH Trạng thái Món hàng…" at bounding box center [309, 145] width 619 height 290
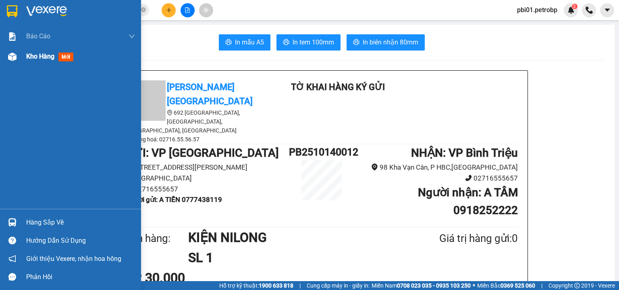
click at [19, 56] on div "Kho hàng mới" at bounding box center [70, 56] width 141 height 20
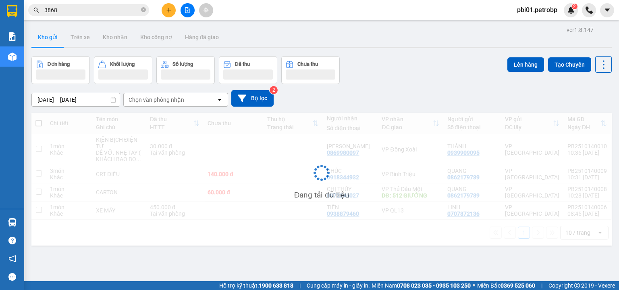
click at [398, 87] on div "[DATE] – [DATE] Press the down arrow key to interact with the calendar and sele…" at bounding box center [321, 98] width 581 height 29
